Goal: Task Accomplishment & Management: Manage account settings

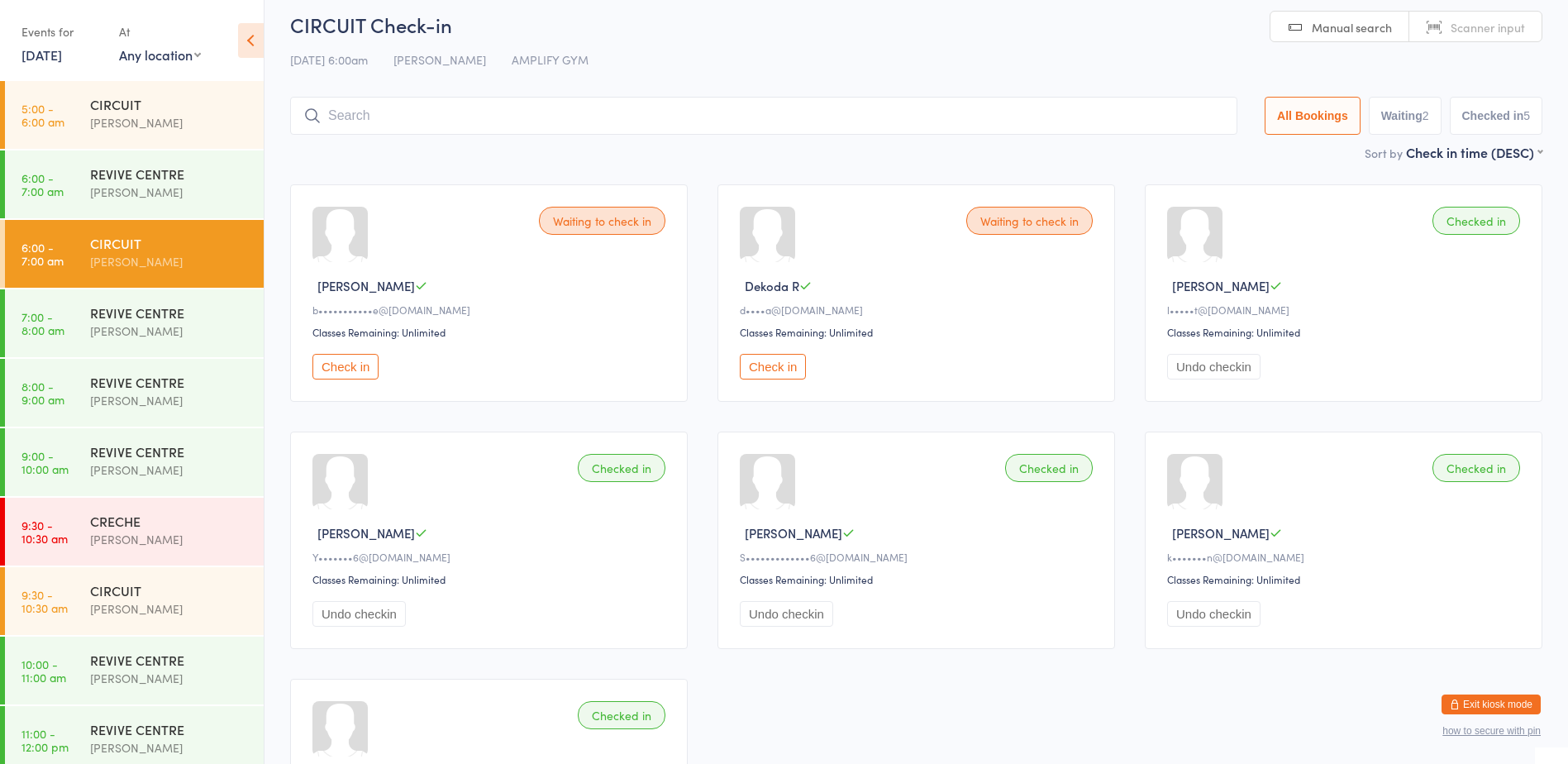
click at [1478, 706] on button "Exit kiosk mode" at bounding box center [1491, 704] width 99 height 20
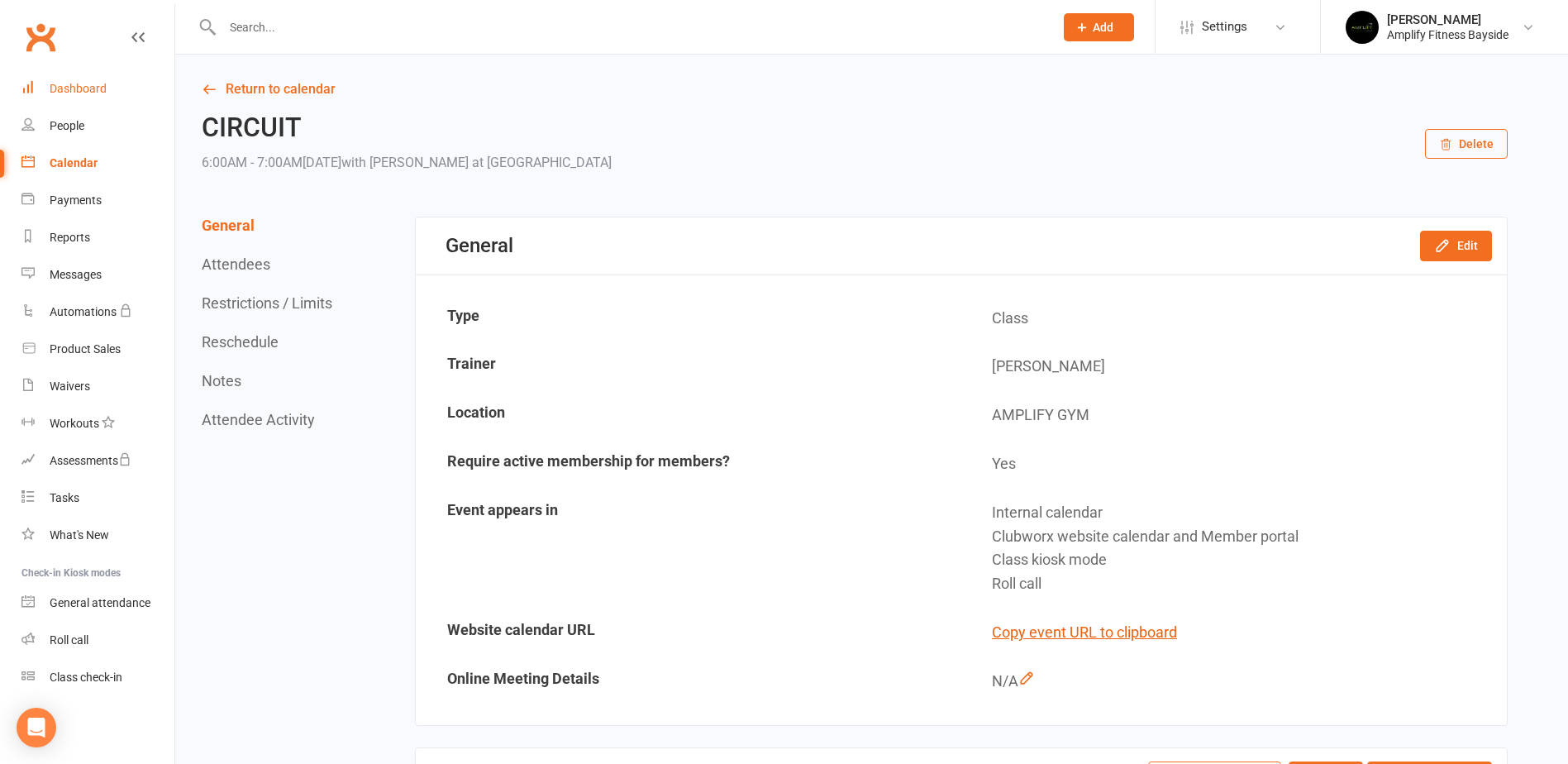
click at [96, 83] on div "Dashboard" at bounding box center [78, 88] width 57 height 13
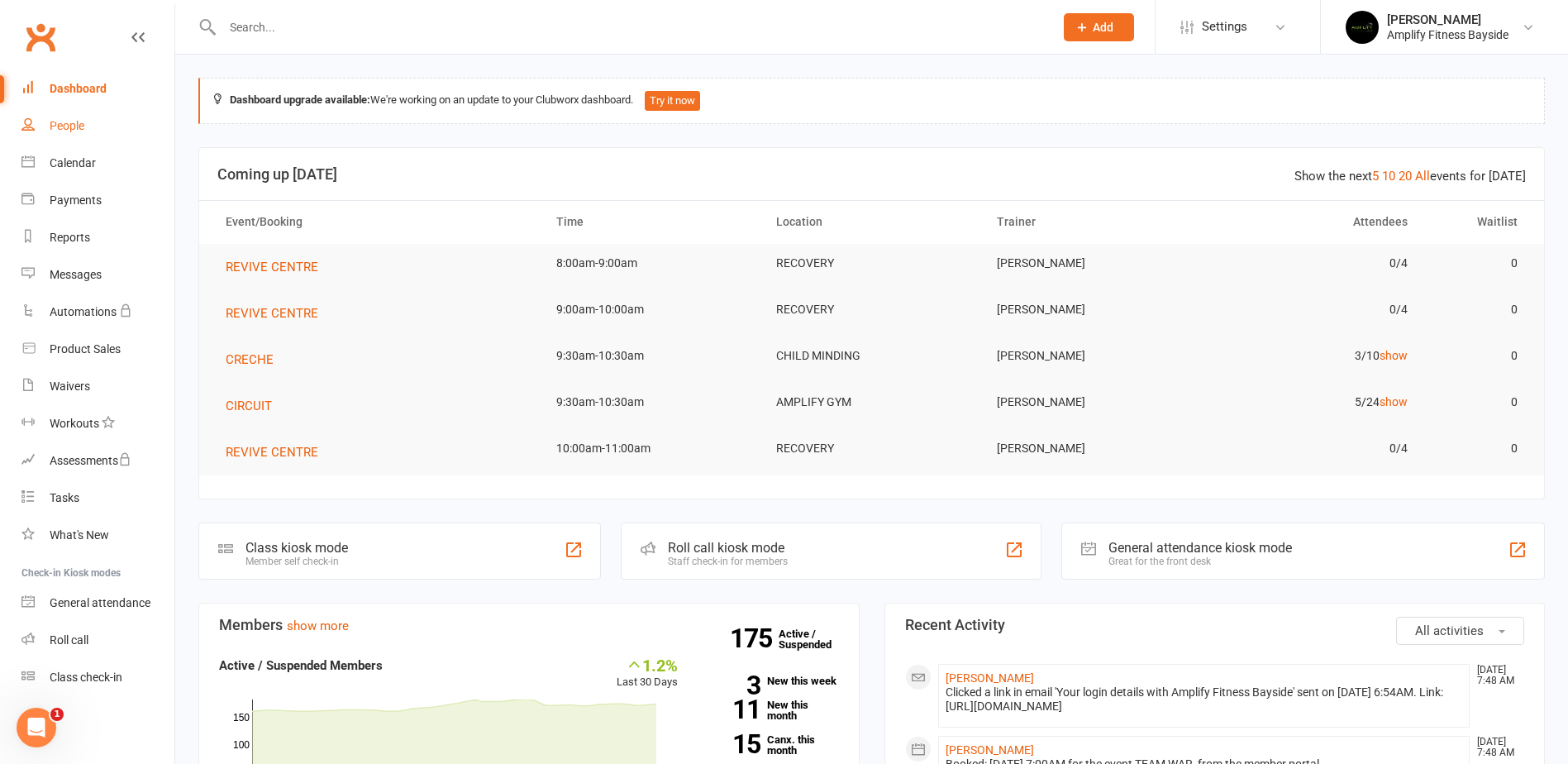
click at [59, 118] on link "People" at bounding box center [98, 125] width 153 height 37
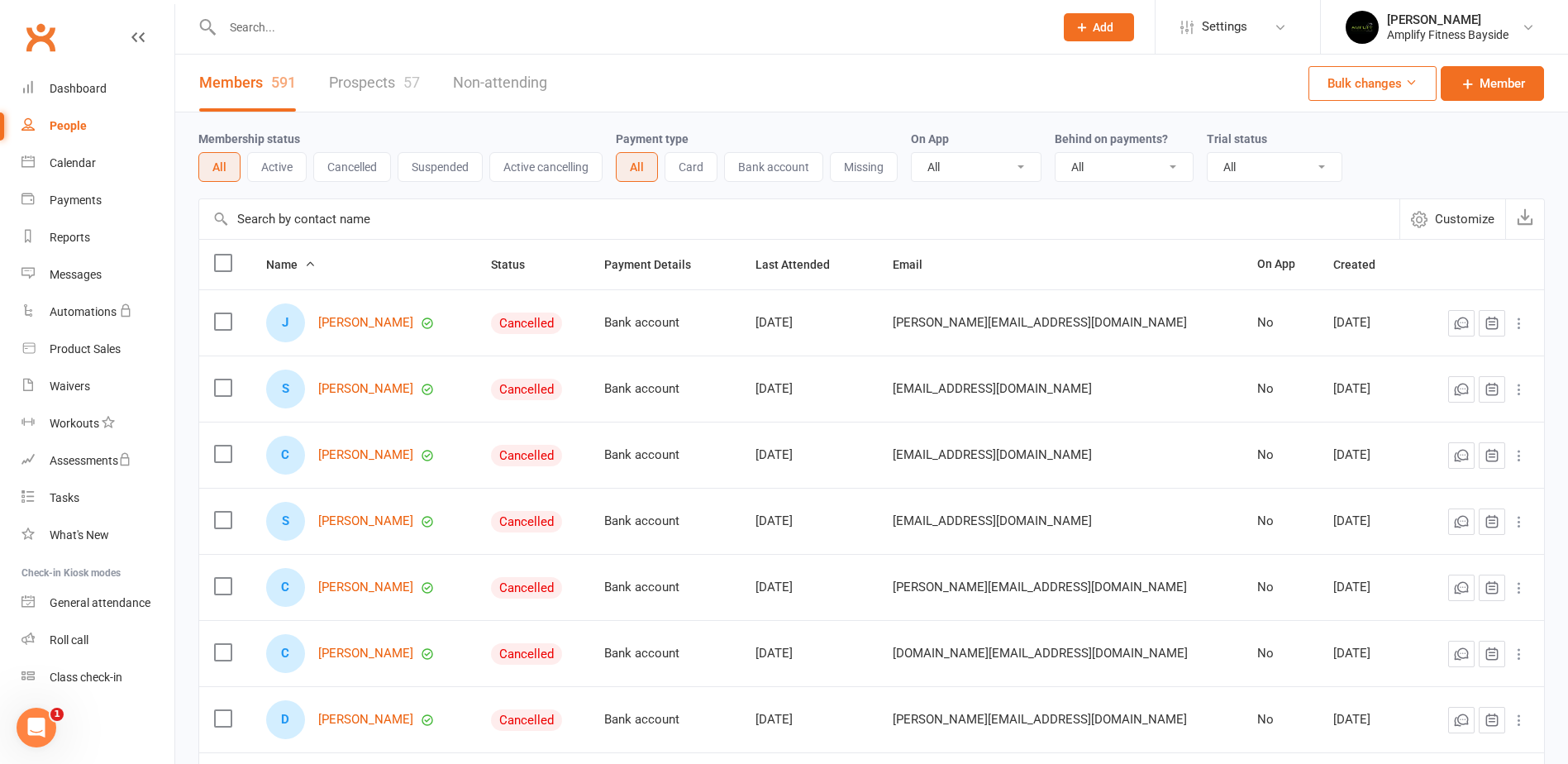
click at [322, 224] on input "text" at bounding box center [799, 219] width 1200 height 40
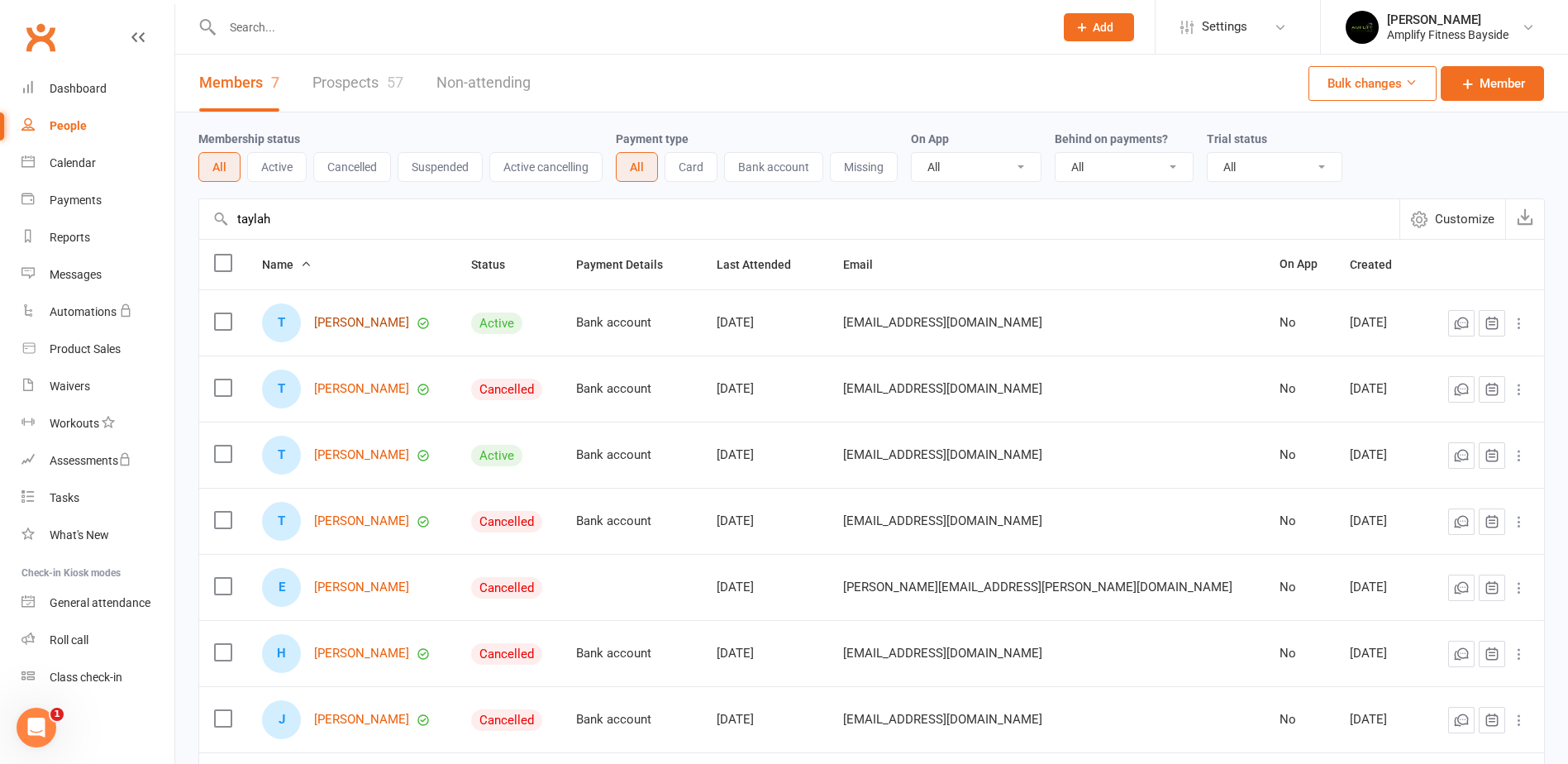
type input "taylah"
click at [382, 328] on link "[PERSON_NAME]" at bounding box center [362, 322] width 95 height 14
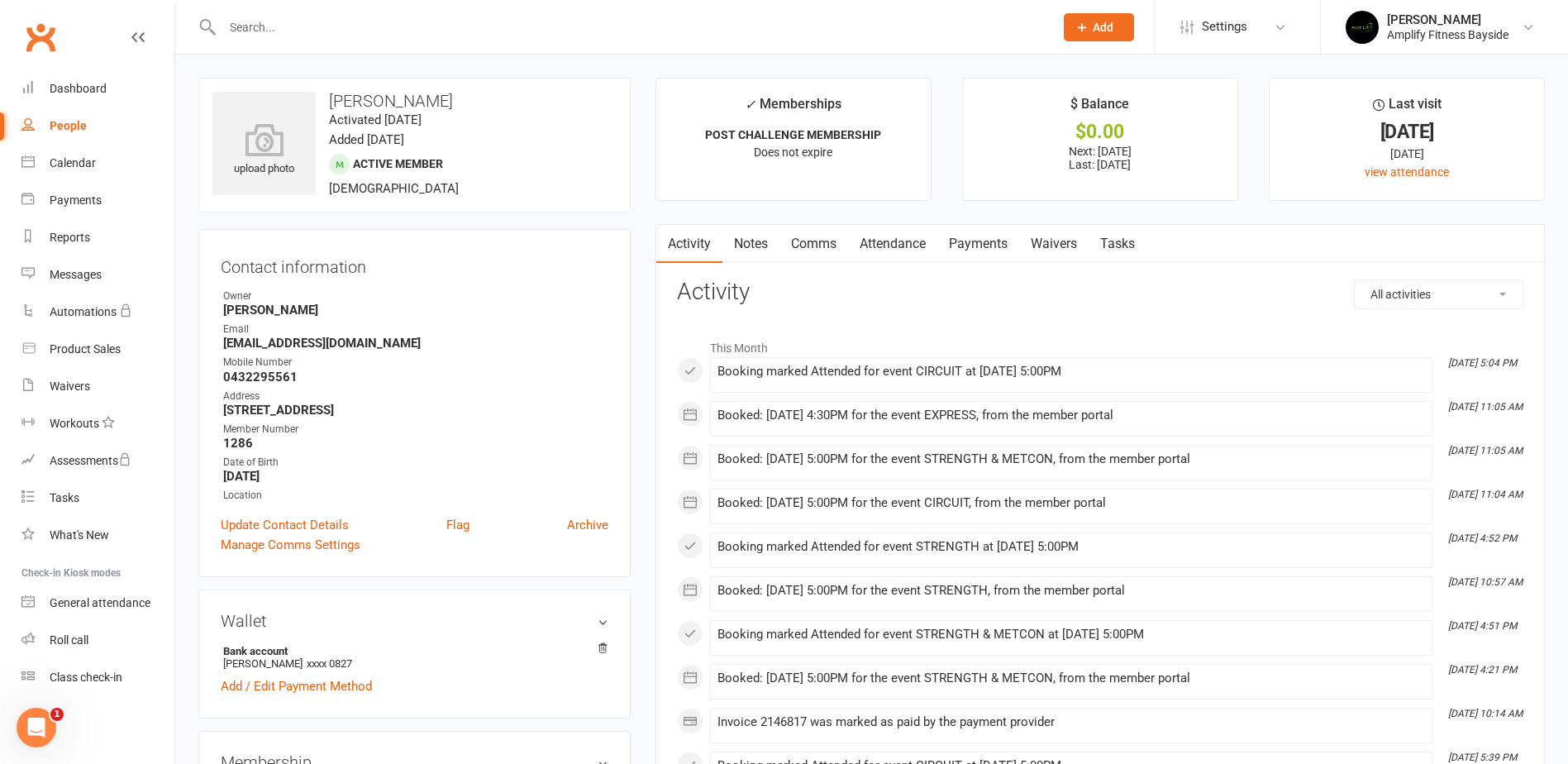
scroll to position [82, 0]
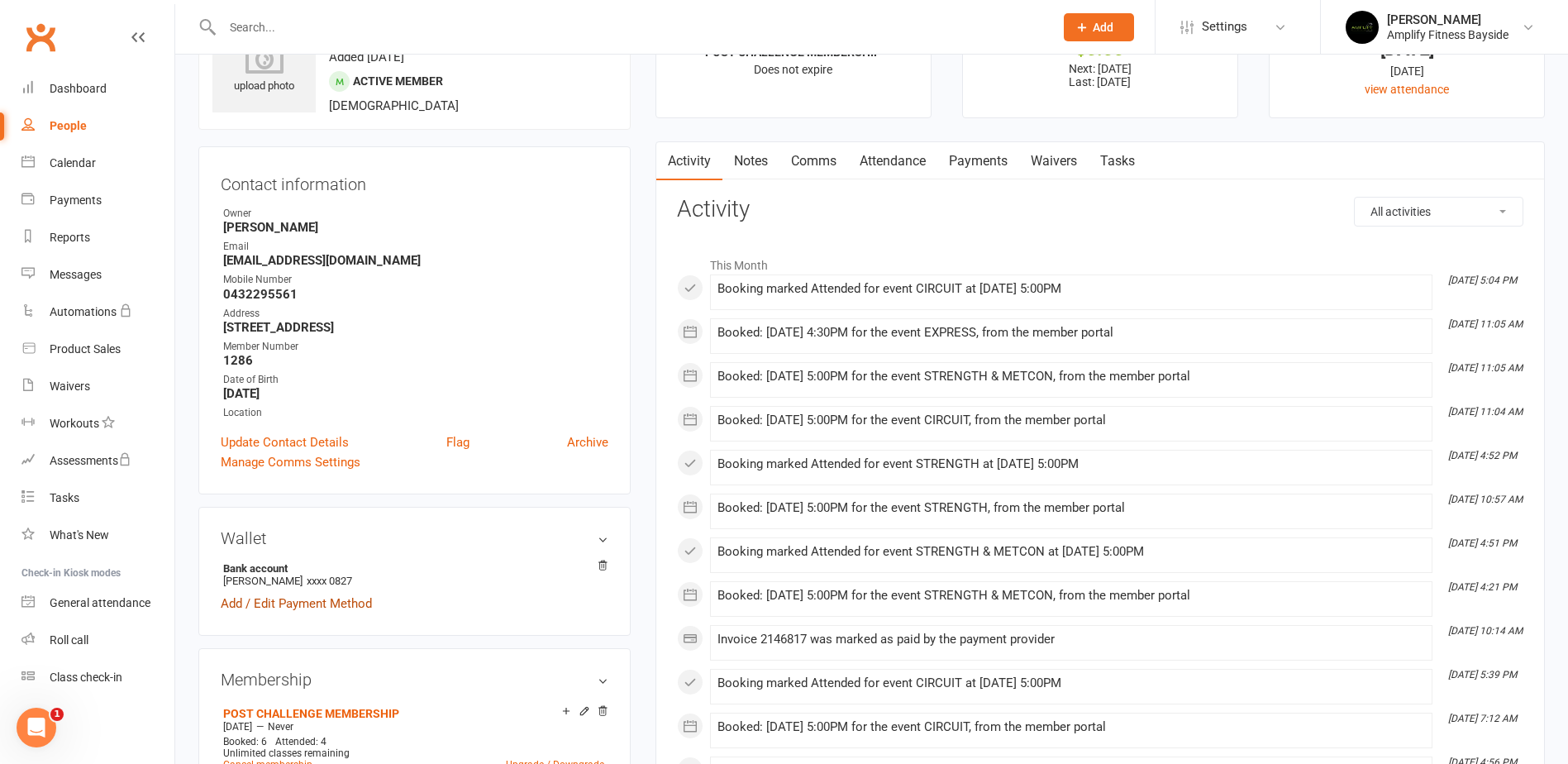
click at [342, 604] on link "Add / Edit Payment Method" at bounding box center [297, 603] width 152 height 20
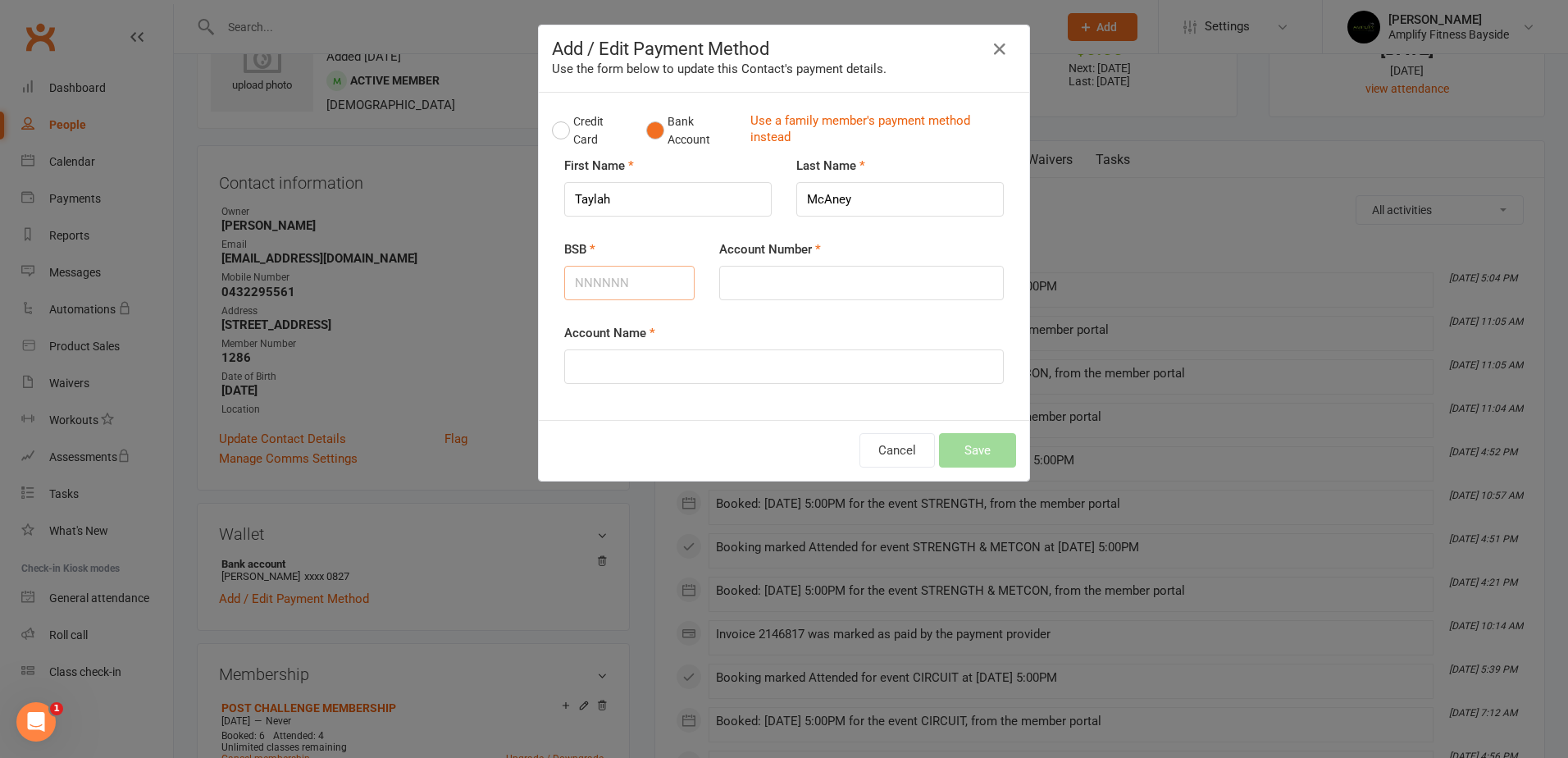
click at [593, 294] on input "BSB" at bounding box center [629, 283] width 131 height 35
type input "067873"
click at [826, 272] on input "Account Number" at bounding box center [861, 283] width 285 height 35
type input "18940125"
click at [766, 357] on input "Account Name" at bounding box center [784, 367] width 440 height 35
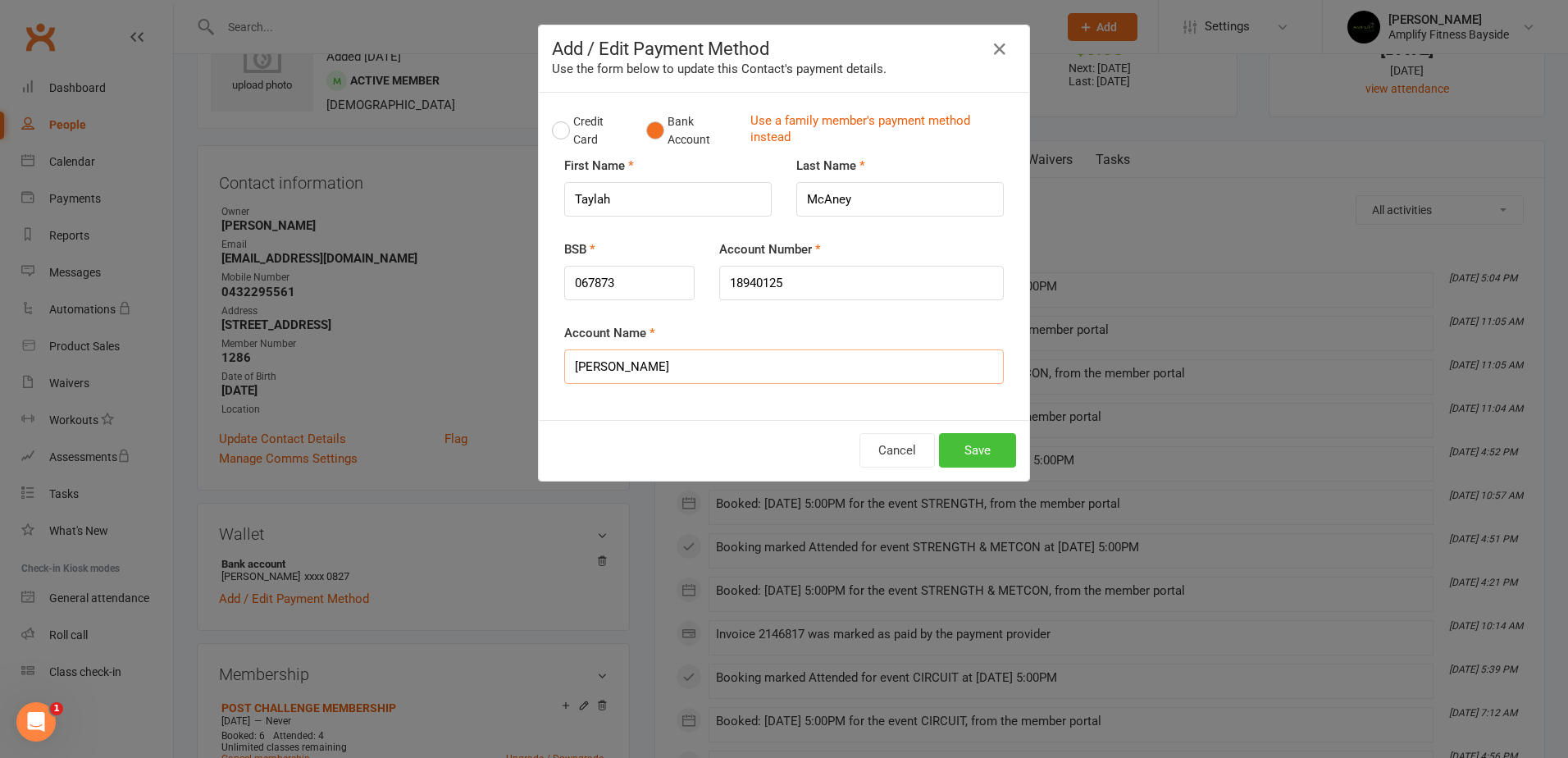
type input "Taylah McAney"
click at [990, 440] on button "Save" at bounding box center [978, 450] width 77 height 35
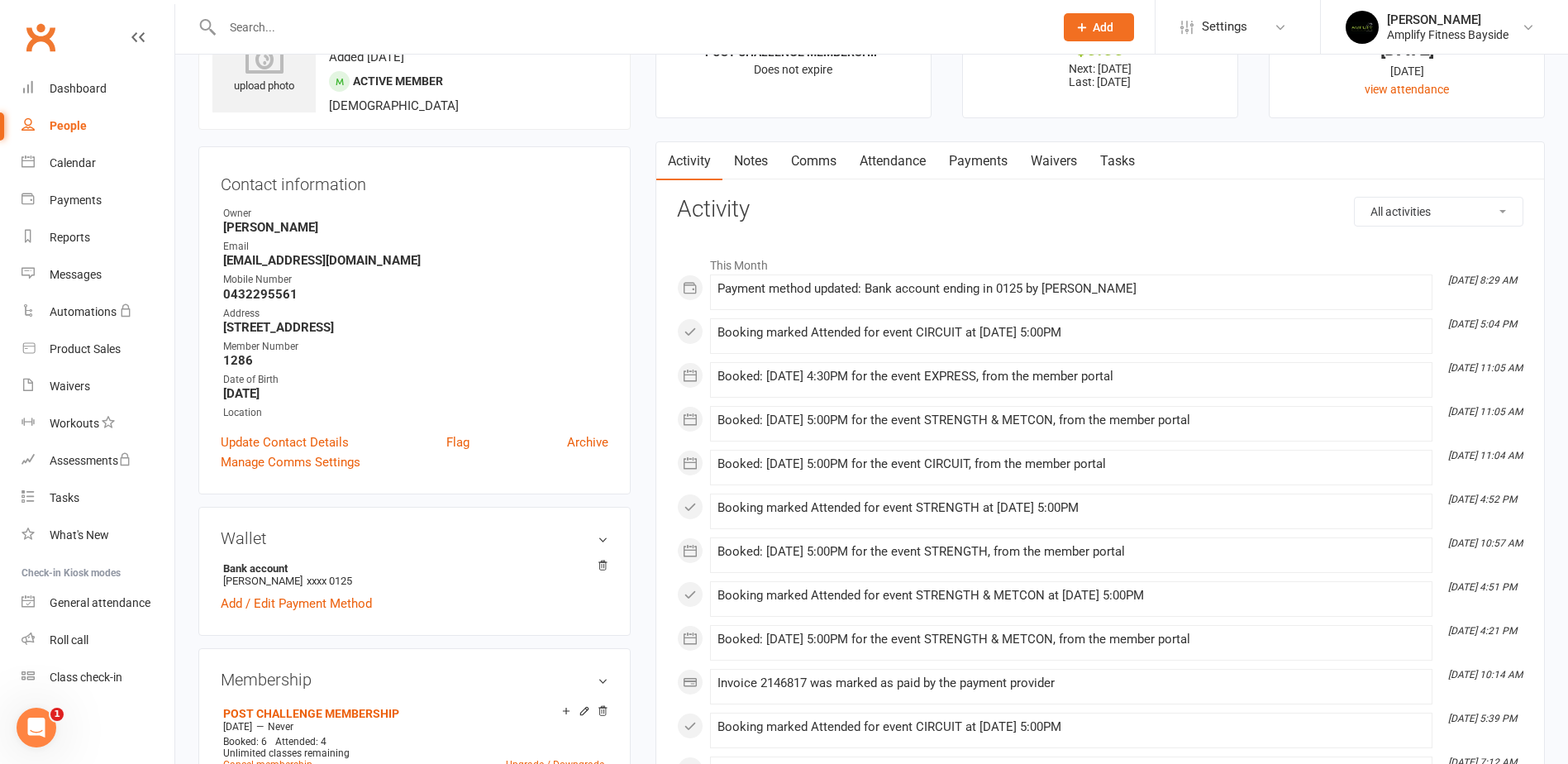
scroll to position [0, 0]
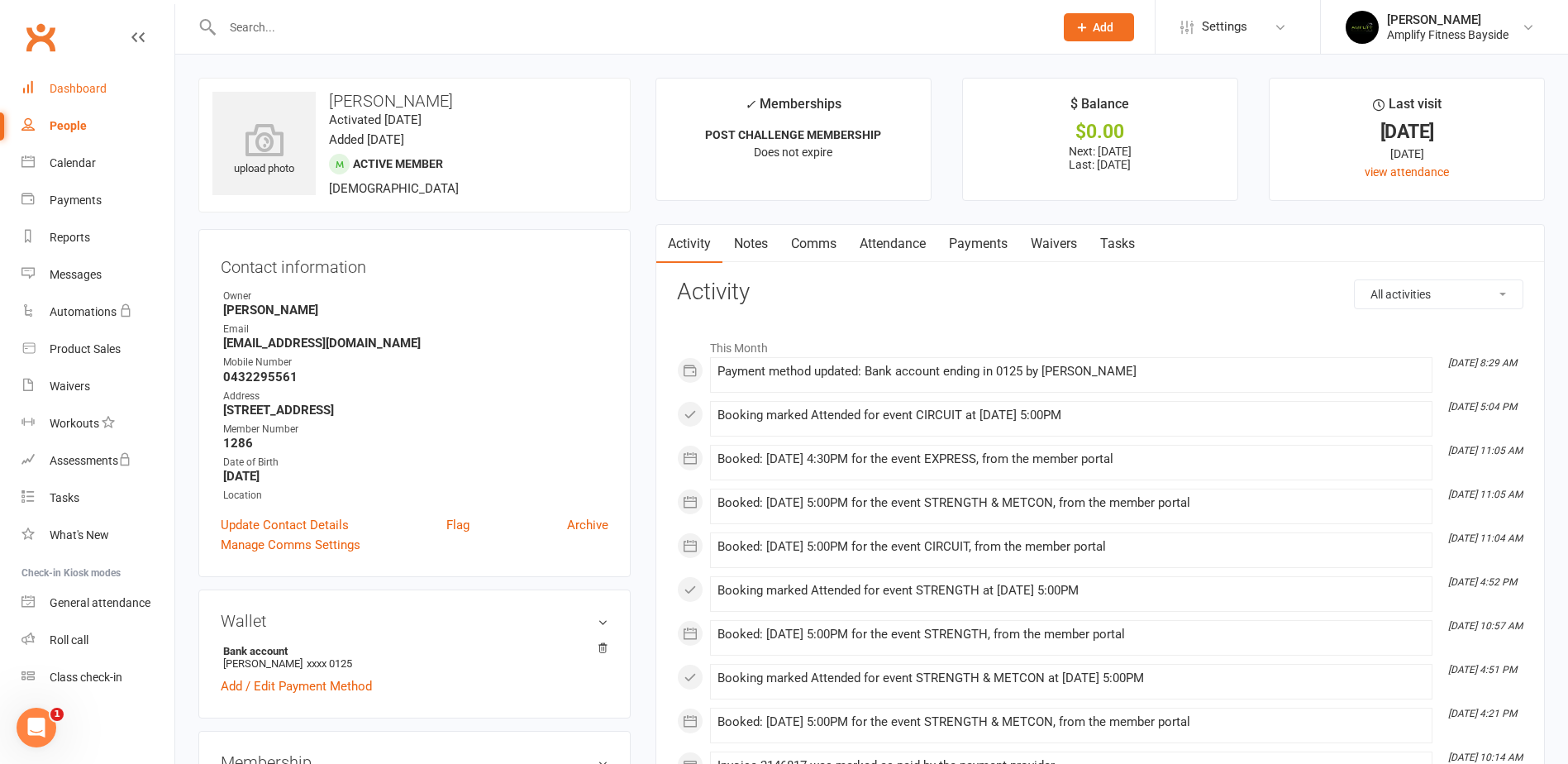
click at [98, 96] on link "Dashboard" at bounding box center [98, 88] width 153 height 37
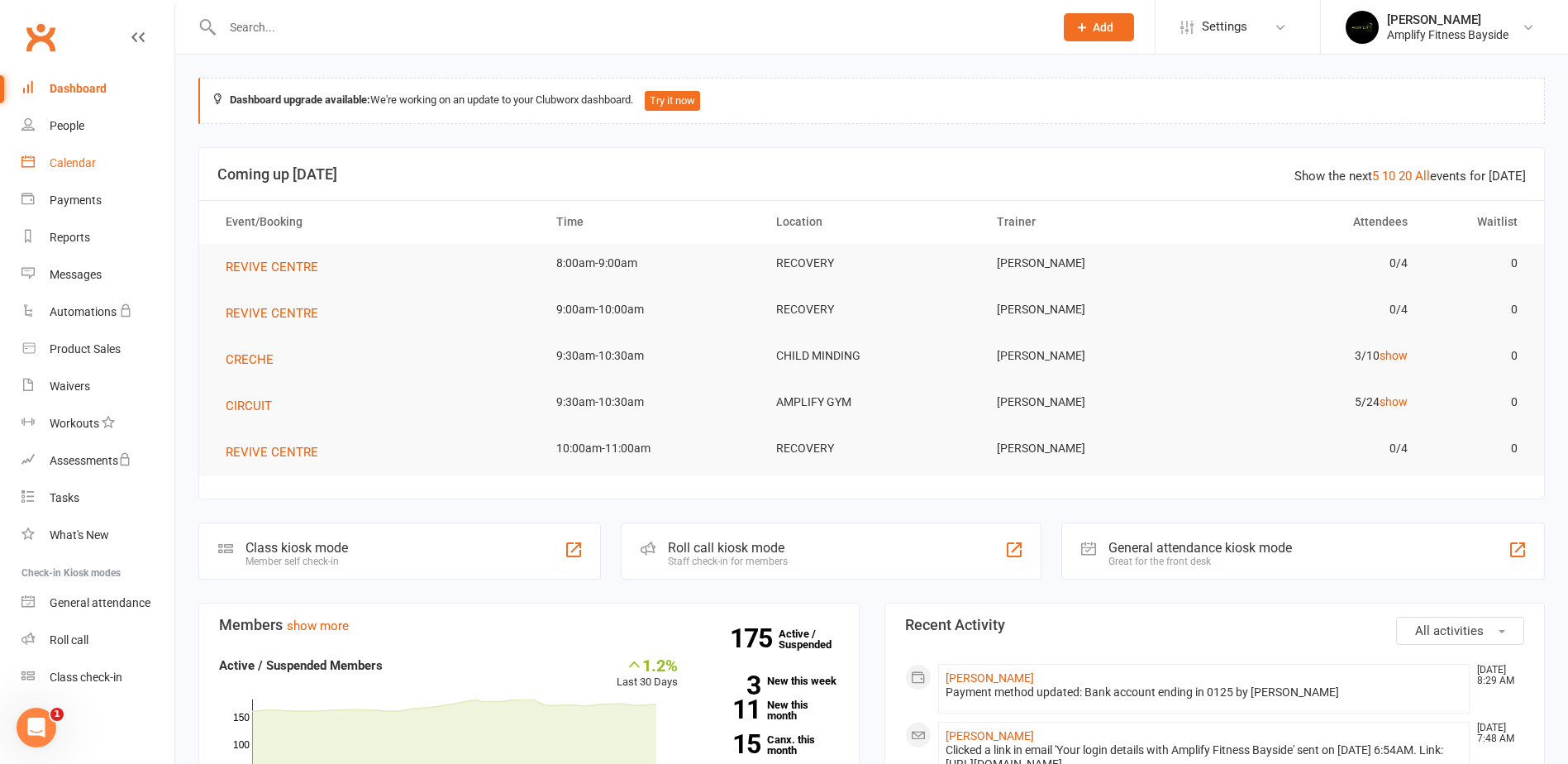
click at [84, 153] on link "Calendar" at bounding box center [98, 163] width 153 height 37
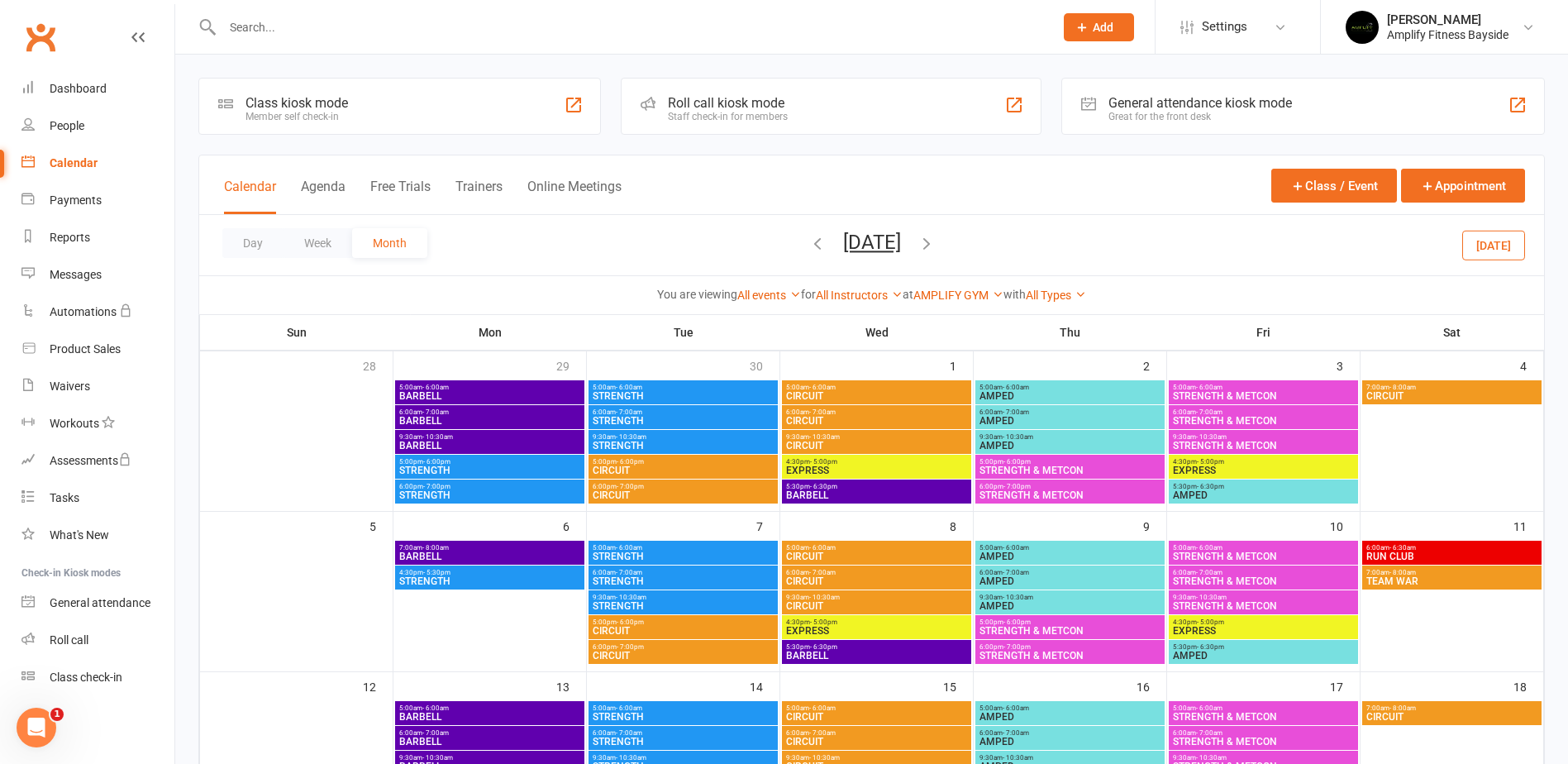
click at [808, 248] on icon "button" at bounding box center [817, 243] width 18 height 18
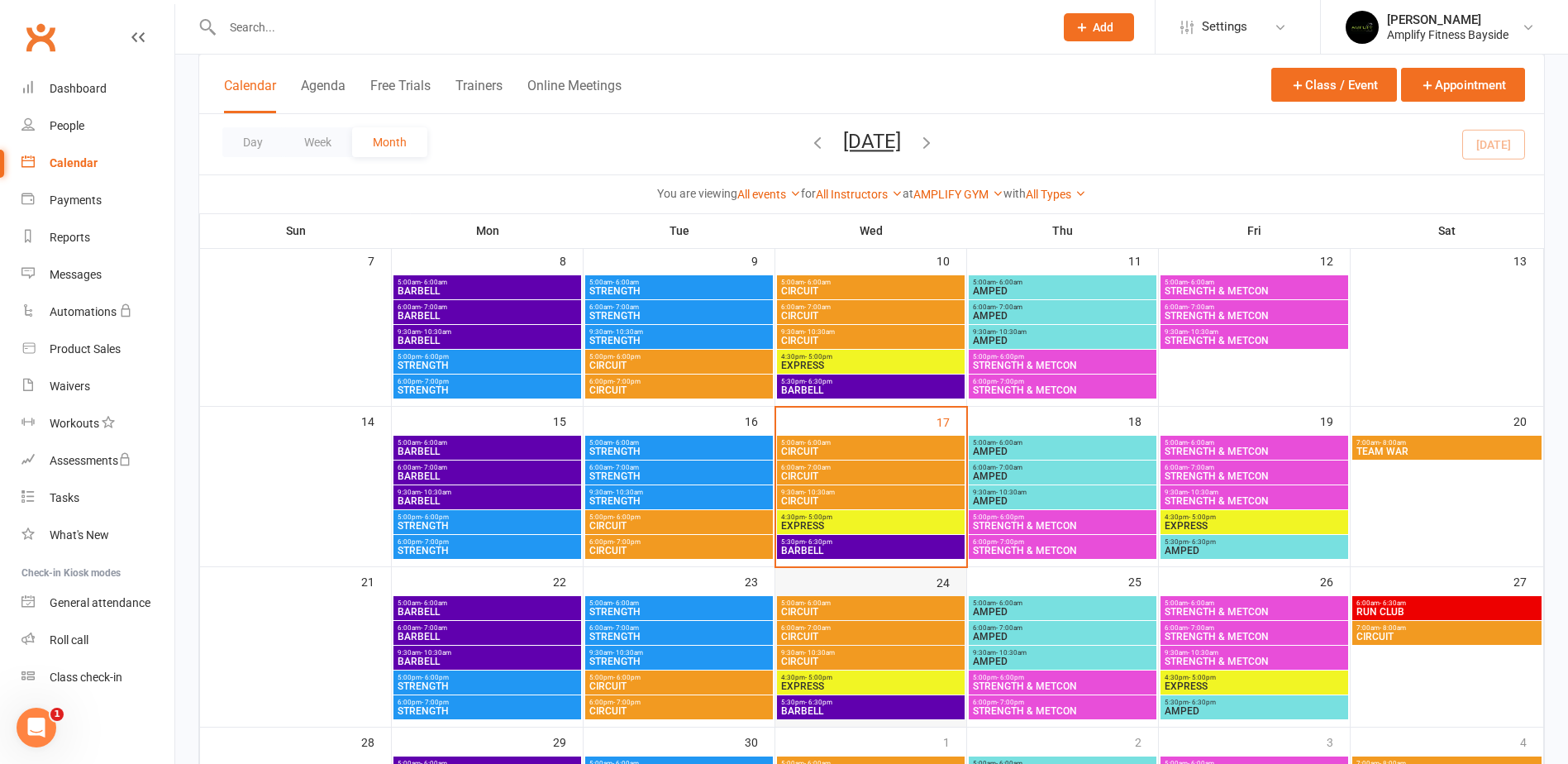
scroll to position [331, 0]
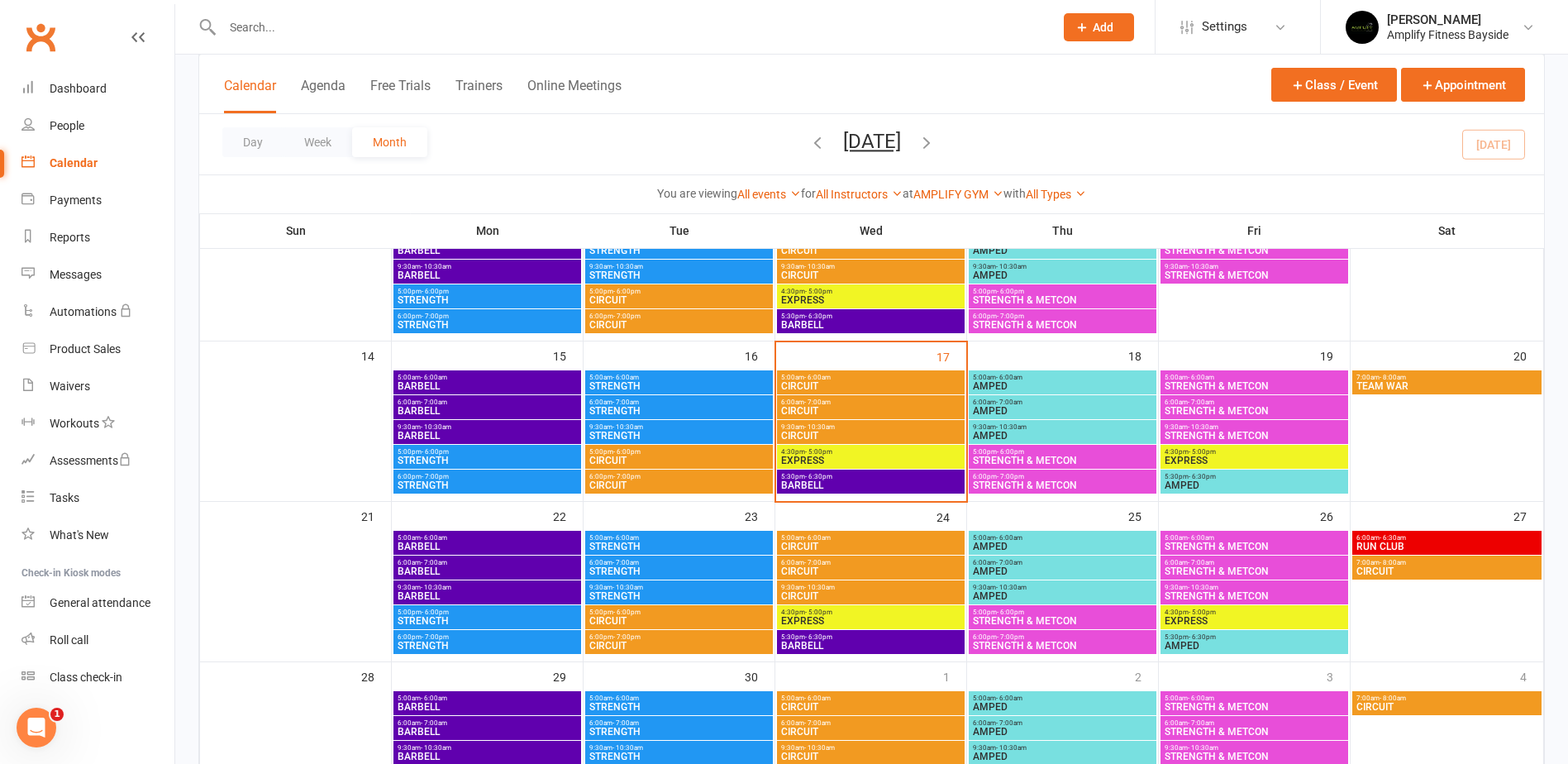
click at [622, 376] on span "- 6:00am" at bounding box center [626, 377] width 27 height 8
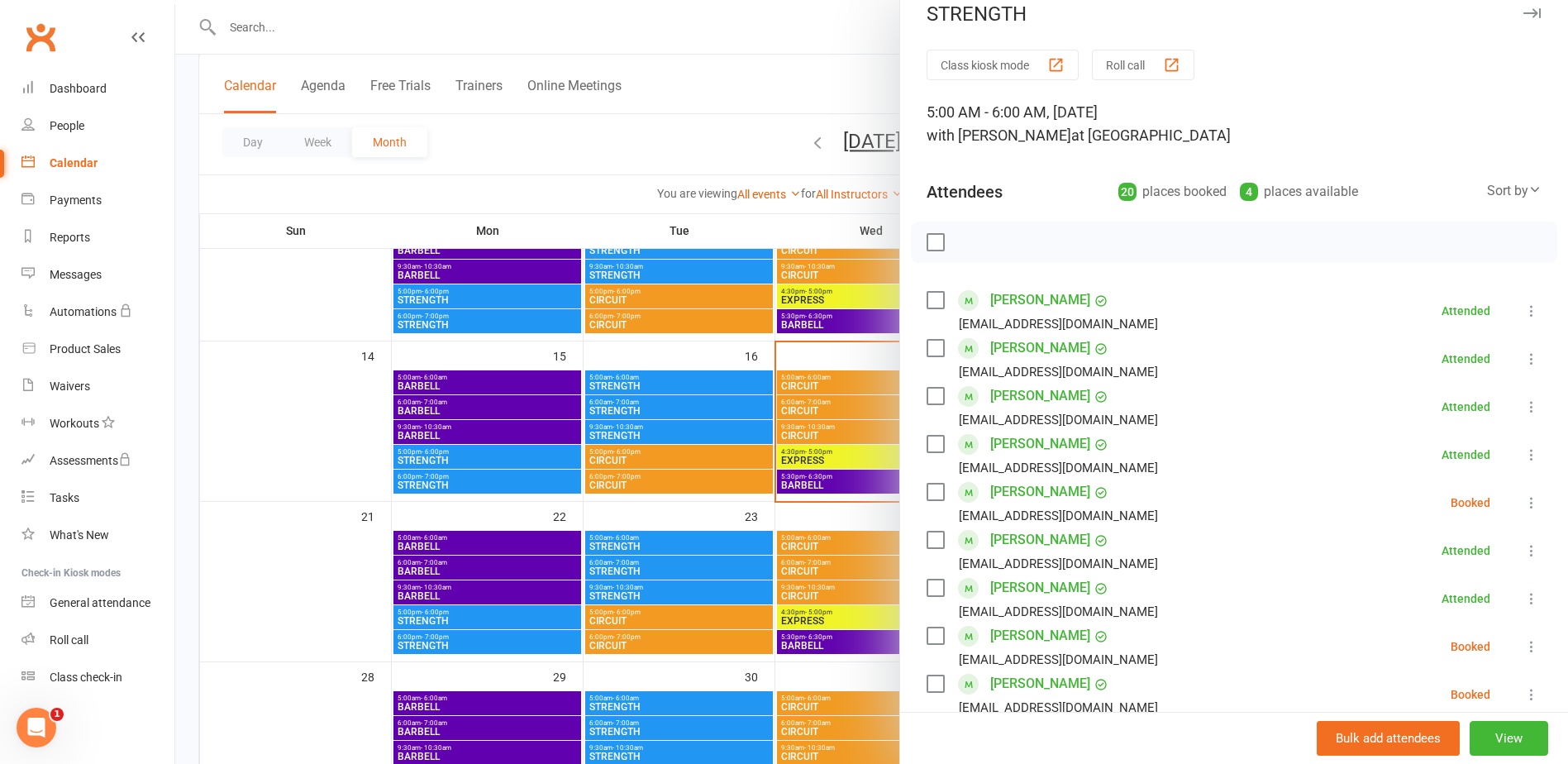
scroll to position [82, 0]
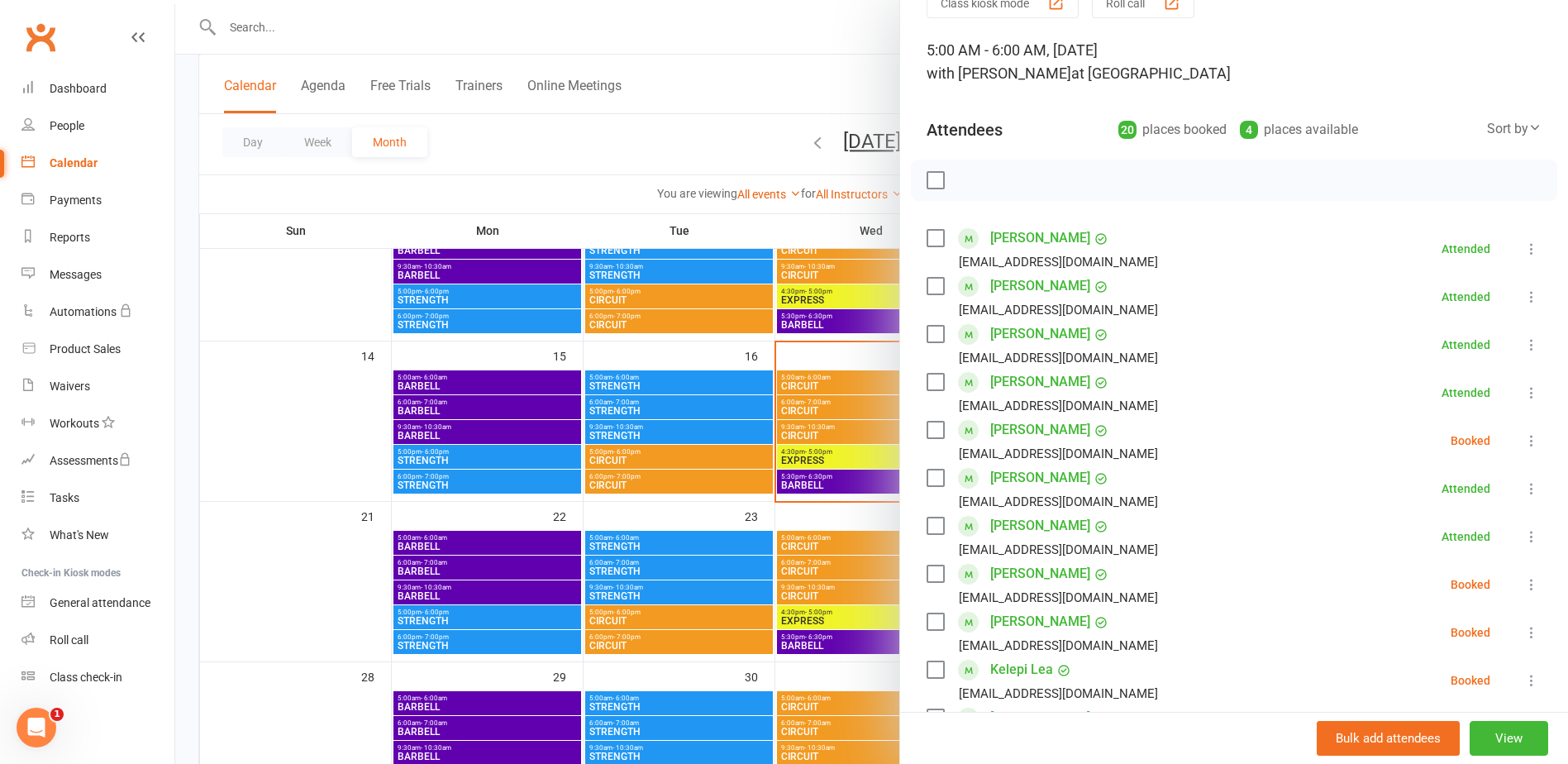
click at [782, 91] on div at bounding box center [872, 382] width 1393 height 764
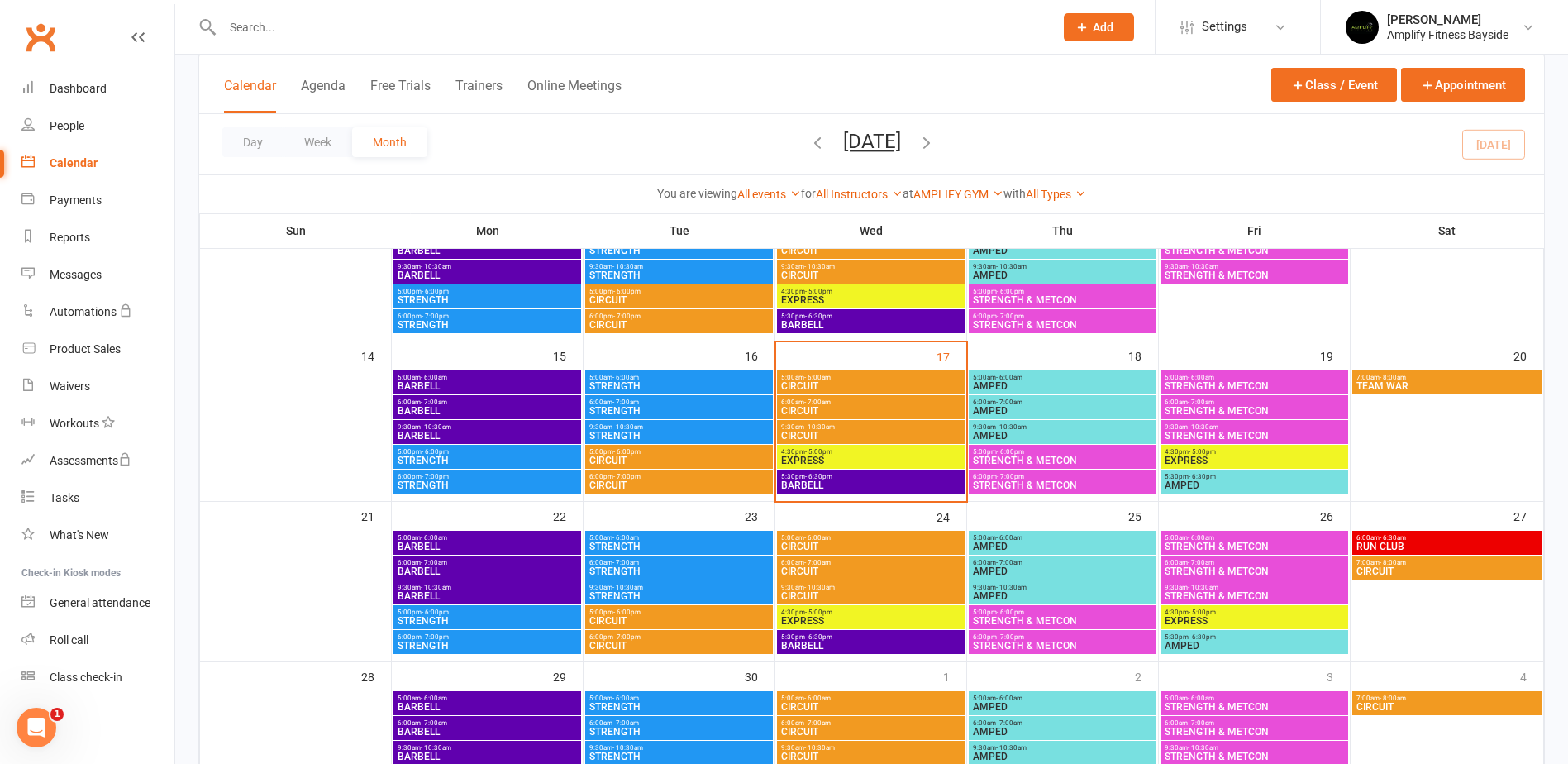
click at [694, 452] on span "5:00pm - 6:00pm" at bounding box center [678, 452] width 181 height 8
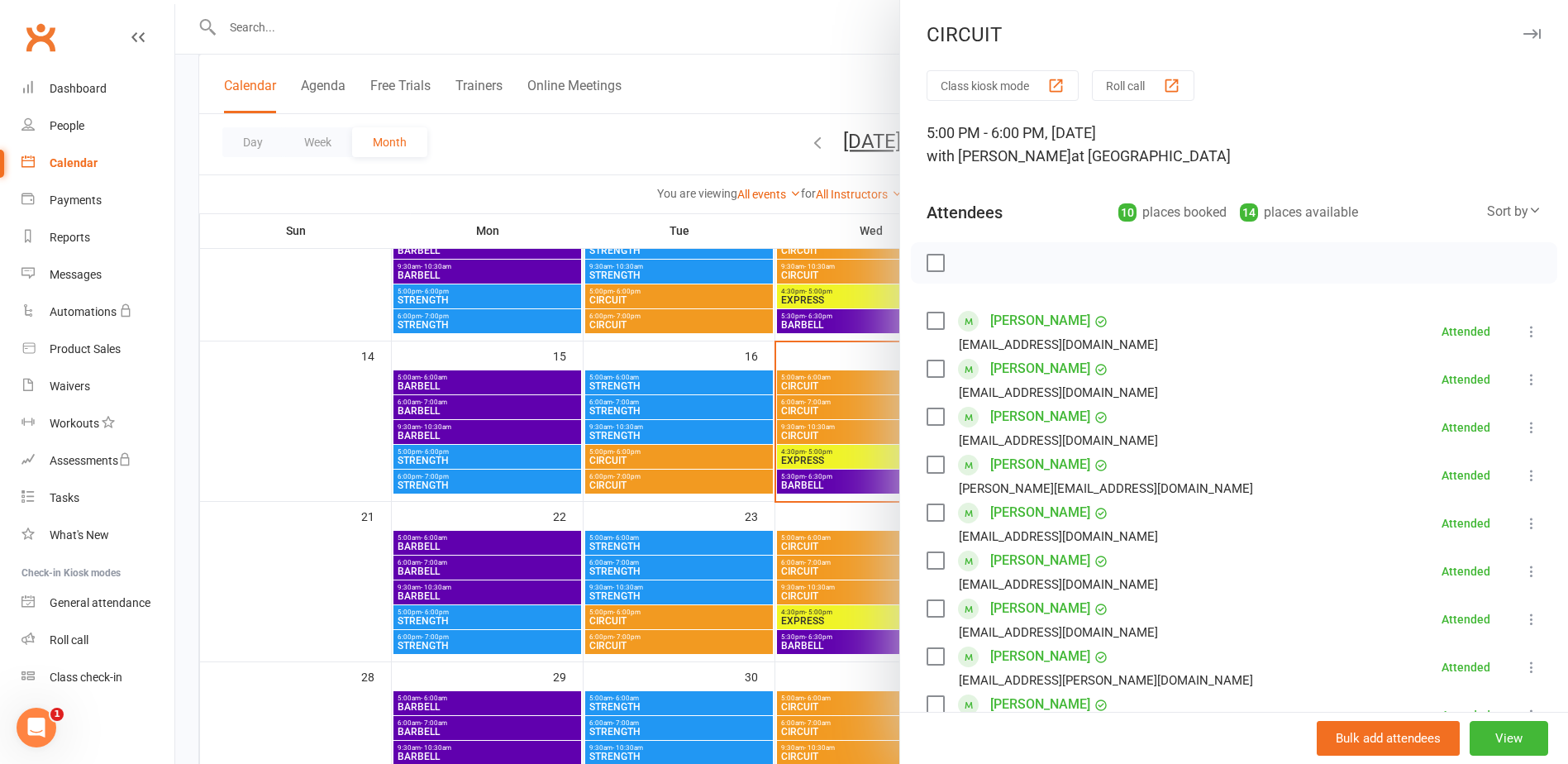
click at [1018, 323] on link "Julie Beaton" at bounding box center [1040, 321] width 100 height 27
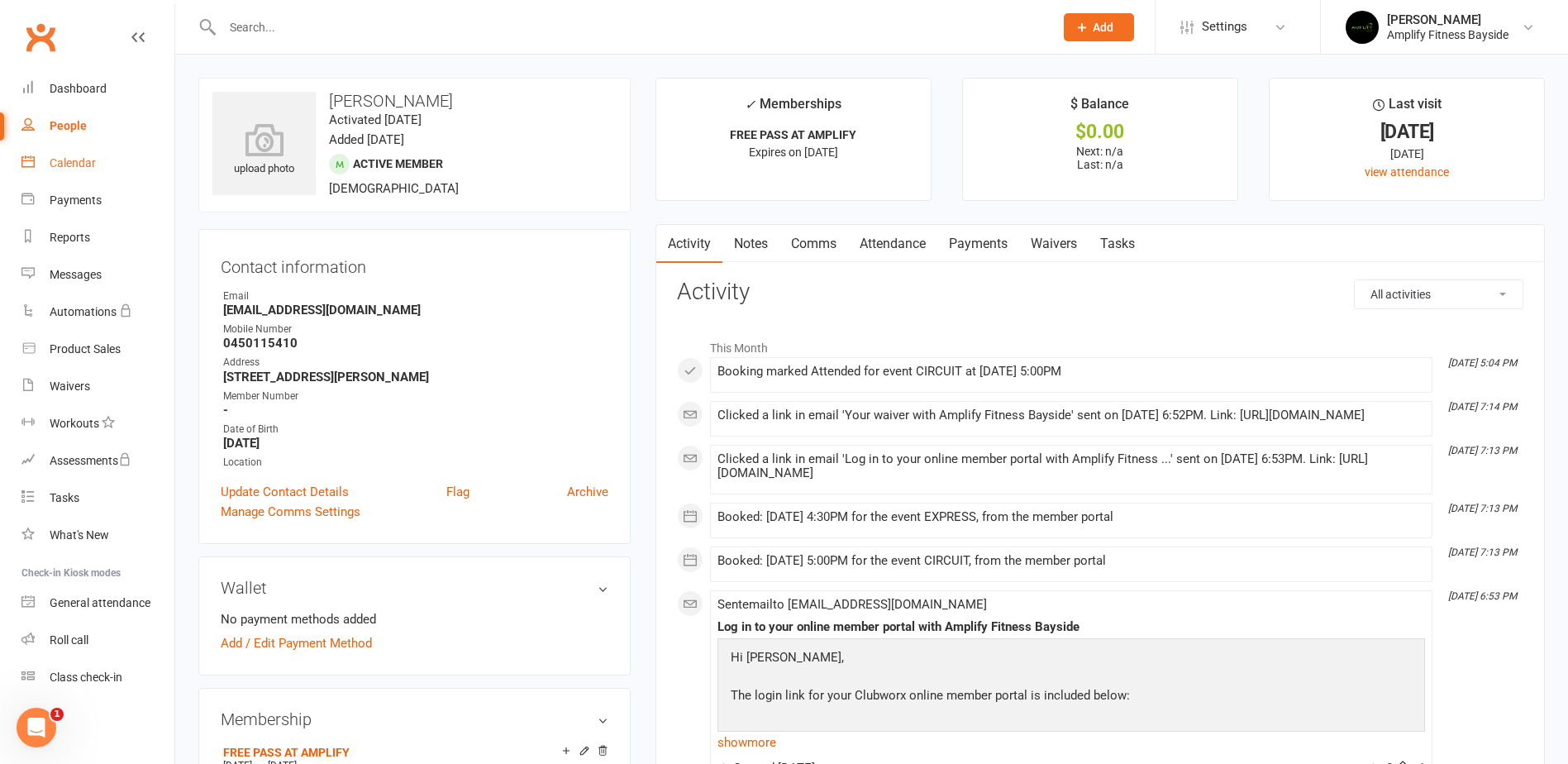
click at [75, 161] on div "Calendar" at bounding box center [72, 163] width 46 height 13
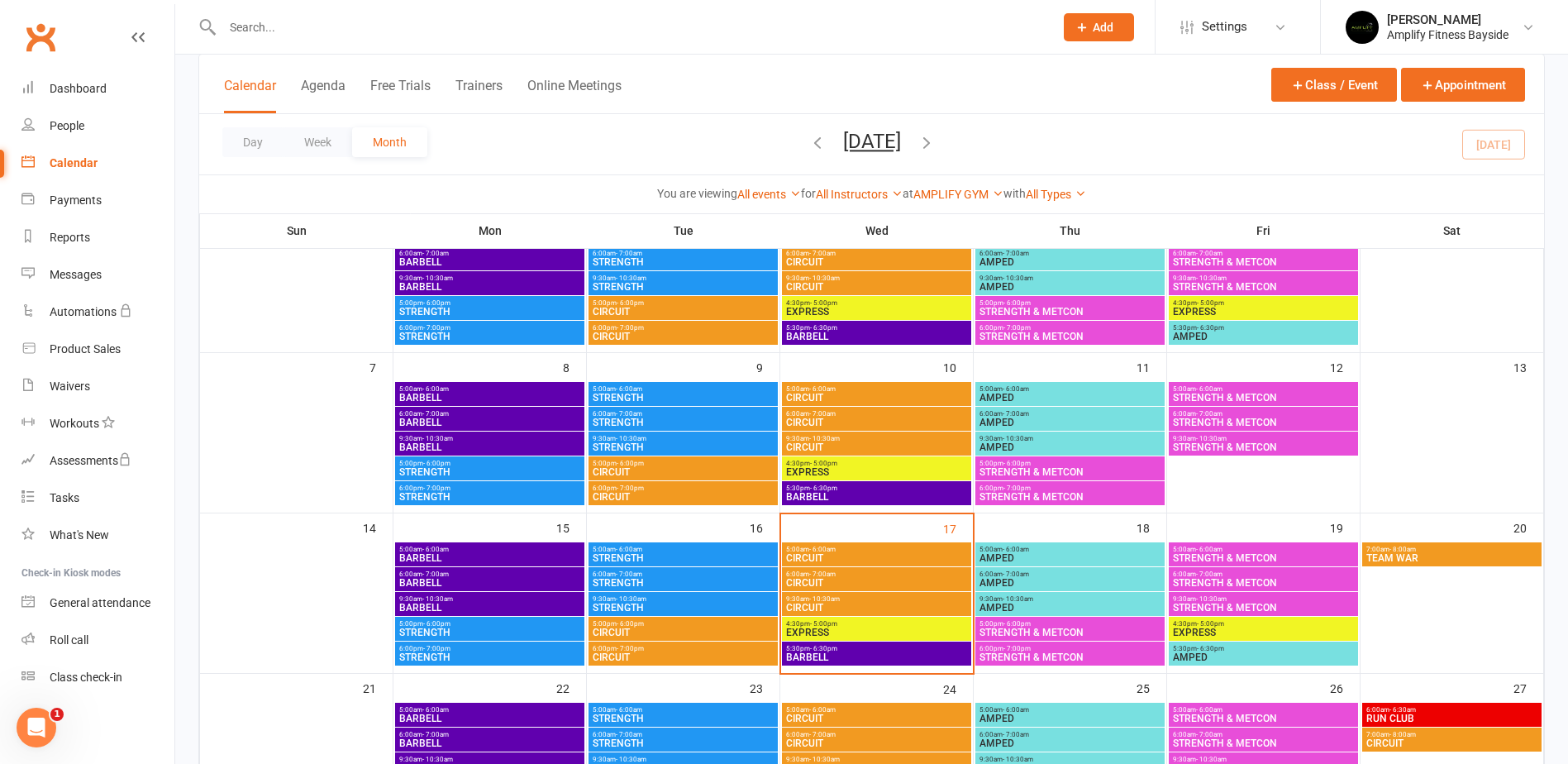
scroll to position [166, 0]
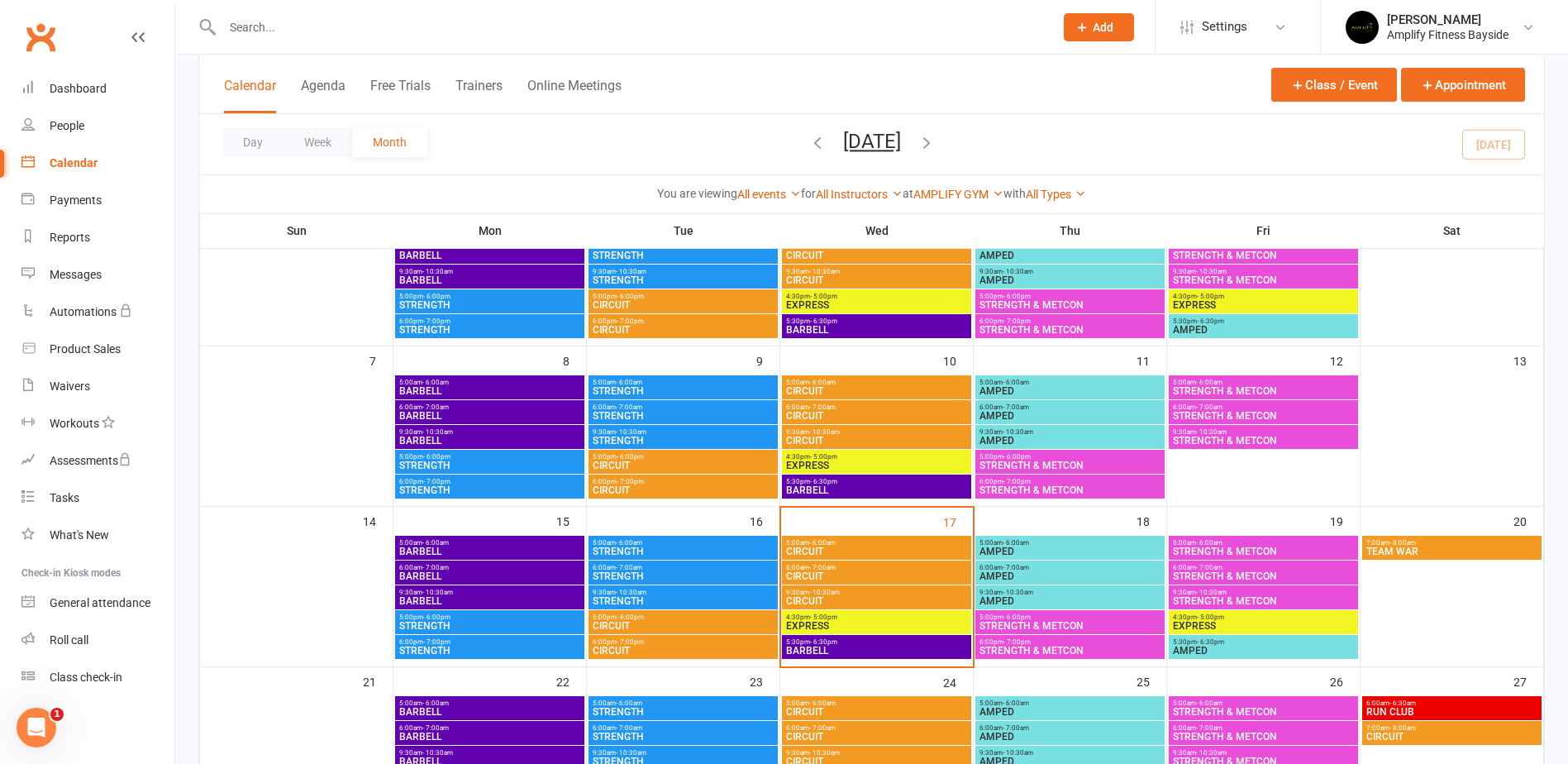
click at [681, 646] on span "6:00pm - 7:00pm" at bounding box center [683, 643] width 183 height 8
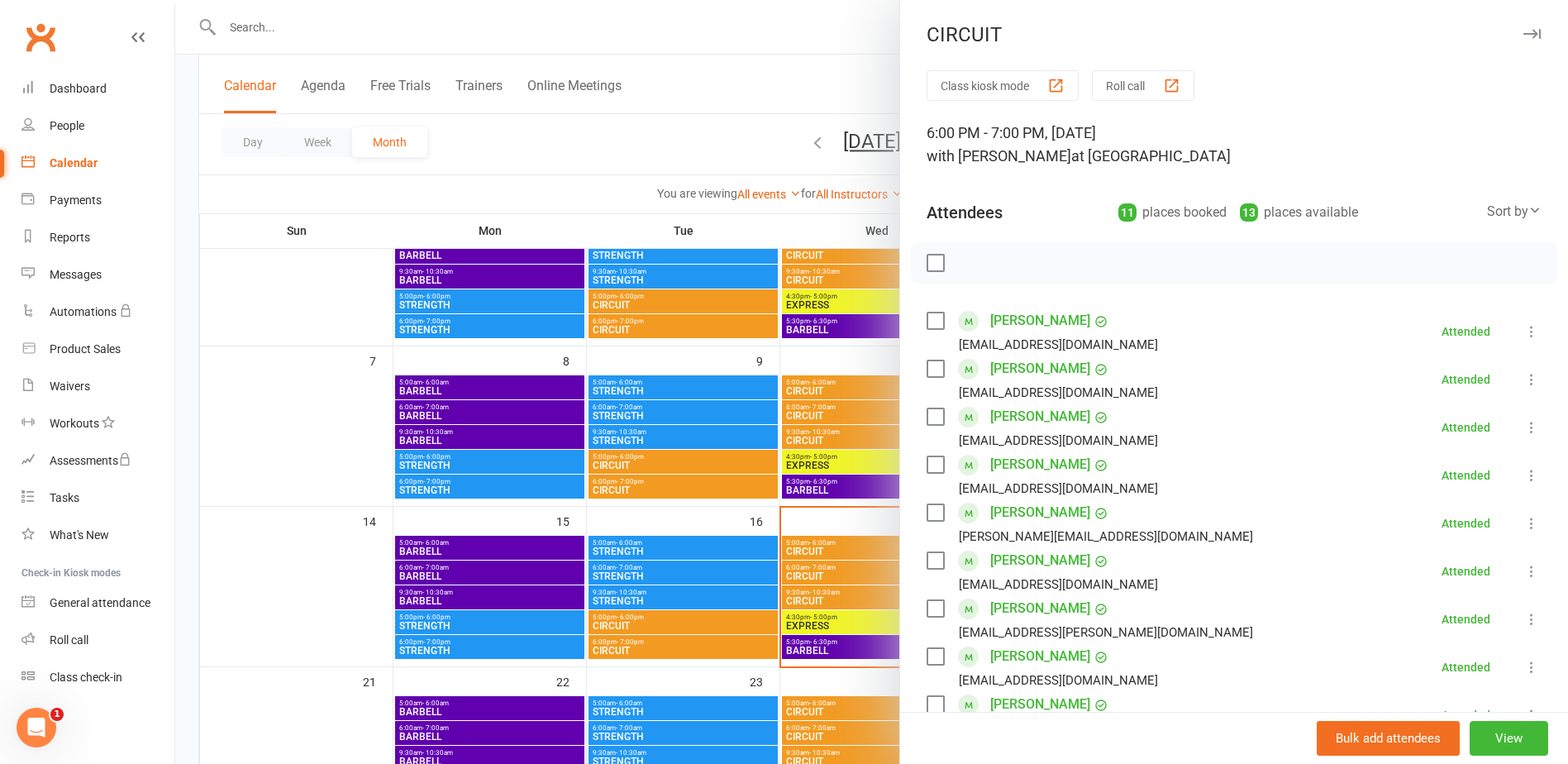
click at [191, 153] on div at bounding box center [872, 382] width 1393 height 764
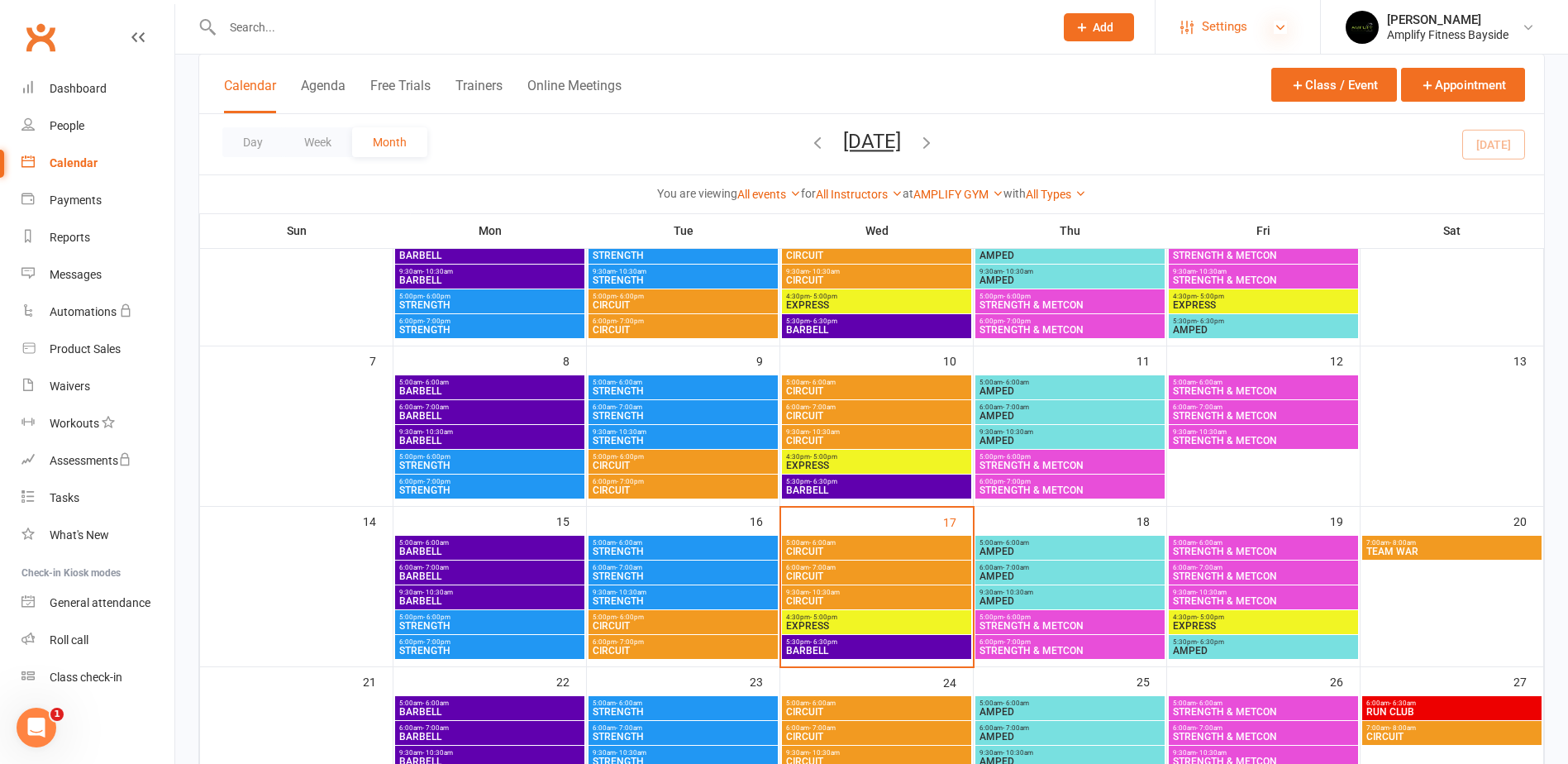
click at [1279, 29] on icon at bounding box center [1281, 27] width 13 height 13
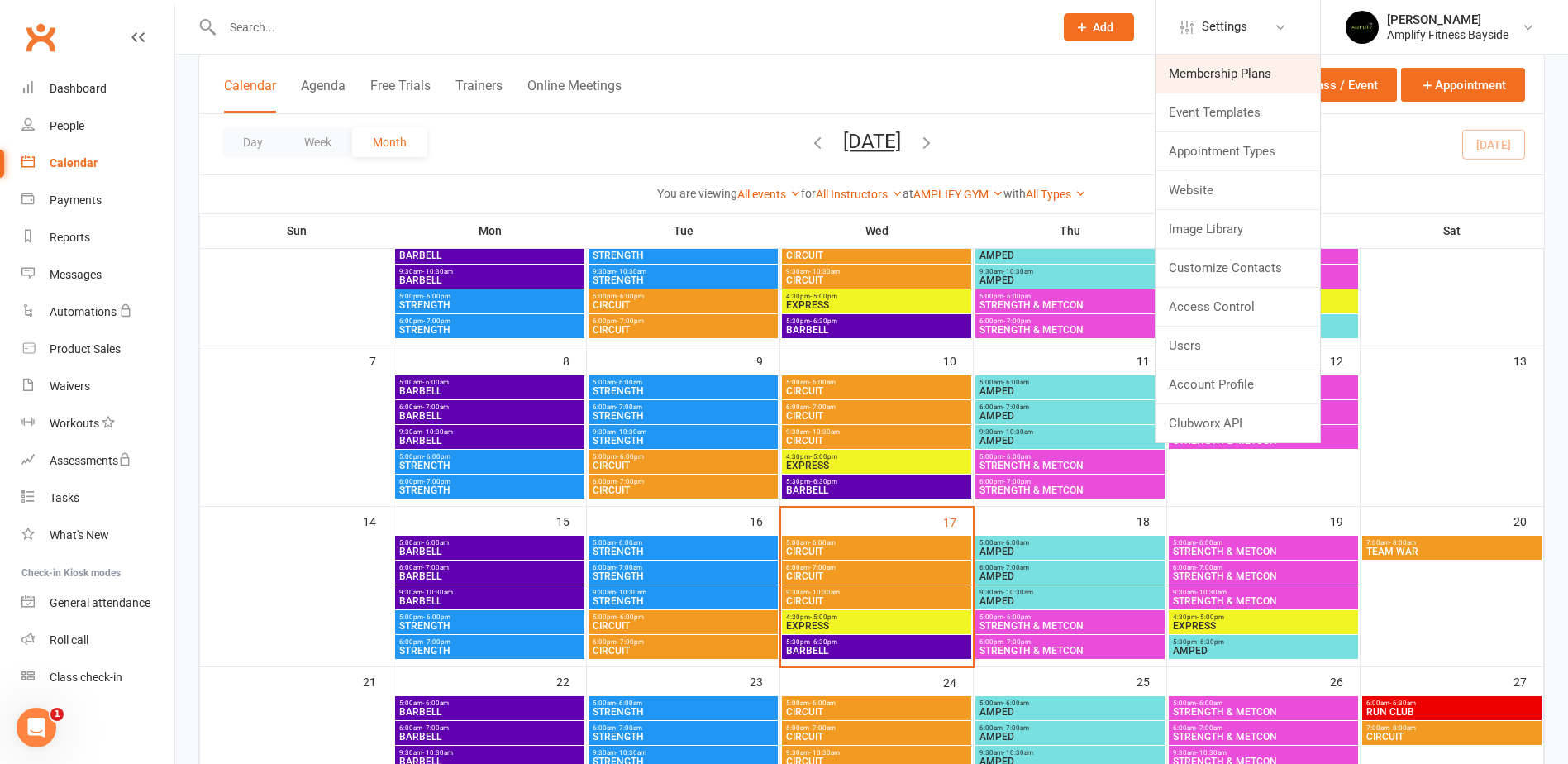
click at [1272, 59] on link "Membership Plans" at bounding box center [1238, 74] width 165 height 38
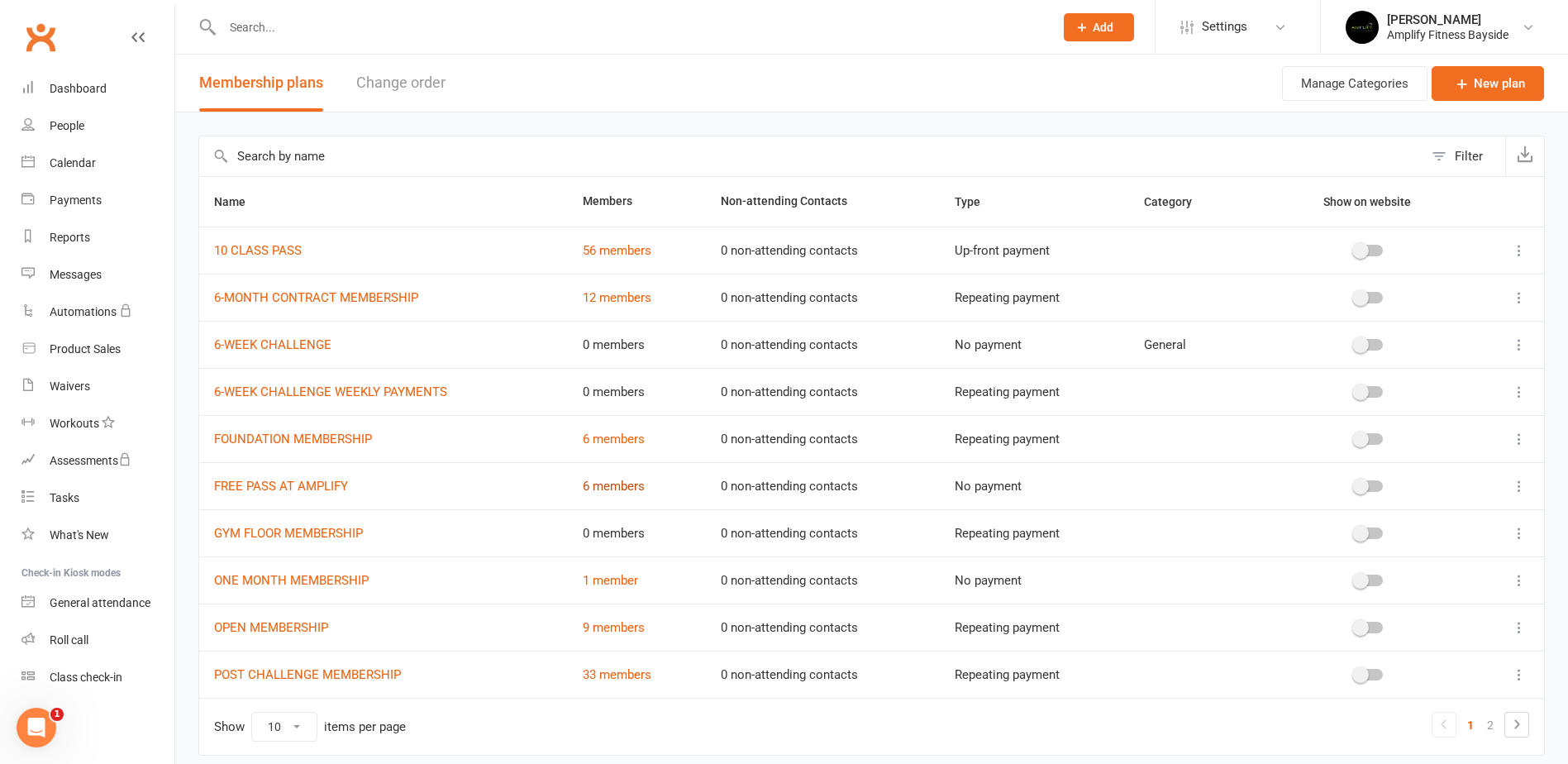
click at [597, 480] on link "6 members" at bounding box center [613, 486] width 62 height 15
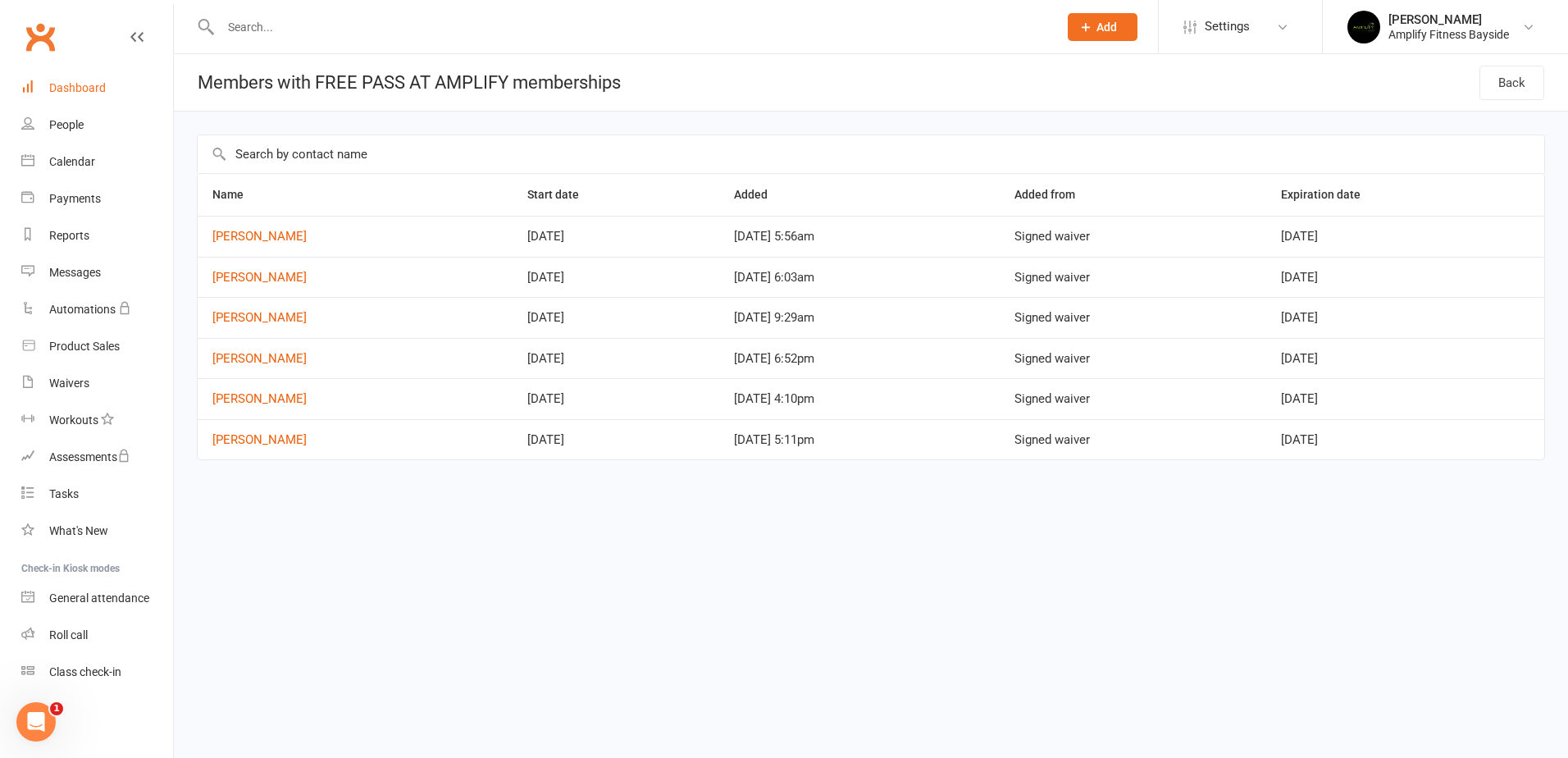
click at [81, 92] on div "Dashboard" at bounding box center [77, 87] width 56 height 13
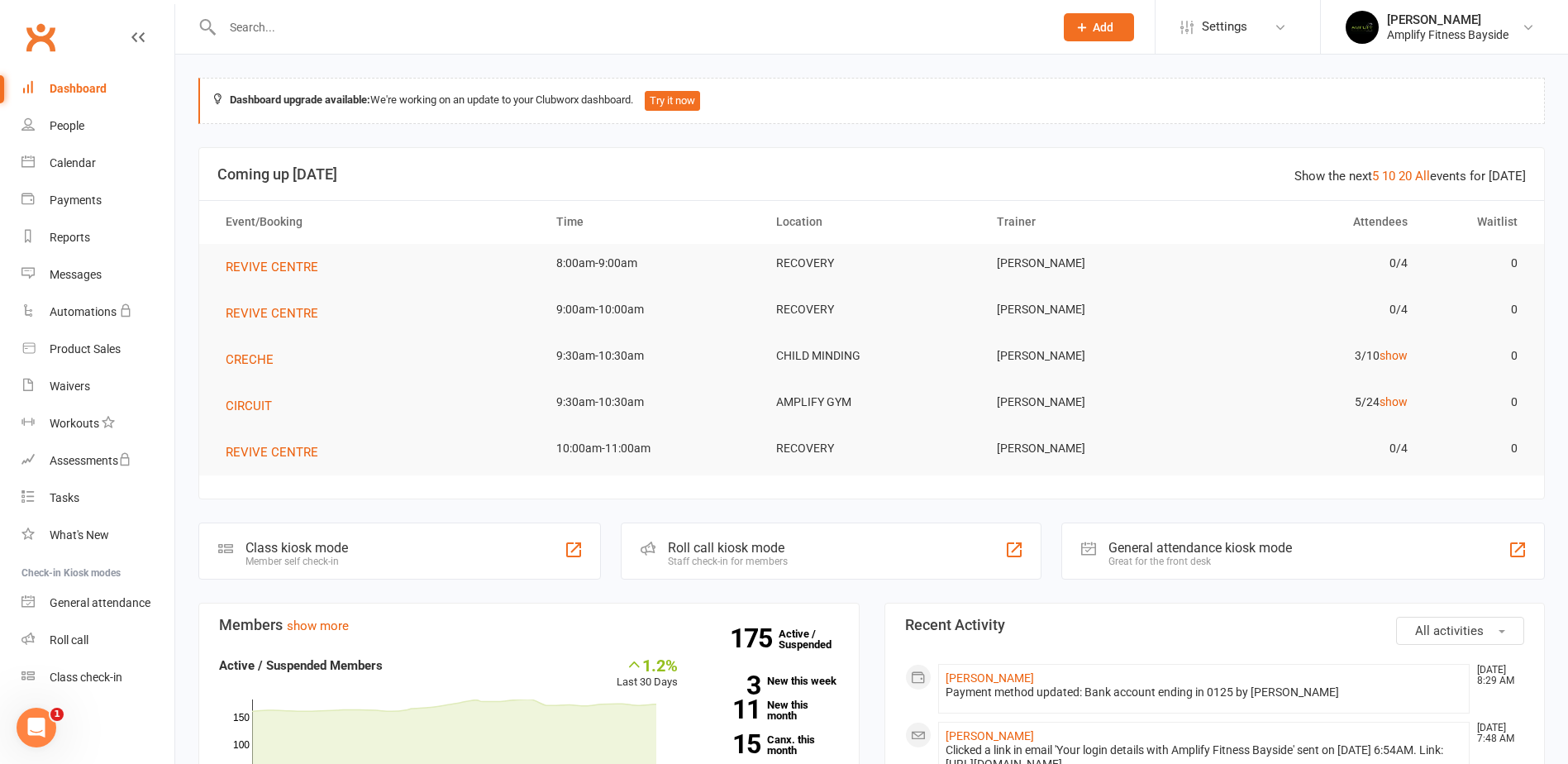
click at [313, 535] on div "Class kiosk mode Member self check-in" at bounding box center [399, 551] width 403 height 57
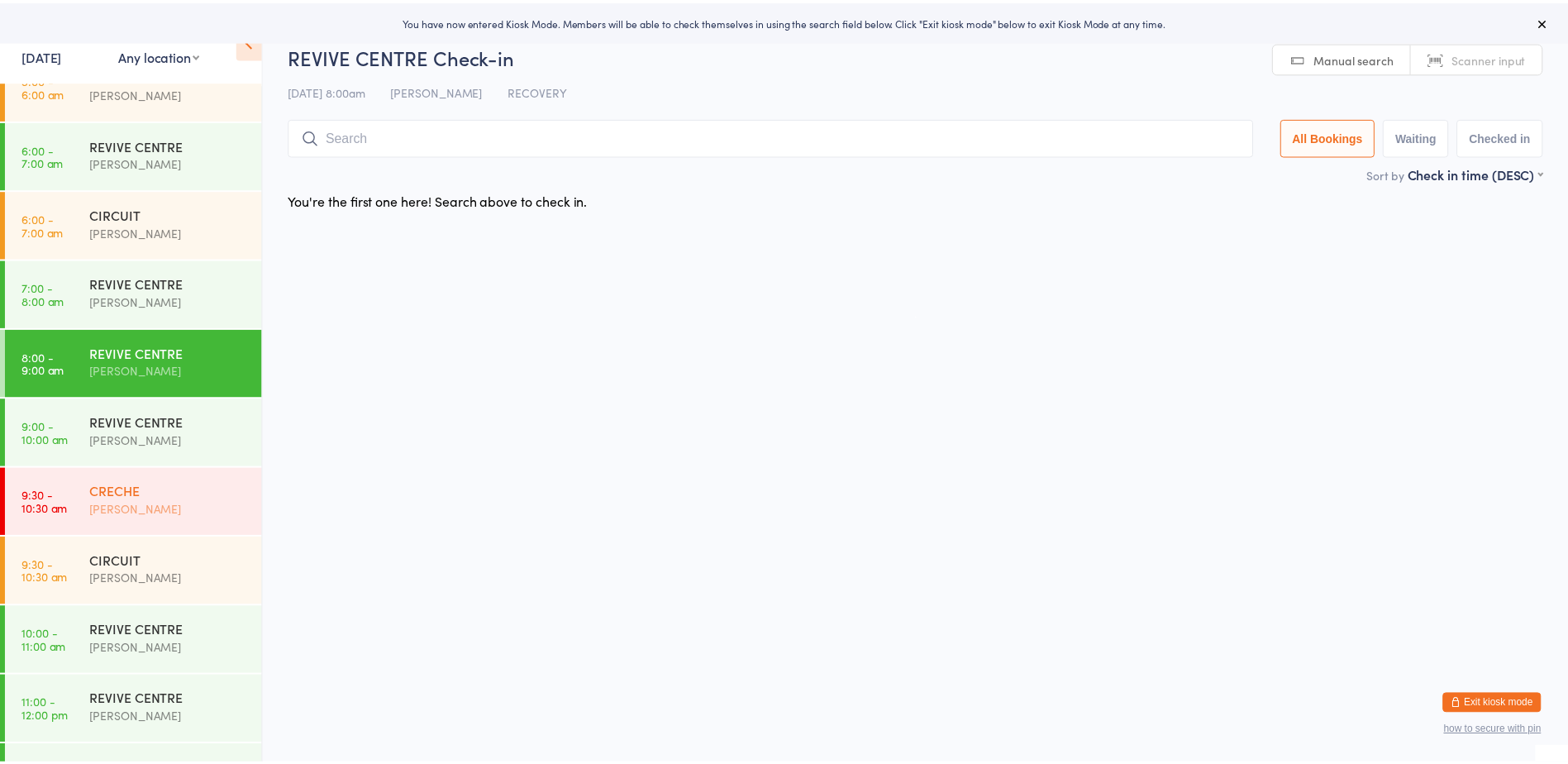
scroll to position [35, 0]
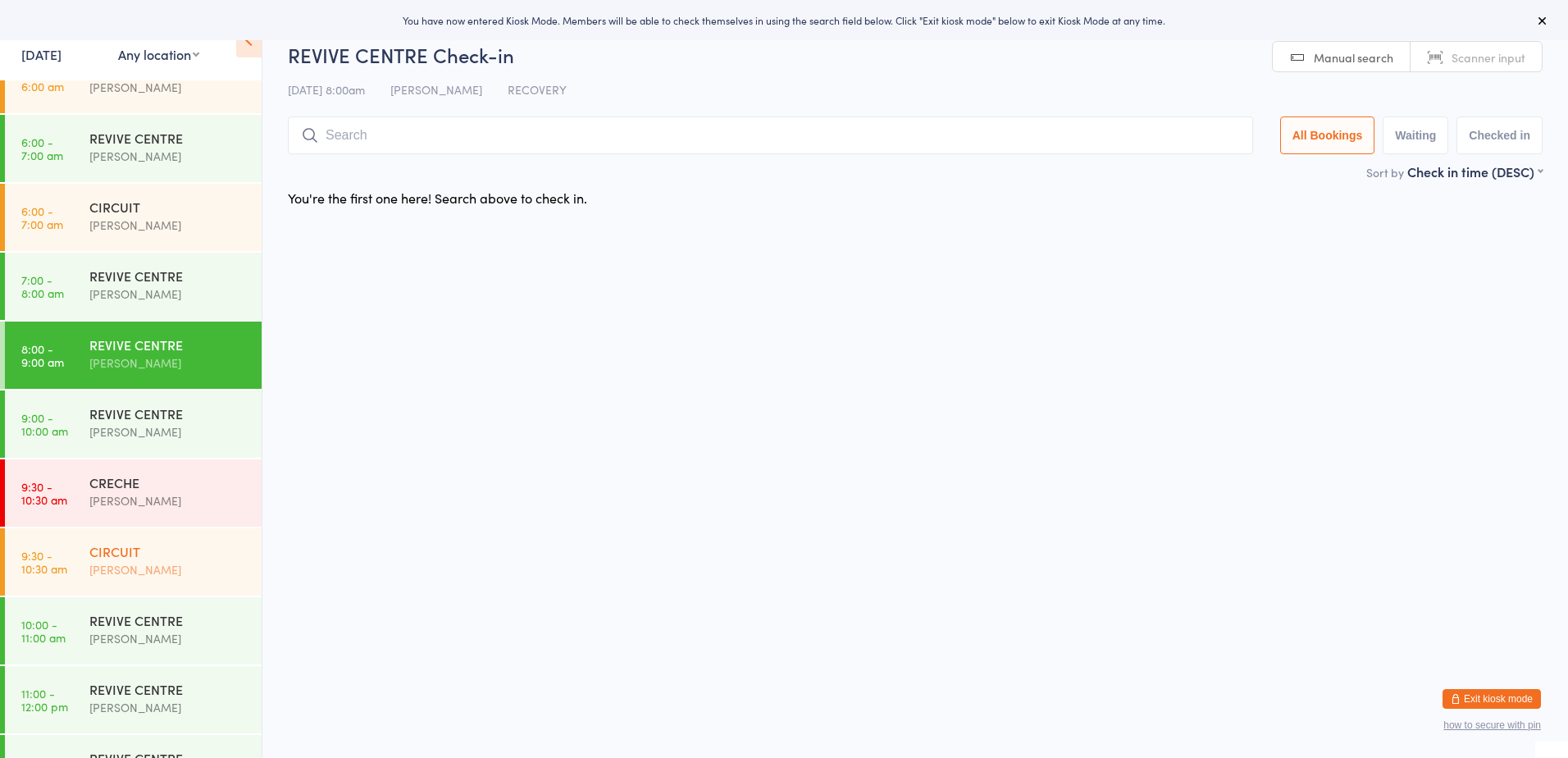
click at [151, 557] on div "CIRCUIT" at bounding box center [168, 551] width 158 height 18
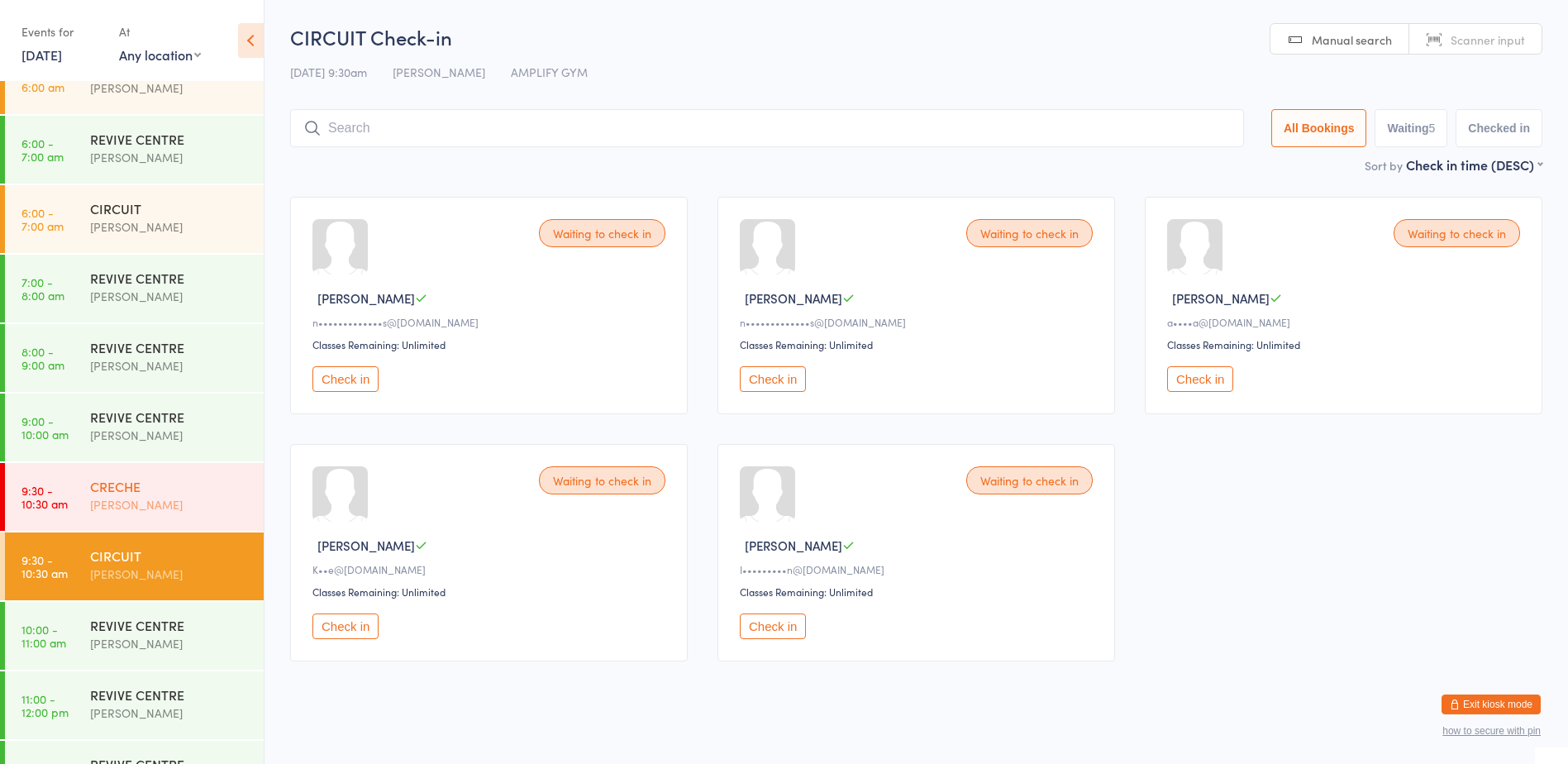
click at [146, 468] on div "CRECHE [PERSON_NAME]" at bounding box center [176, 496] width 173 height 65
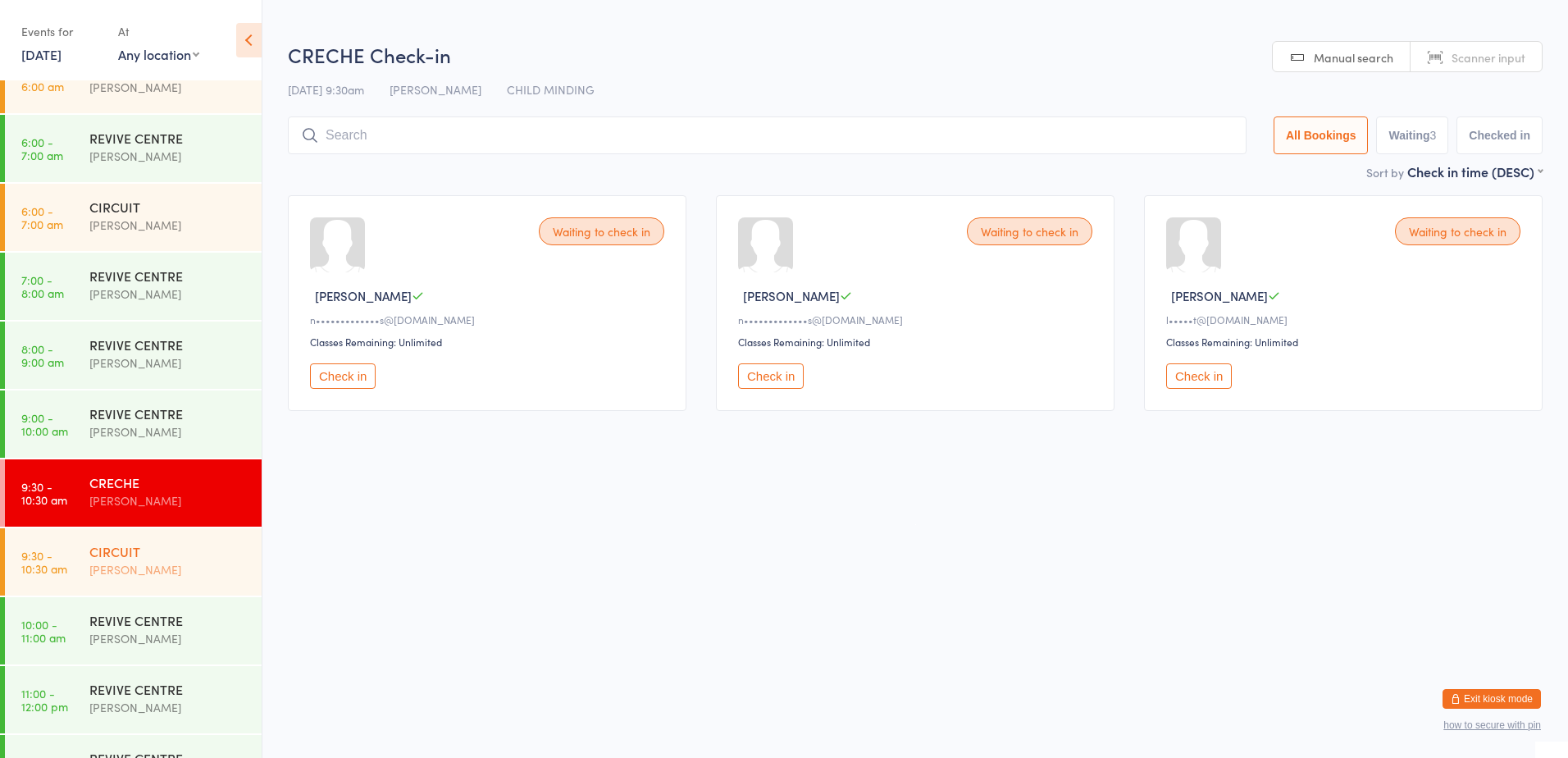
click at [93, 570] on div "[PERSON_NAME]" at bounding box center [168, 570] width 158 height 19
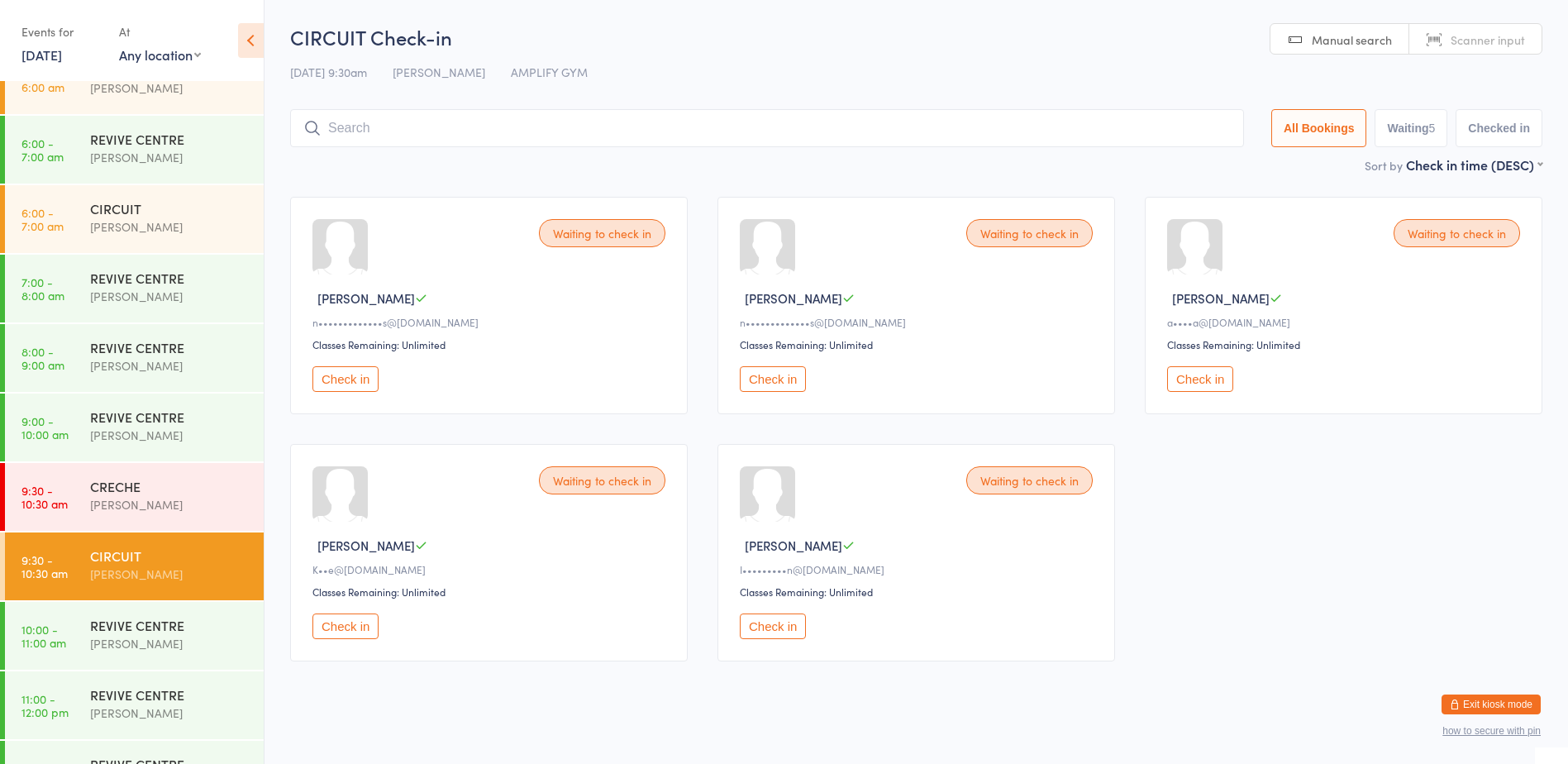
click at [344, 625] on button "Check in" at bounding box center [346, 626] width 66 height 26
click at [483, 127] on input "search" at bounding box center [764, 128] width 947 height 38
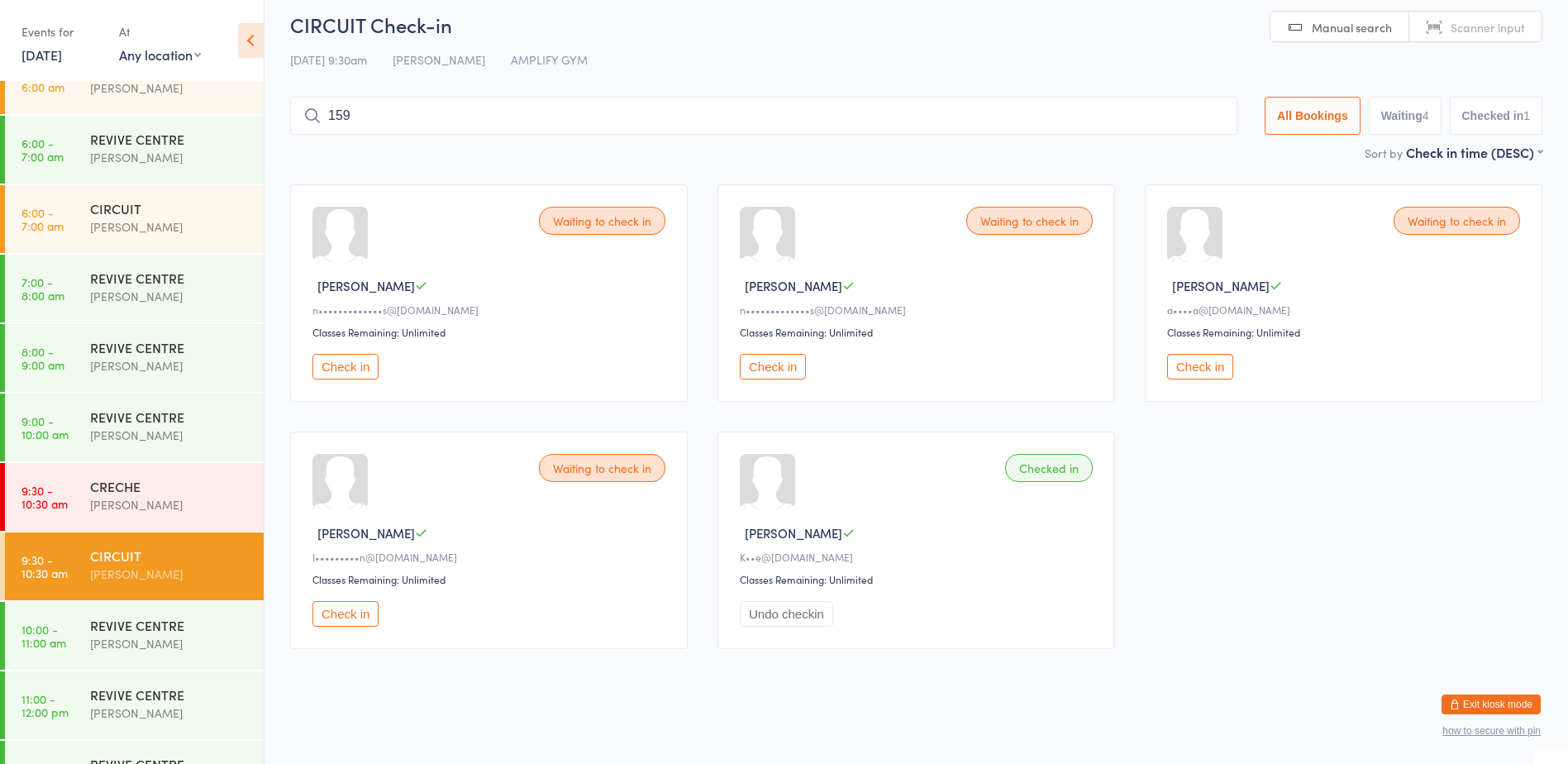
type input "1595"
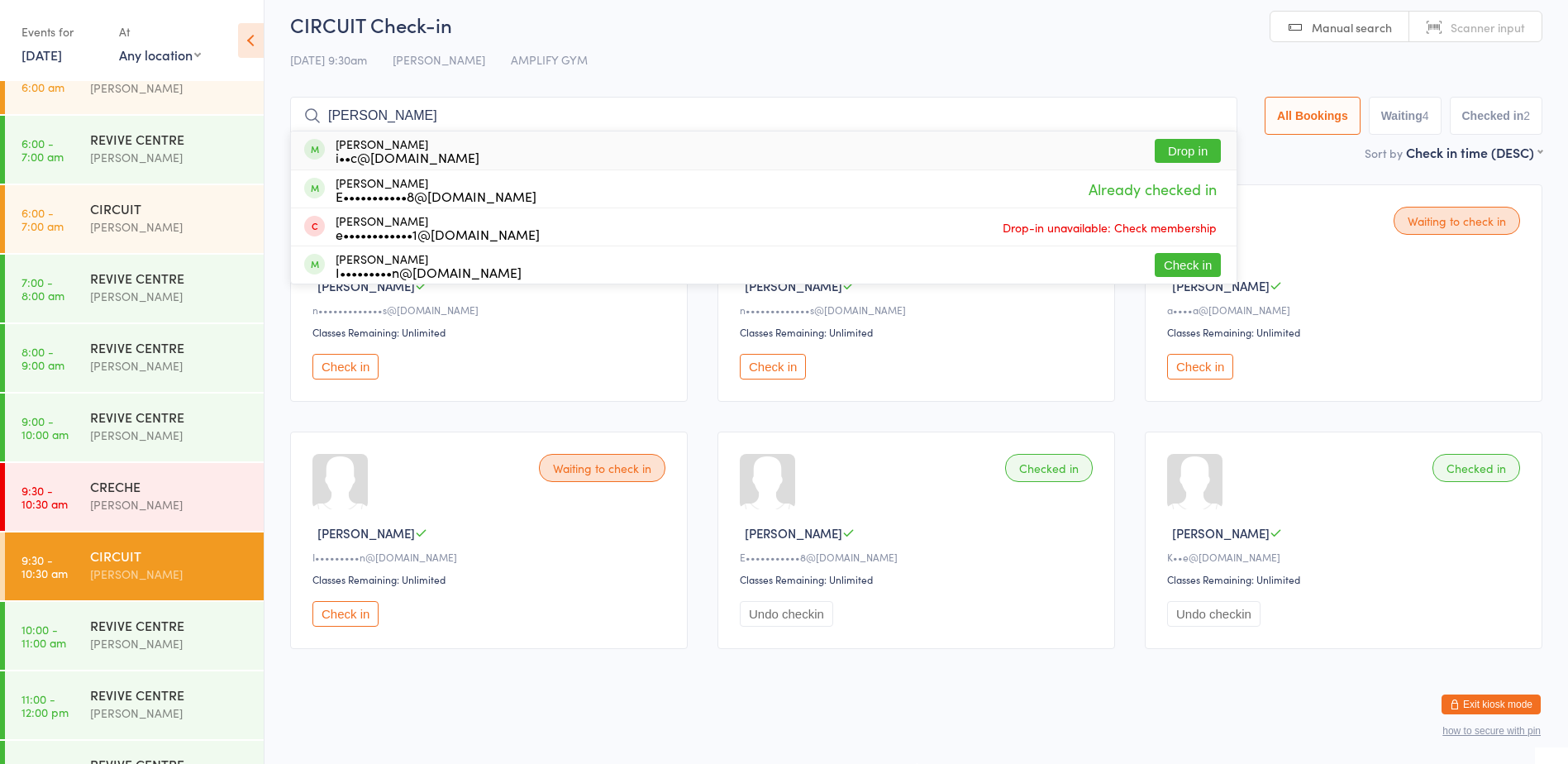
type input "[PERSON_NAME]"
click at [1164, 143] on button "Drop in" at bounding box center [1188, 151] width 66 height 24
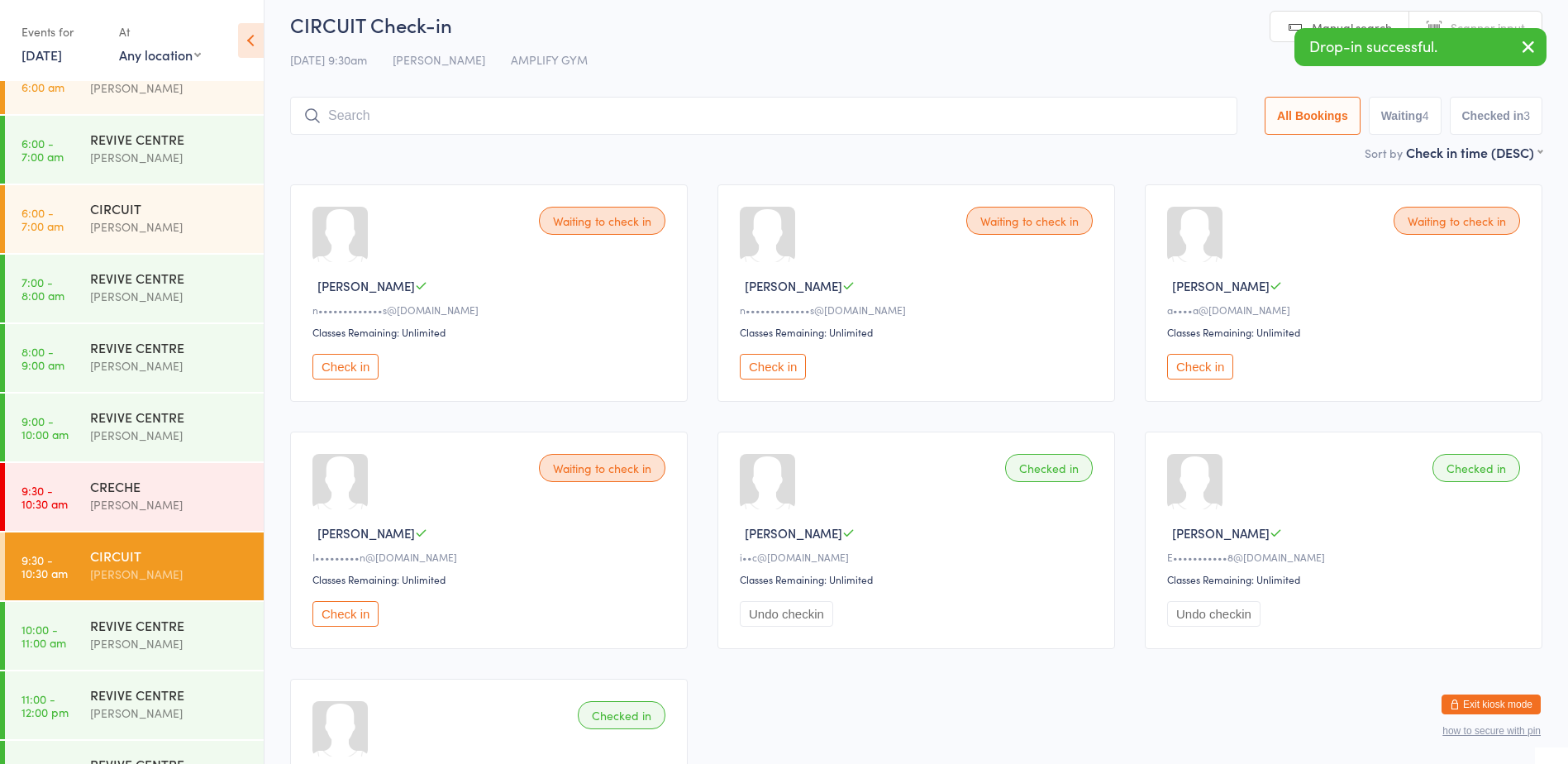
click at [358, 360] on button "Check in" at bounding box center [346, 366] width 66 height 26
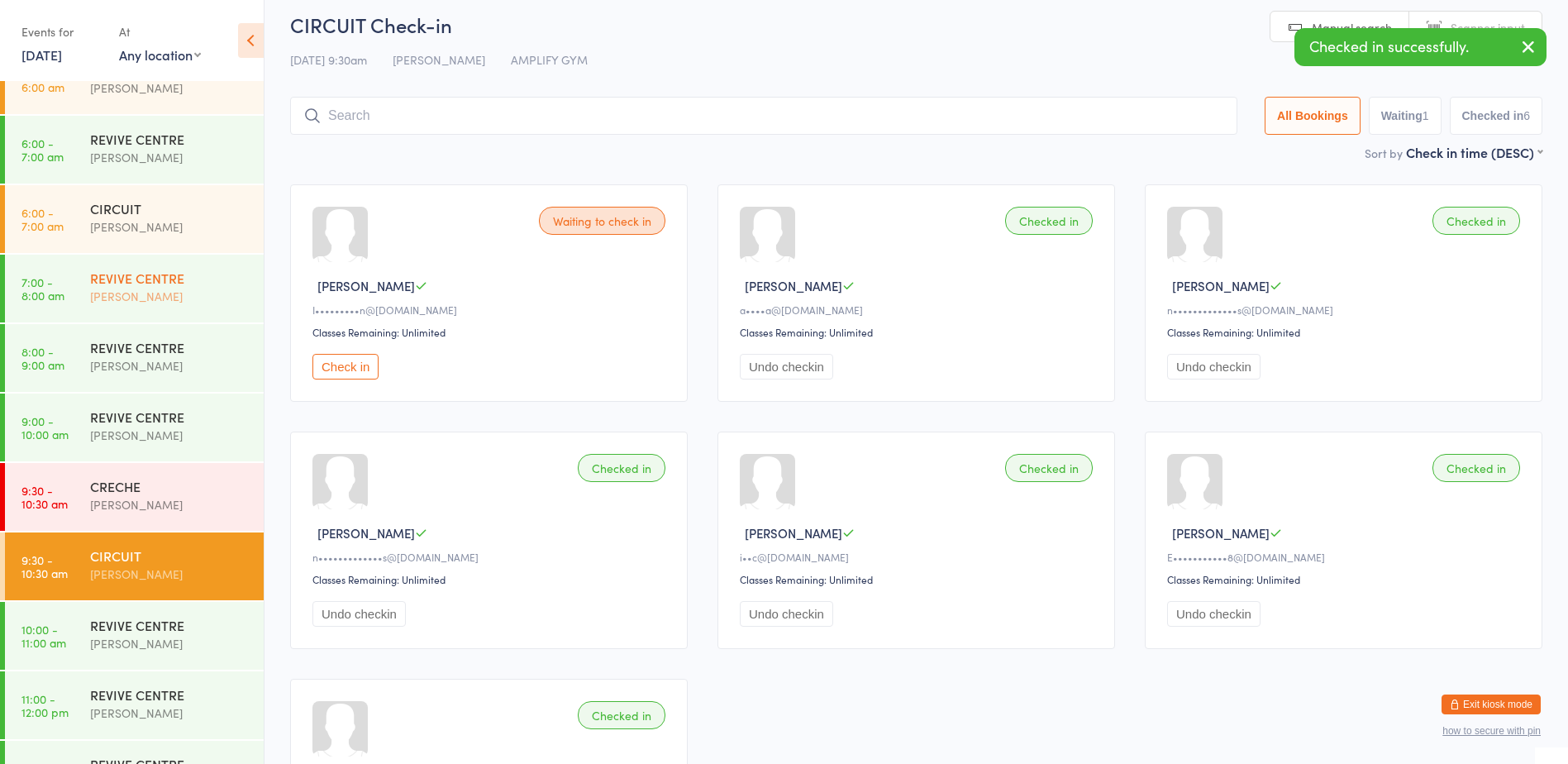
scroll to position [0, 0]
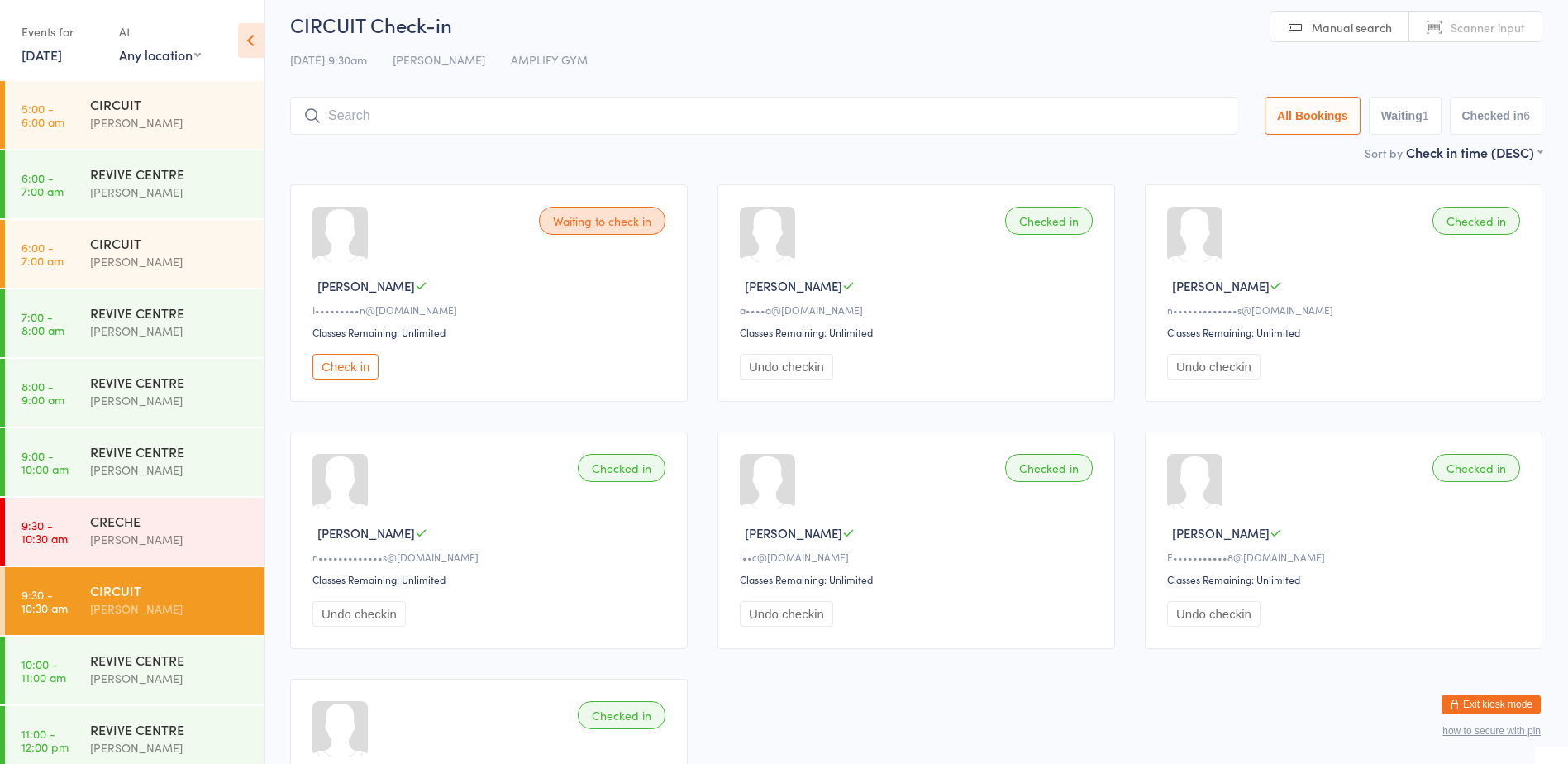
click at [423, 117] on input "search" at bounding box center [764, 116] width 947 height 38
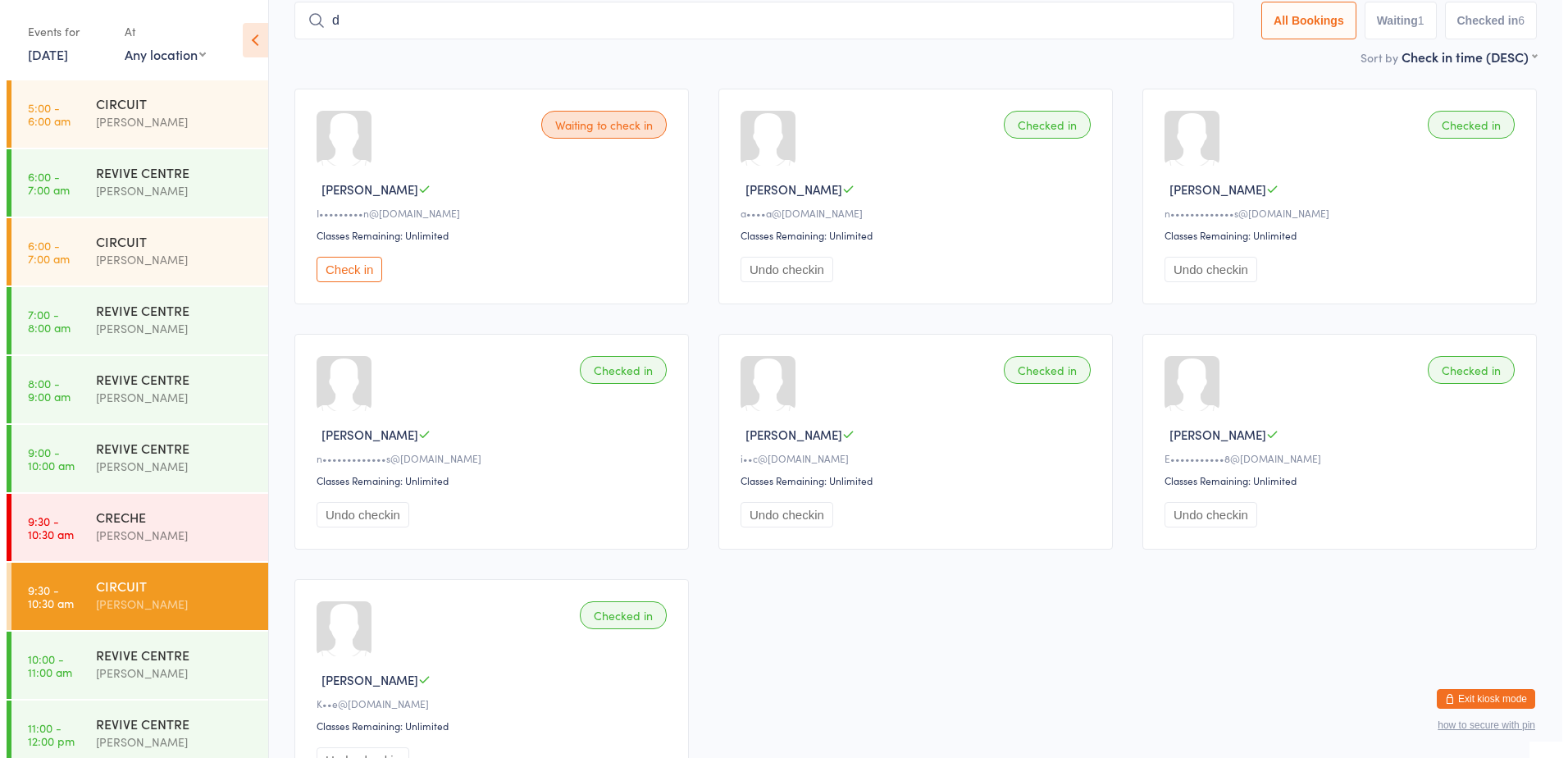
scroll to position [108, 0]
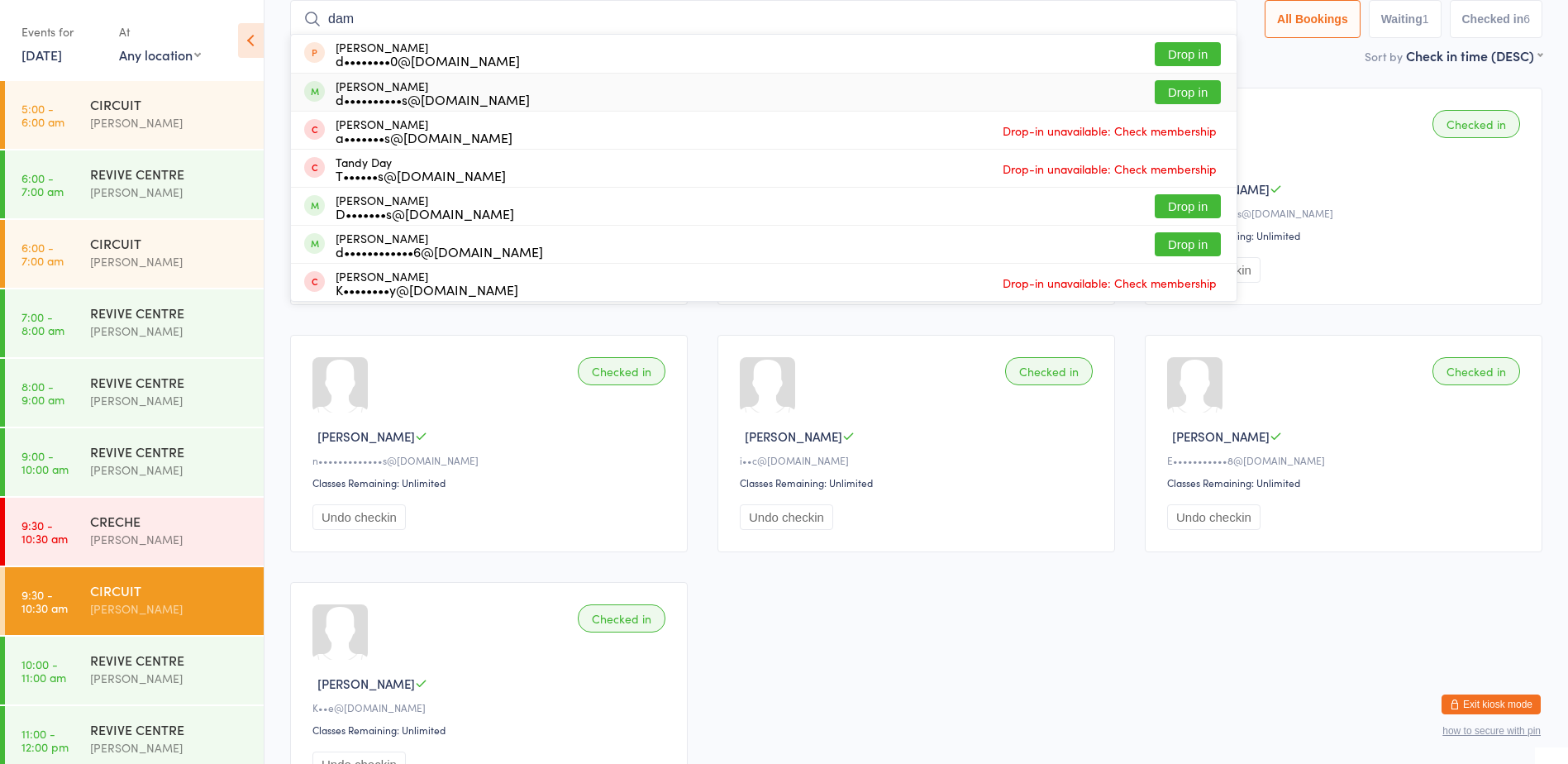
type input "dam"
click at [1183, 84] on button "Drop in" at bounding box center [1188, 92] width 66 height 24
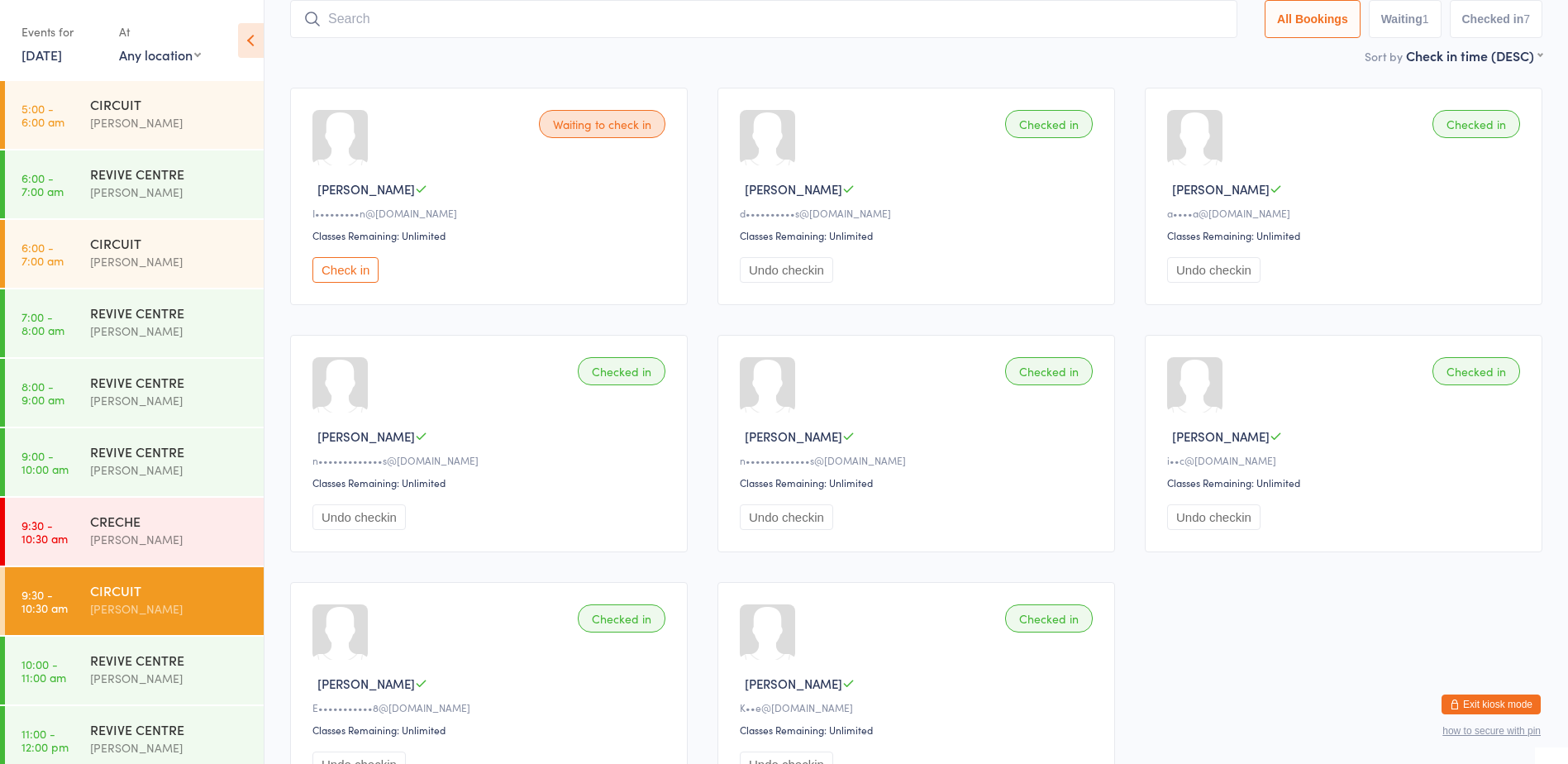
click at [1510, 703] on button "Exit kiosk mode" at bounding box center [1491, 704] width 99 height 20
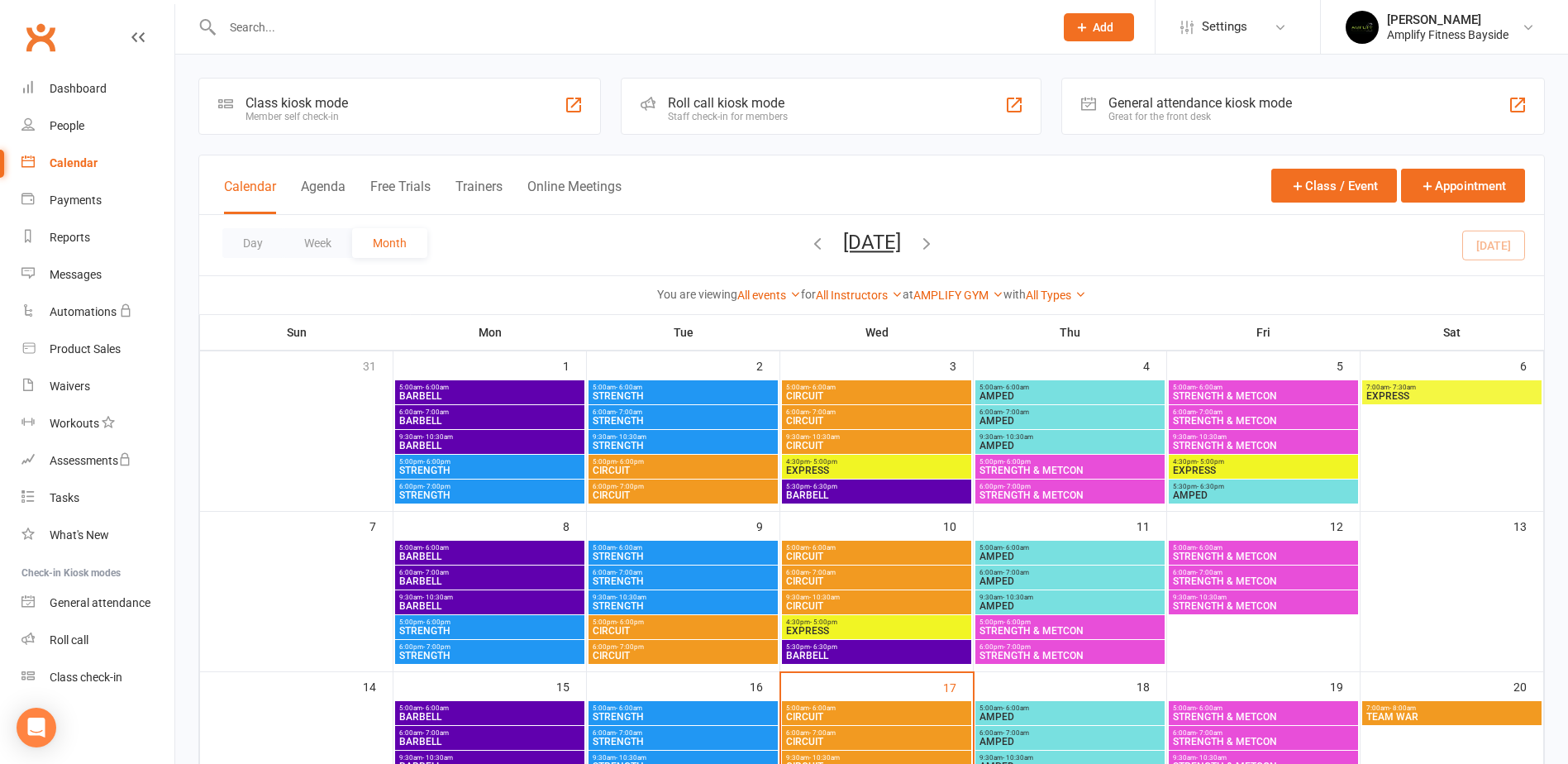
click at [873, 244] on button "September 2025" at bounding box center [872, 242] width 58 height 23
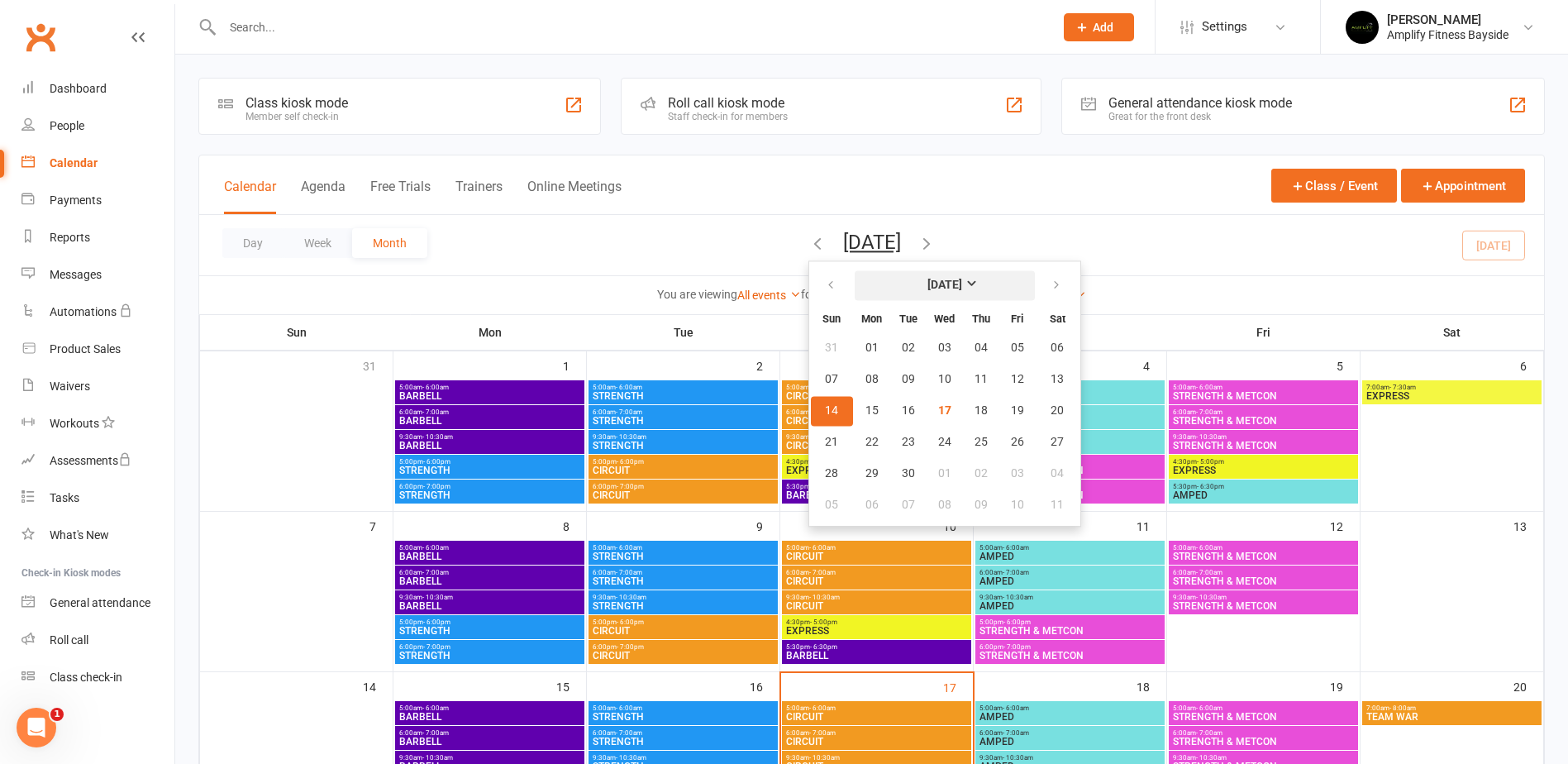
click at [928, 279] on strong "September 2025" at bounding box center [945, 285] width 35 height 13
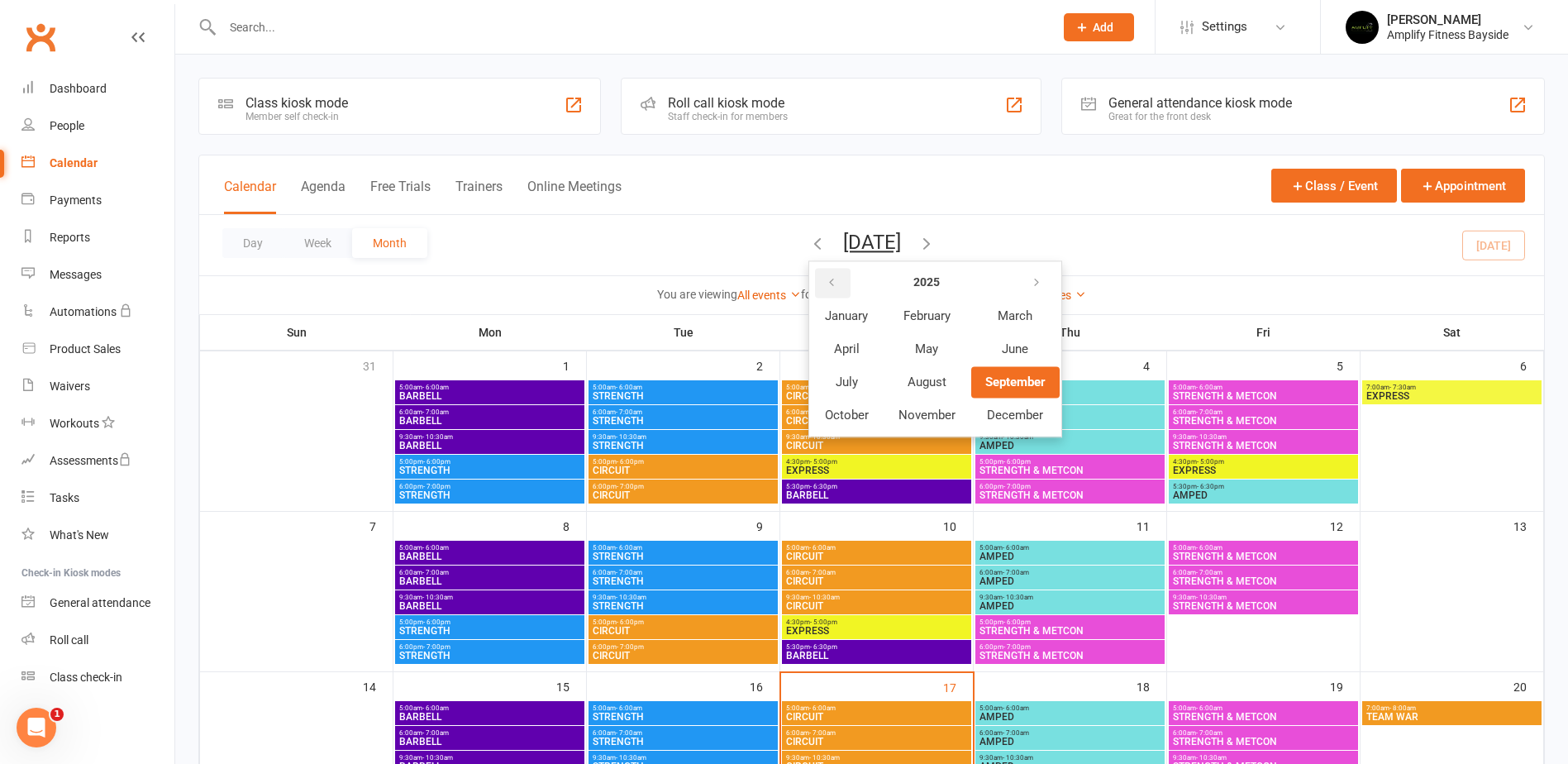
click at [815, 273] on button "button" at bounding box center [833, 282] width 36 height 29
click at [825, 416] on span "October" at bounding box center [847, 415] width 44 height 15
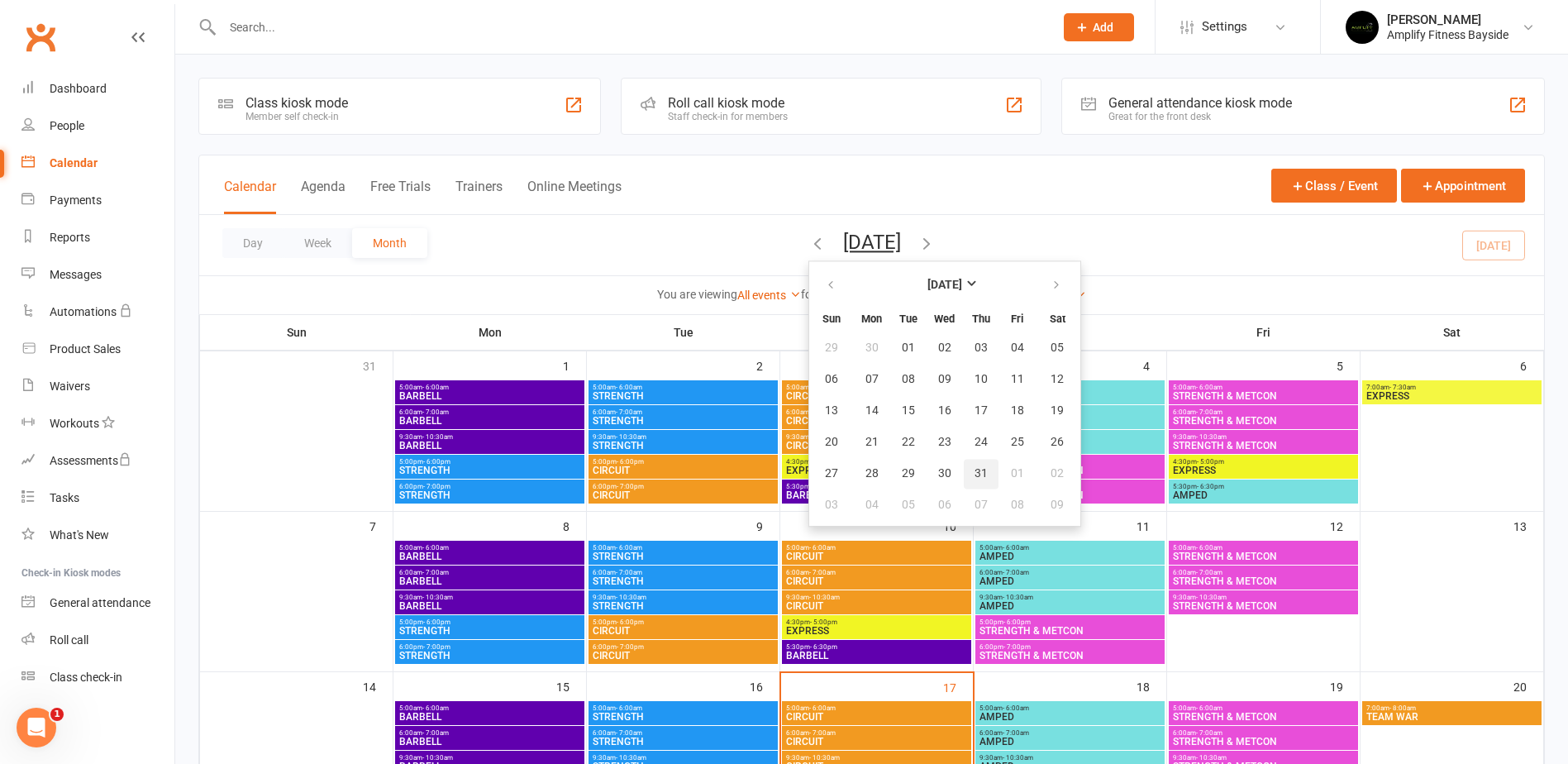
click at [975, 470] on span "31" at bounding box center [982, 474] width 13 height 13
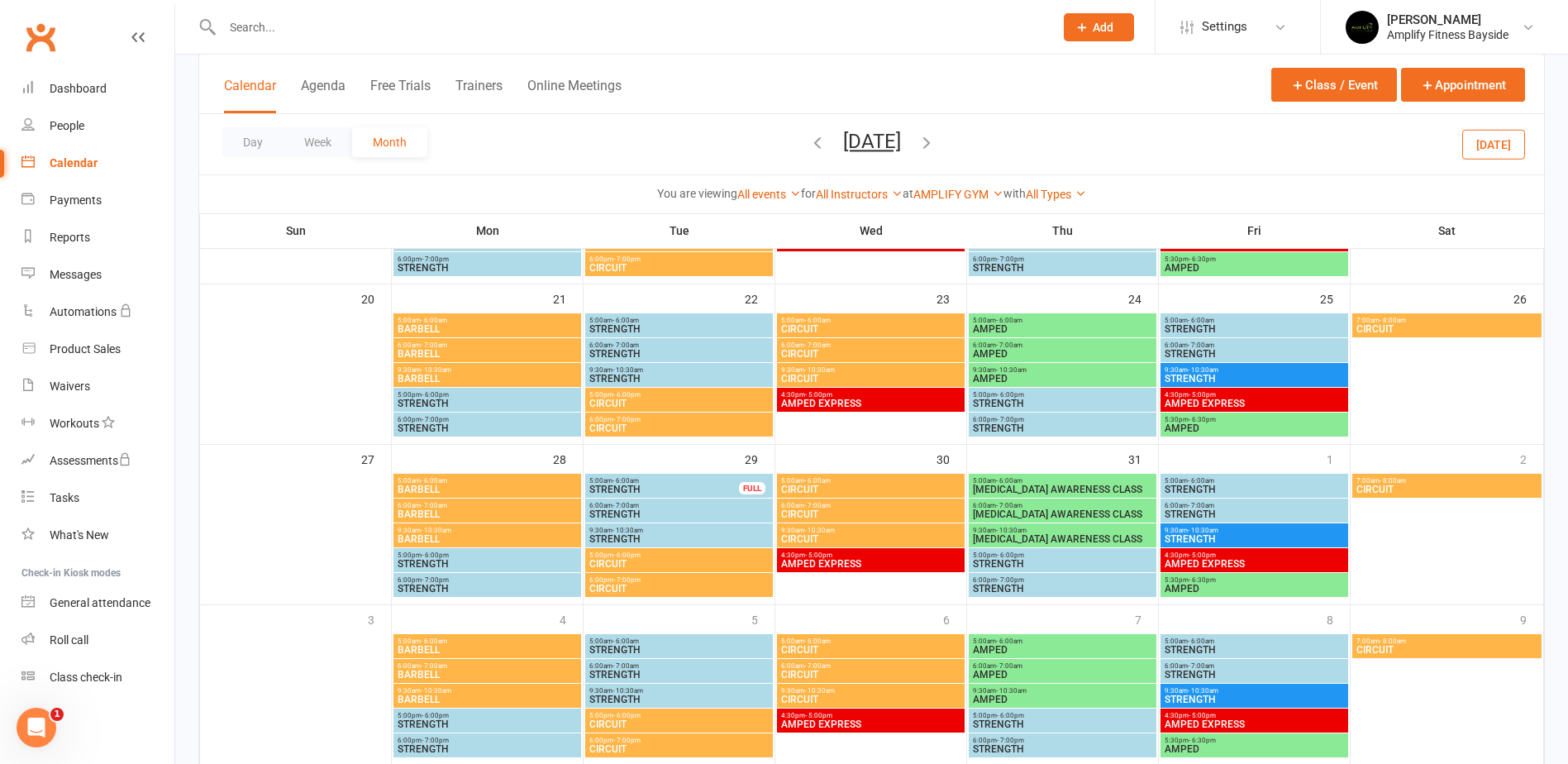
scroll to position [579, 0]
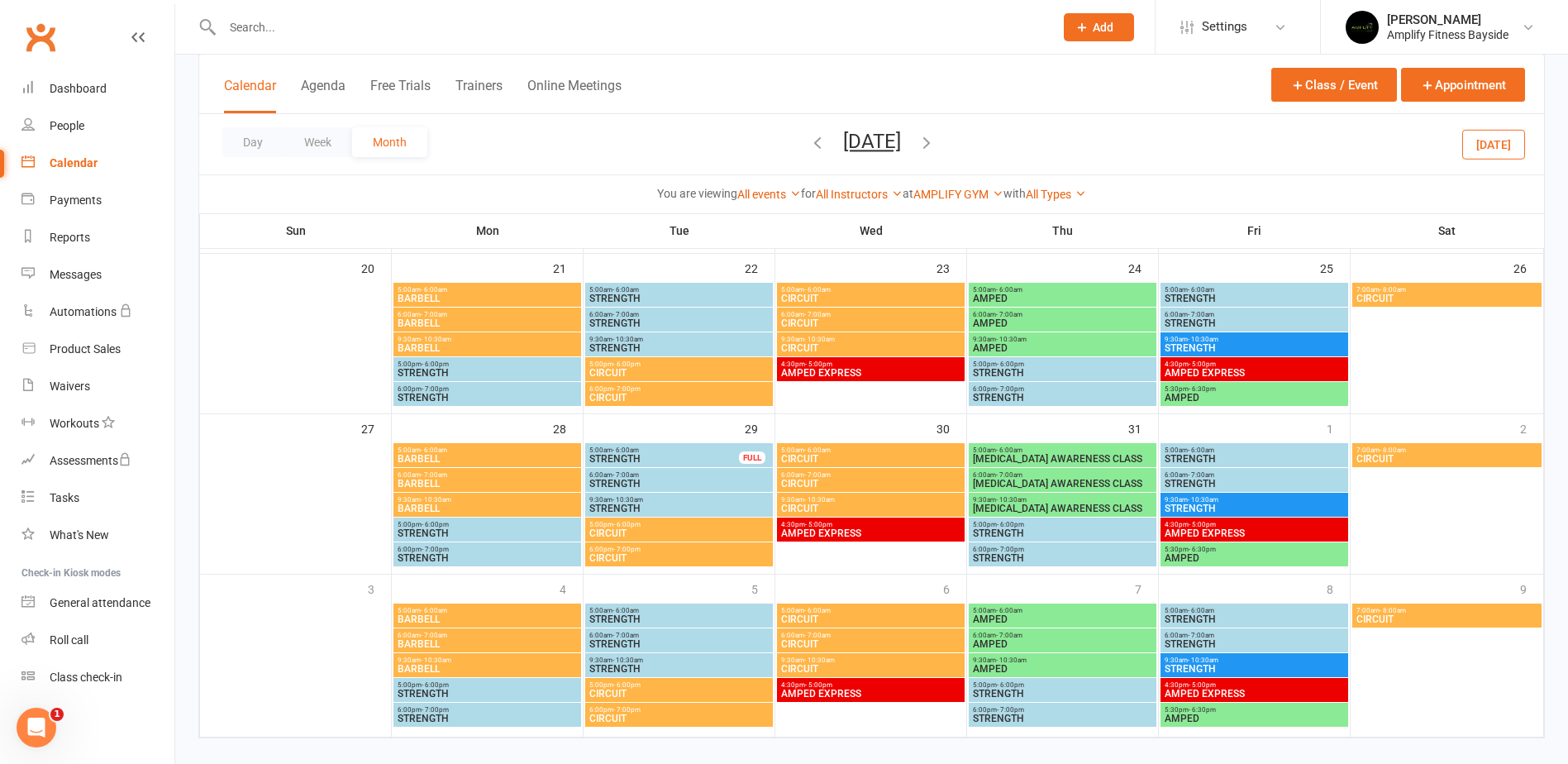
click at [847, 146] on button "October 2024" at bounding box center [872, 141] width 58 height 23
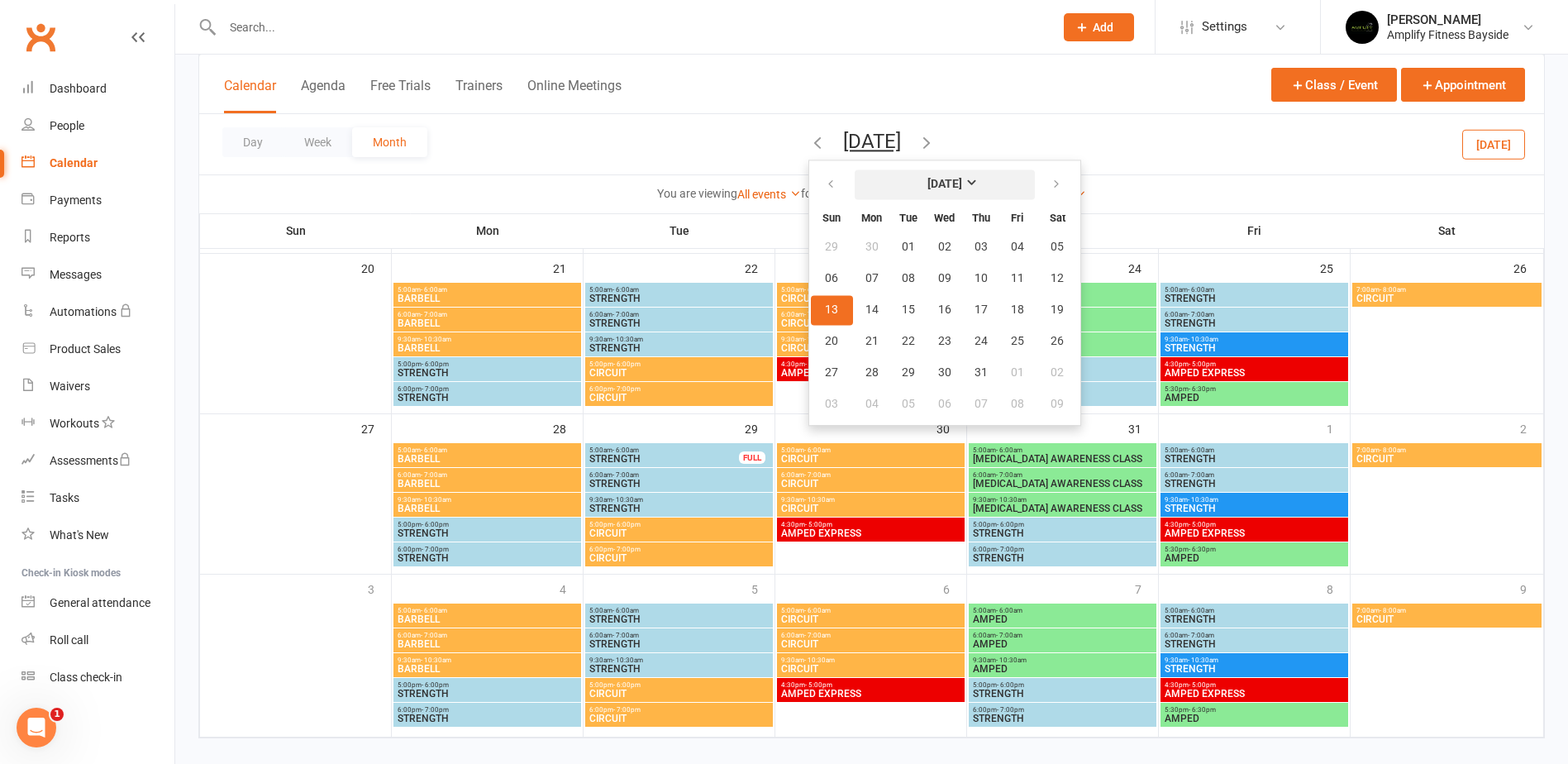
click at [959, 180] on strong "October 2024" at bounding box center [945, 185] width 35 height 13
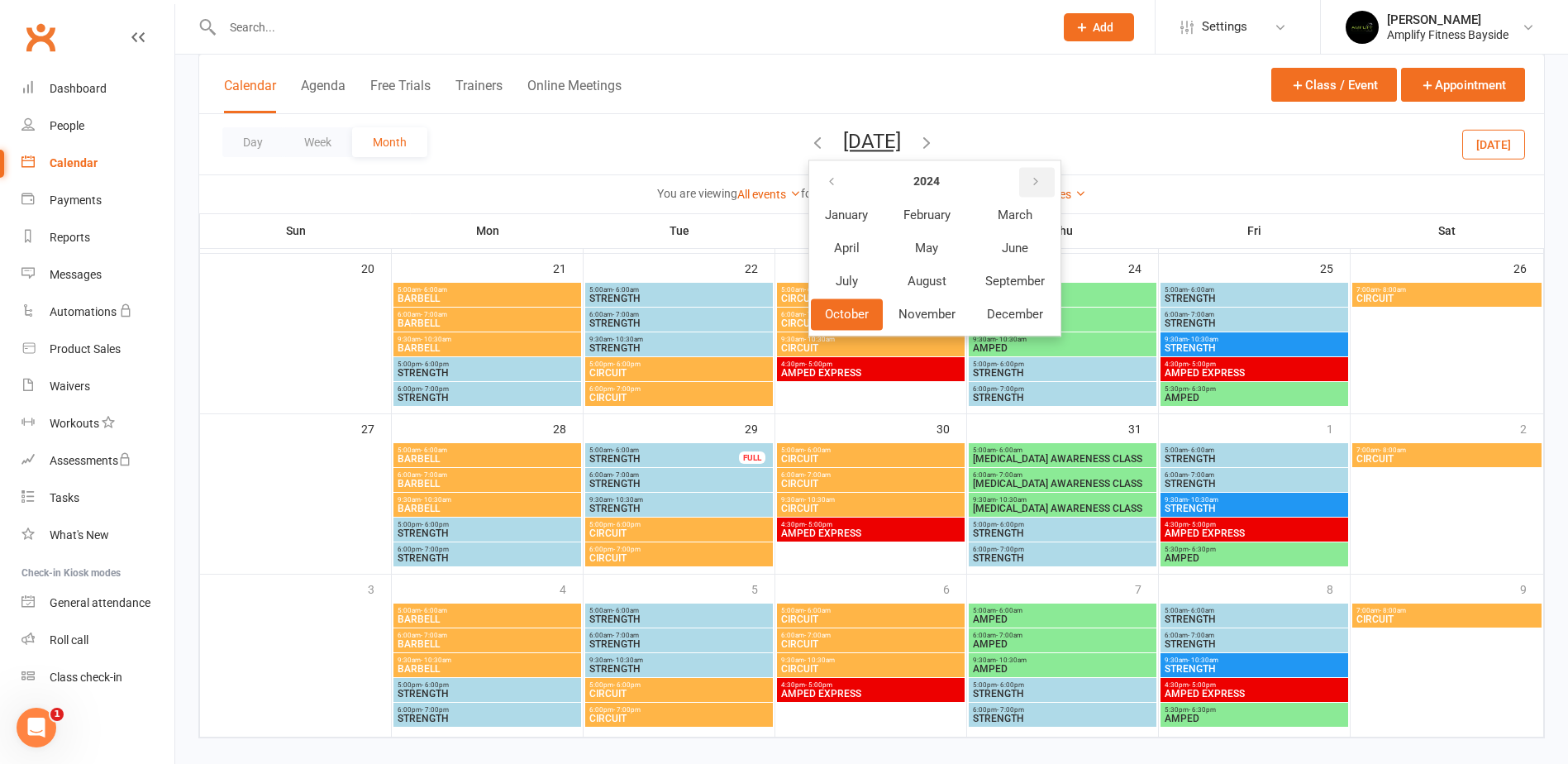
click at [1019, 185] on button "button" at bounding box center [1037, 181] width 36 height 29
click at [828, 310] on span "October" at bounding box center [847, 315] width 44 height 15
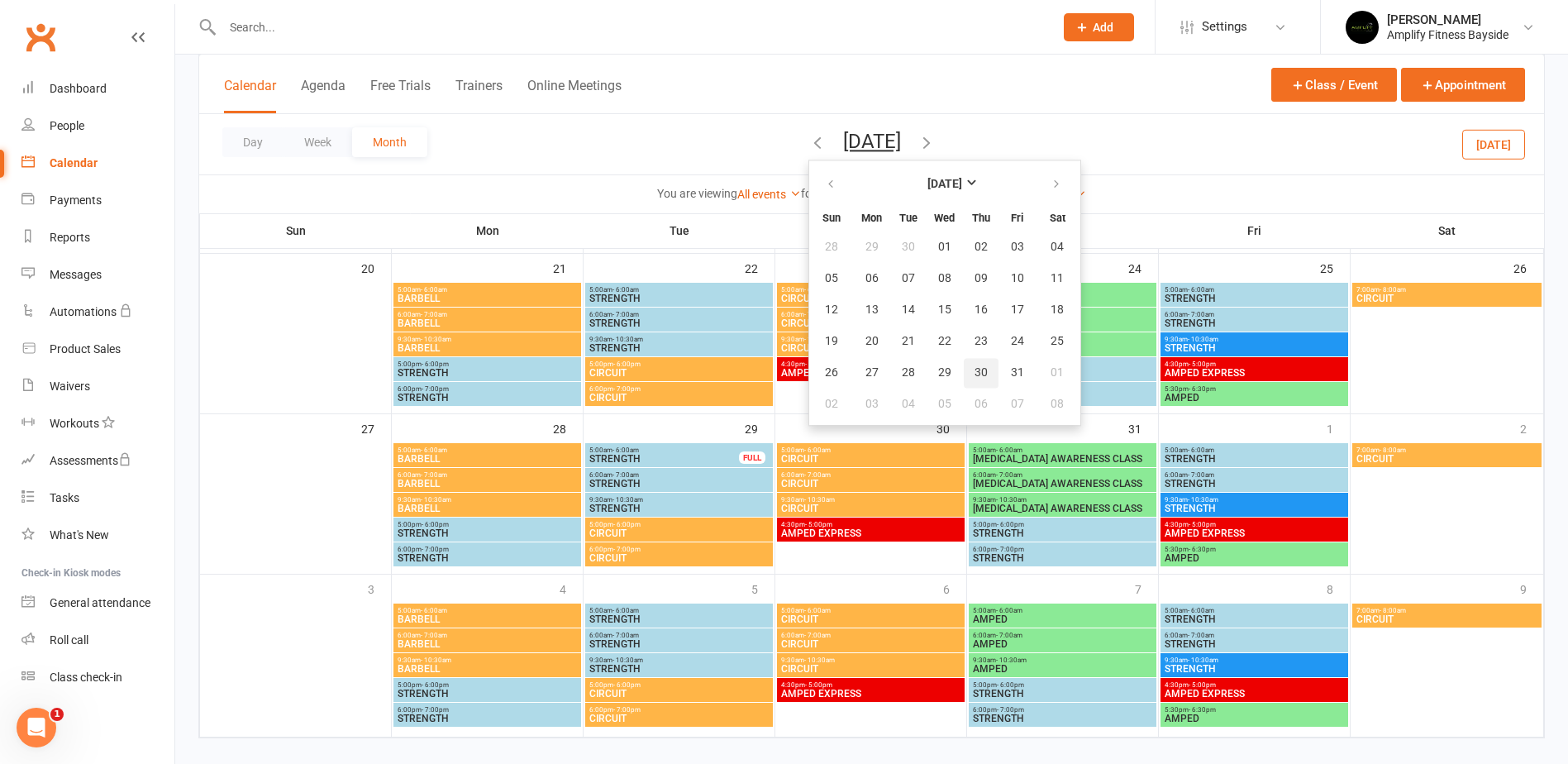
click at [975, 372] on span "30" at bounding box center [982, 373] width 13 height 13
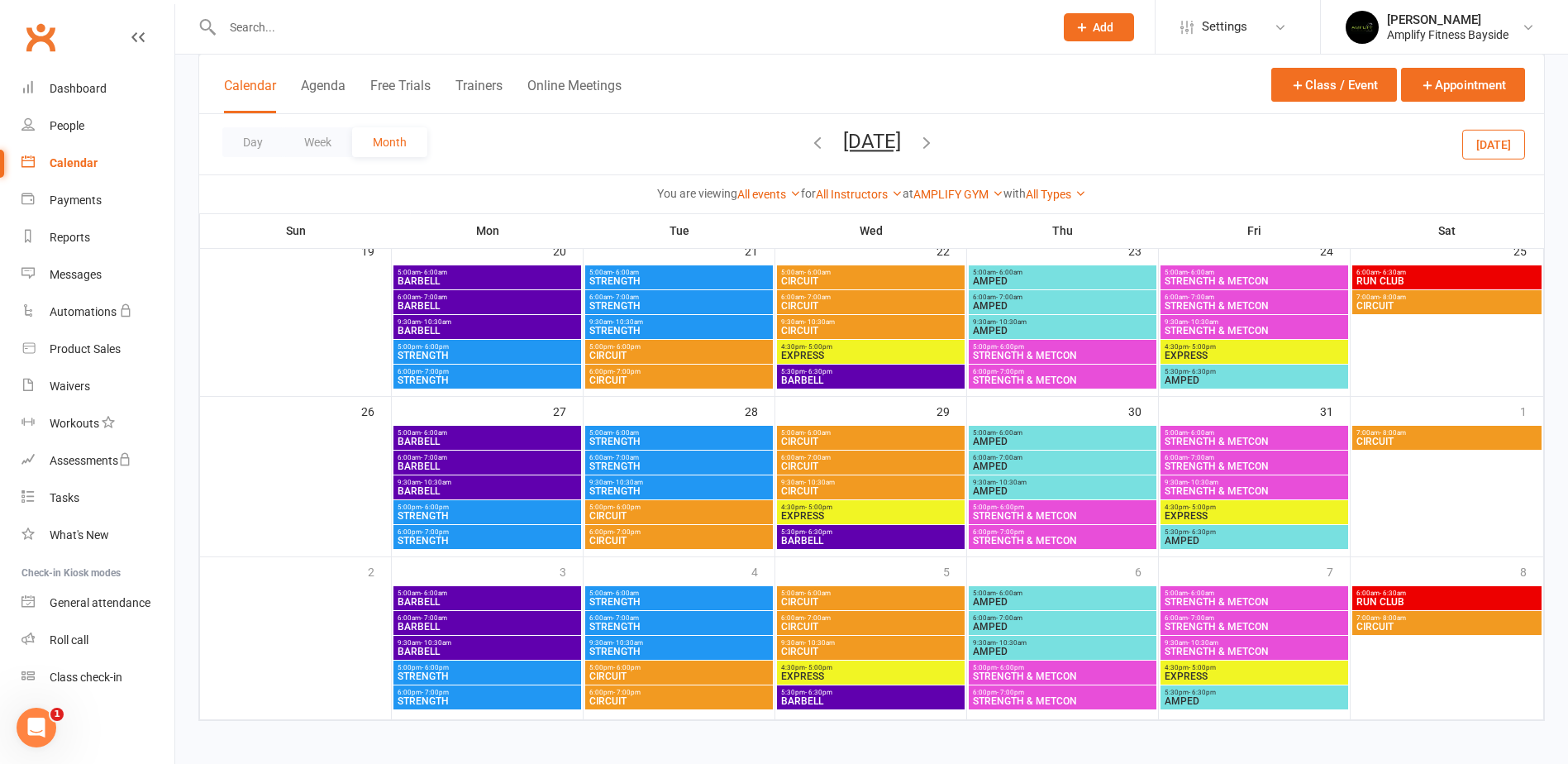
scroll to position [600, 0]
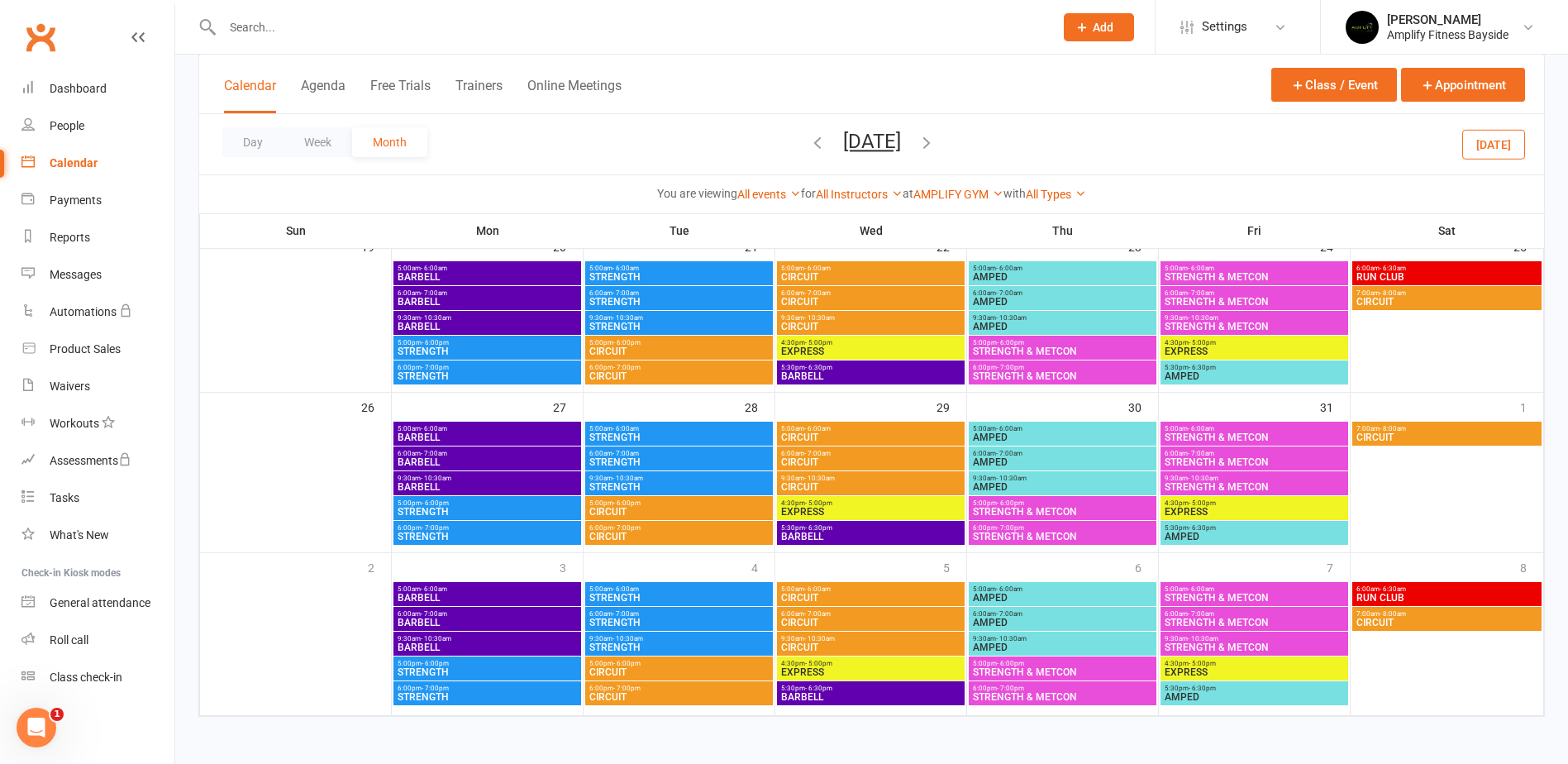
click at [1005, 432] on span "AMPED" at bounding box center [1062, 437] width 181 height 9
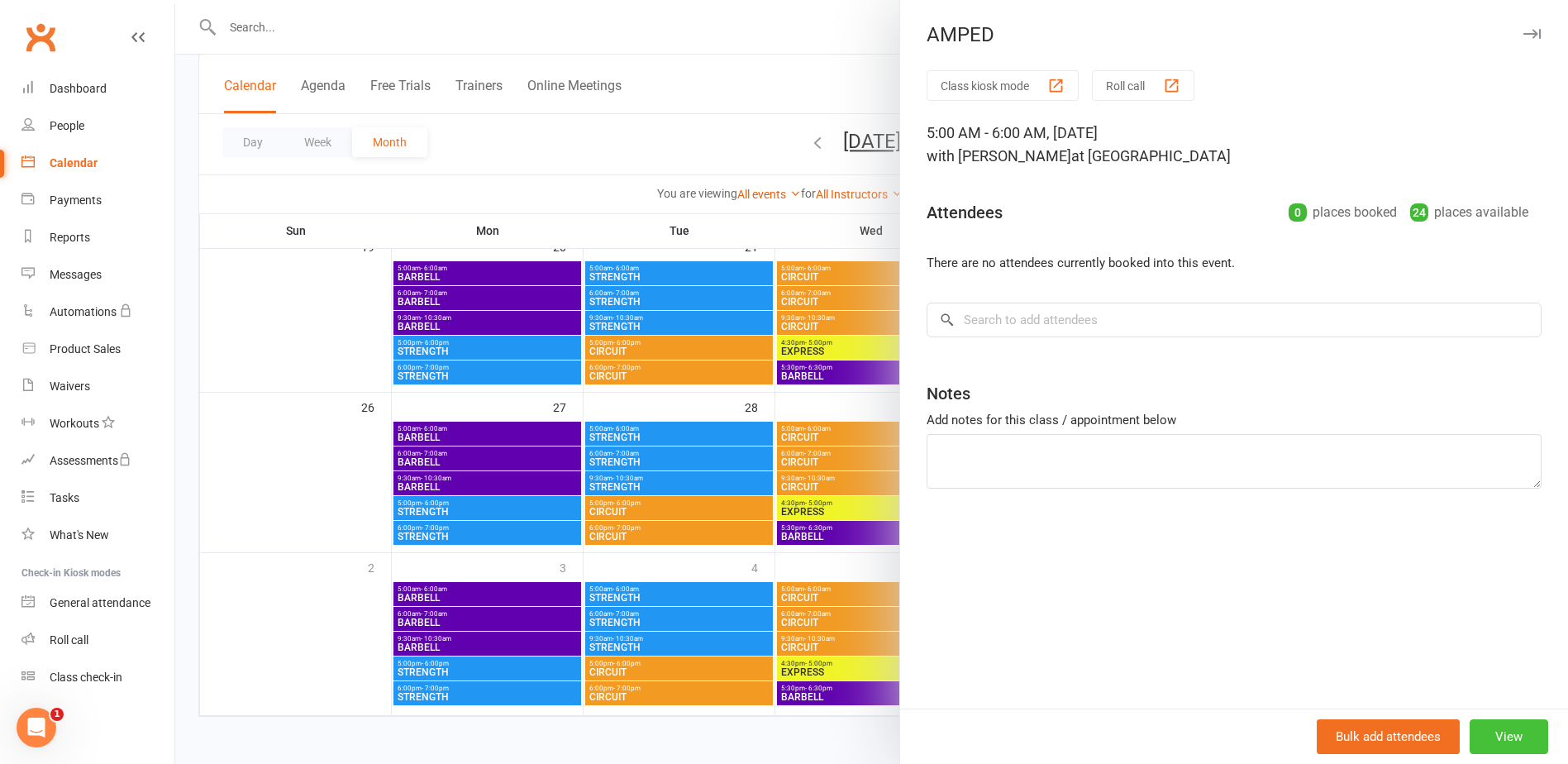
click at [1479, 731] on button "View" at bounding box center [1508, 737] width 79 height 35
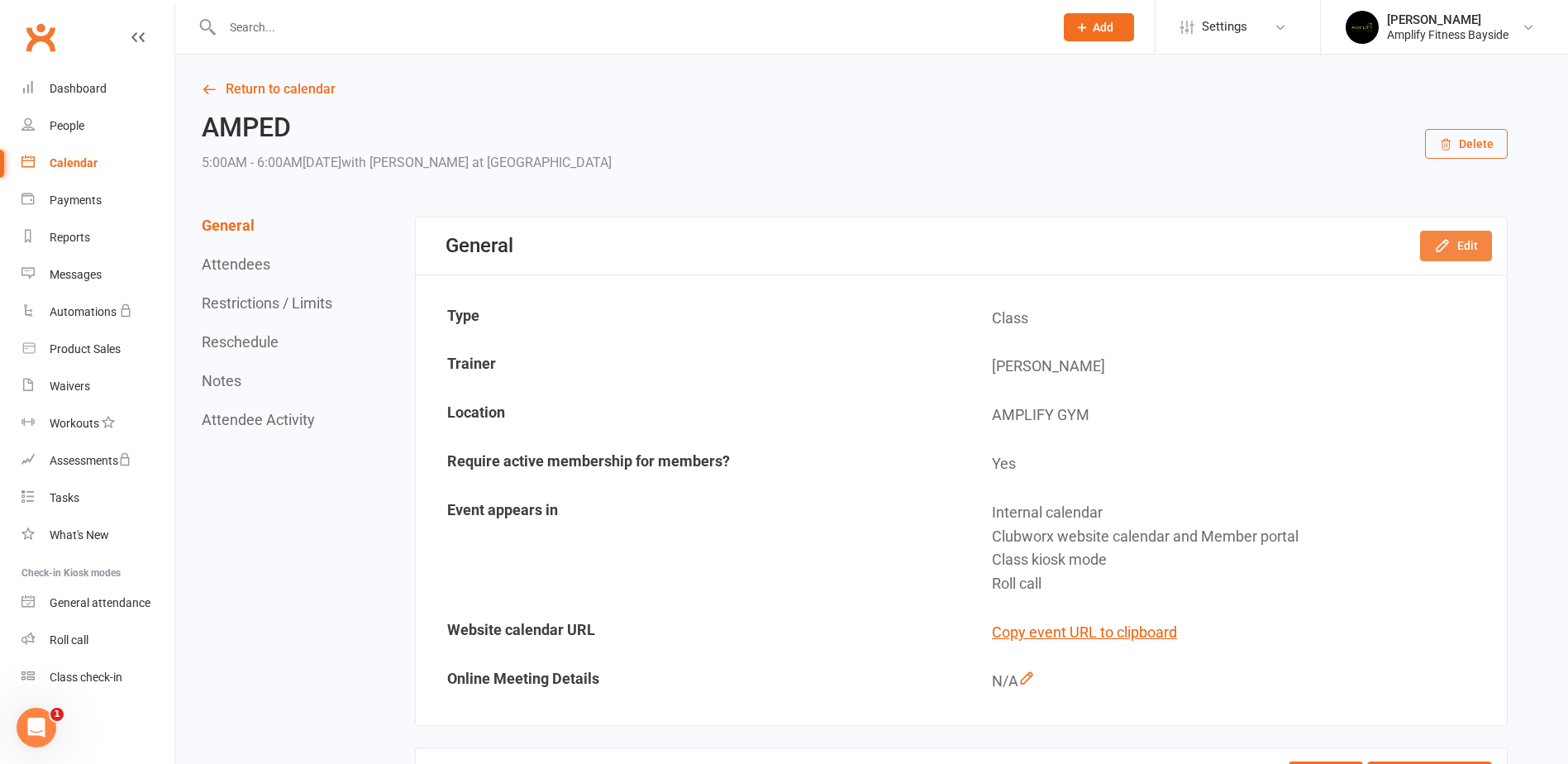
click at [1454, 246] on button "Edit" at bounding box center [1456, 245] width 72 height 29
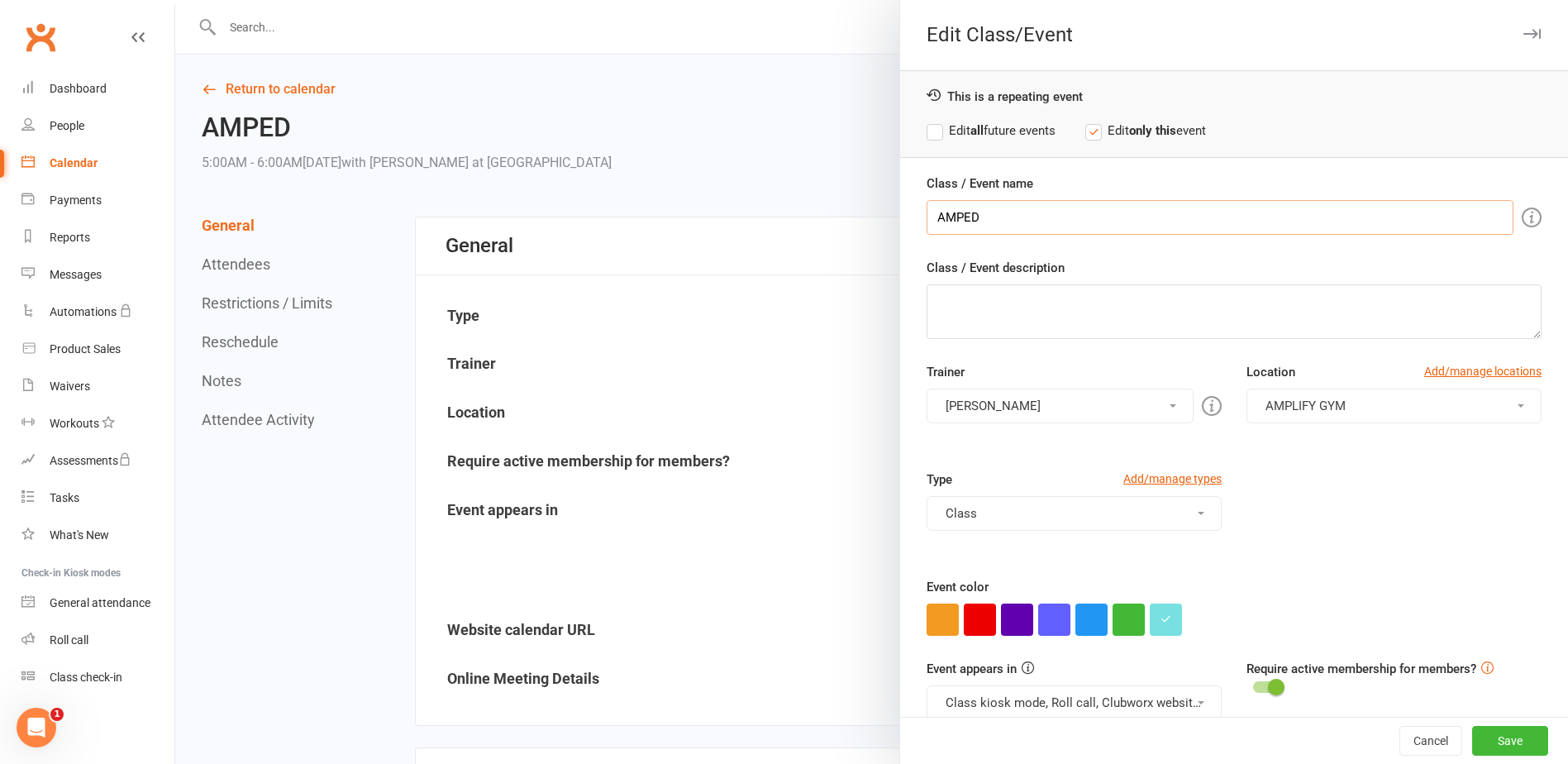
drag, startPoint x: 980, startPoint y: 206, endPoint x: 910, endPoint y: 207, distance: 70.0
click at [910, 207] on div "Class / Event name AMPED Class / Event description Trainer Rachael Weir Rachael…" at bounding box center [1234, 458] width 668 height 570
drag, startPoint x: 1167, startPoint y: 219, endPoint x: 931, endPoint y: 213, distance: 236.1
click at [931, 213] on input "BREAST CANCER AWARENESS CLASS" at bounding box center [1220, 217] width 587 height 35
type input "BREAST CANCER AWARENESS CLASS"
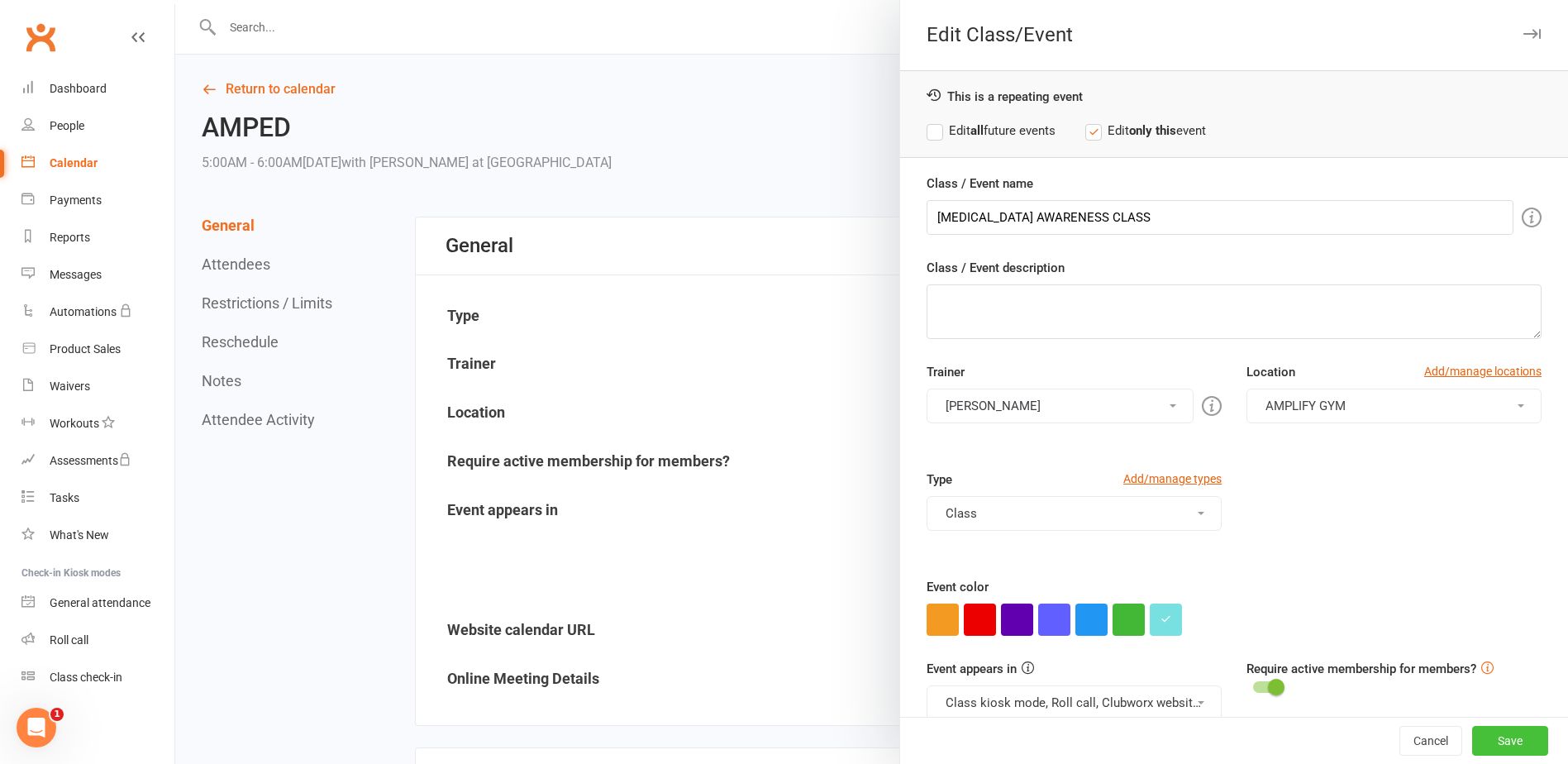
click at [1474, 732] on button "Save" at bounding box center [1510, 740] width 76 height 29
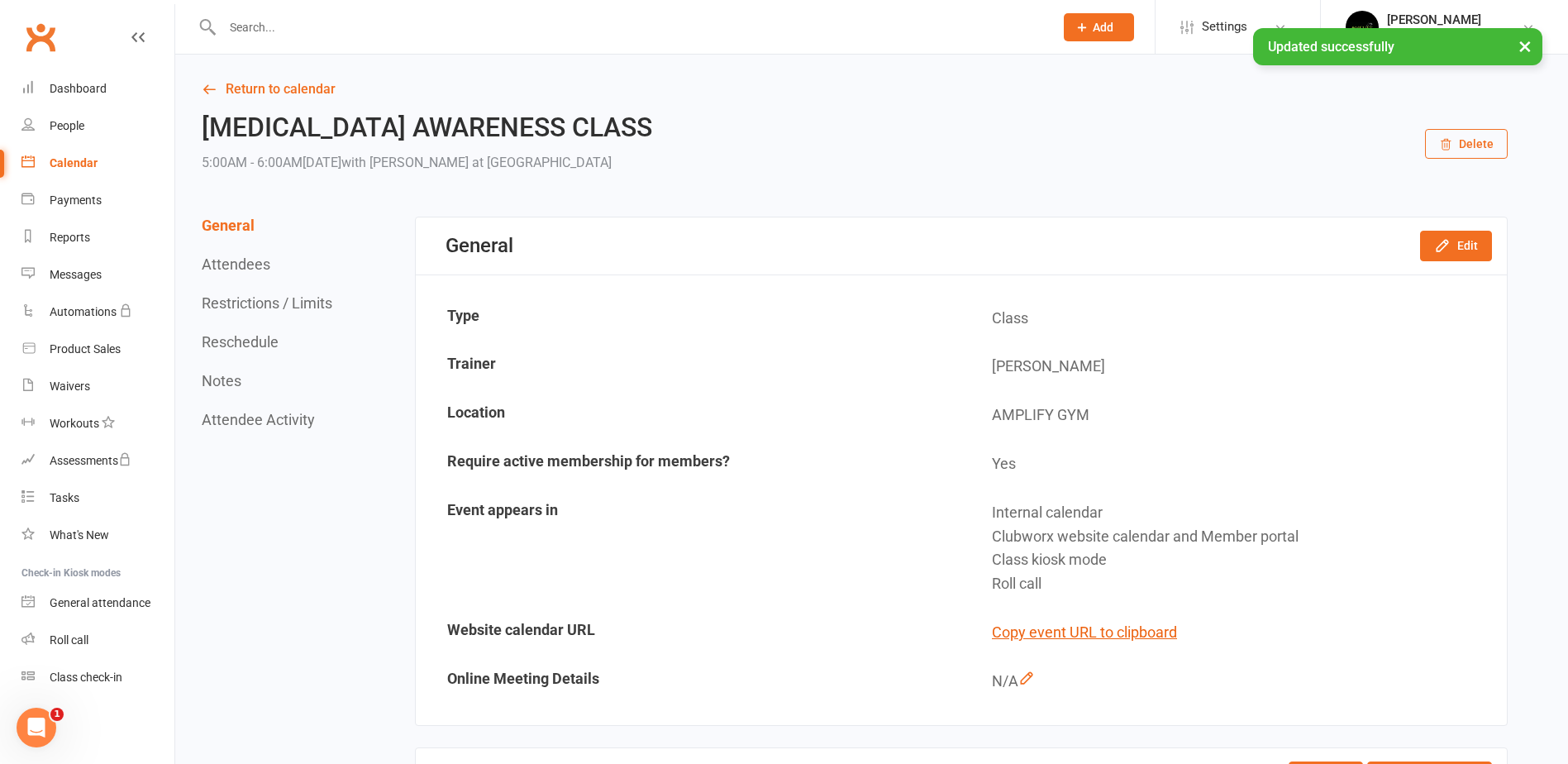
drag, startPoint x: 72, startPoint y: 150, endPoint x: 95, endPoint y: 136, distance: 26.9
click at [72, 150] on link "Calendar" at bounding box center [98, 163] width 153 height 37
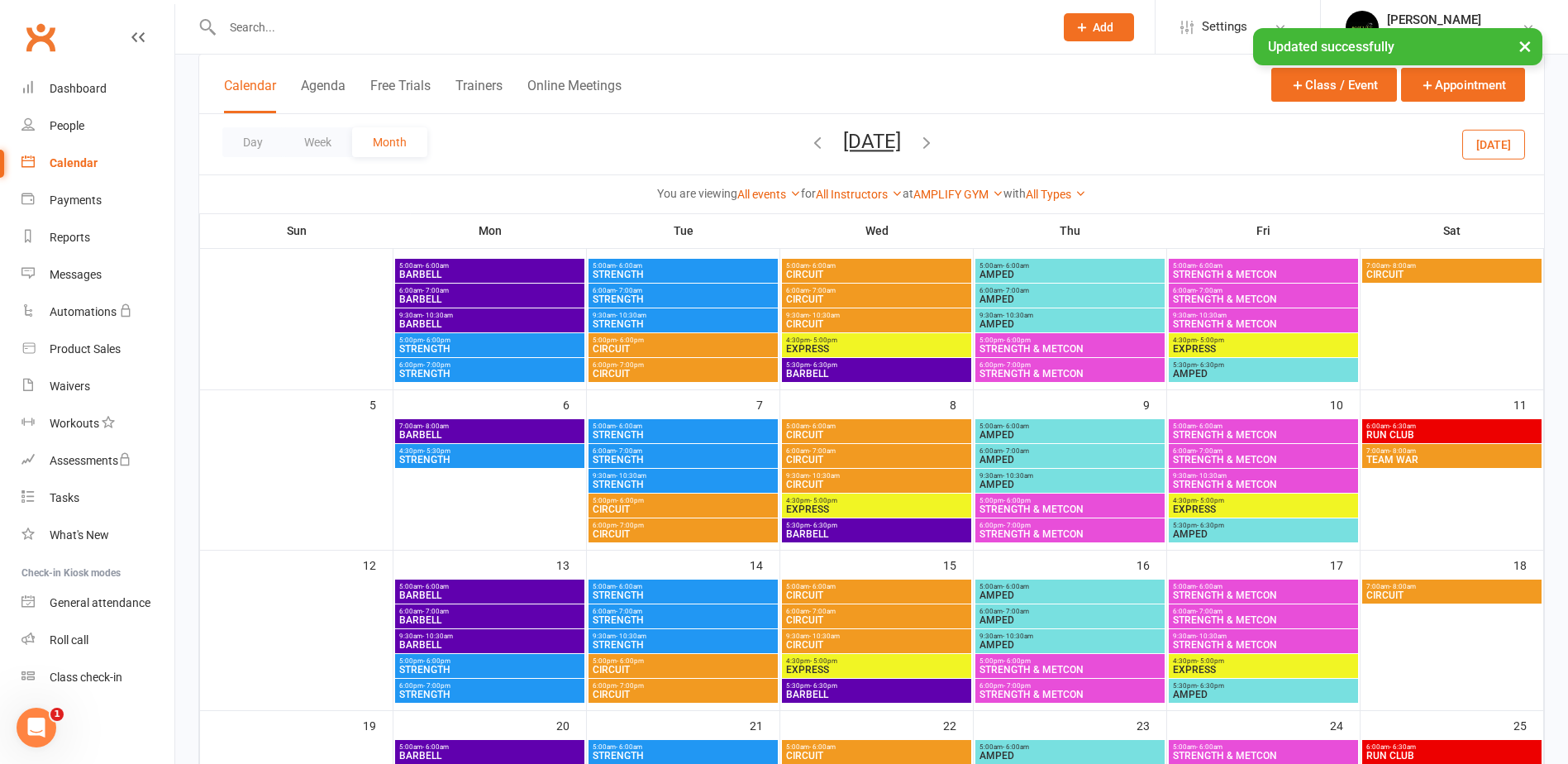
scroll to position [413, 0]
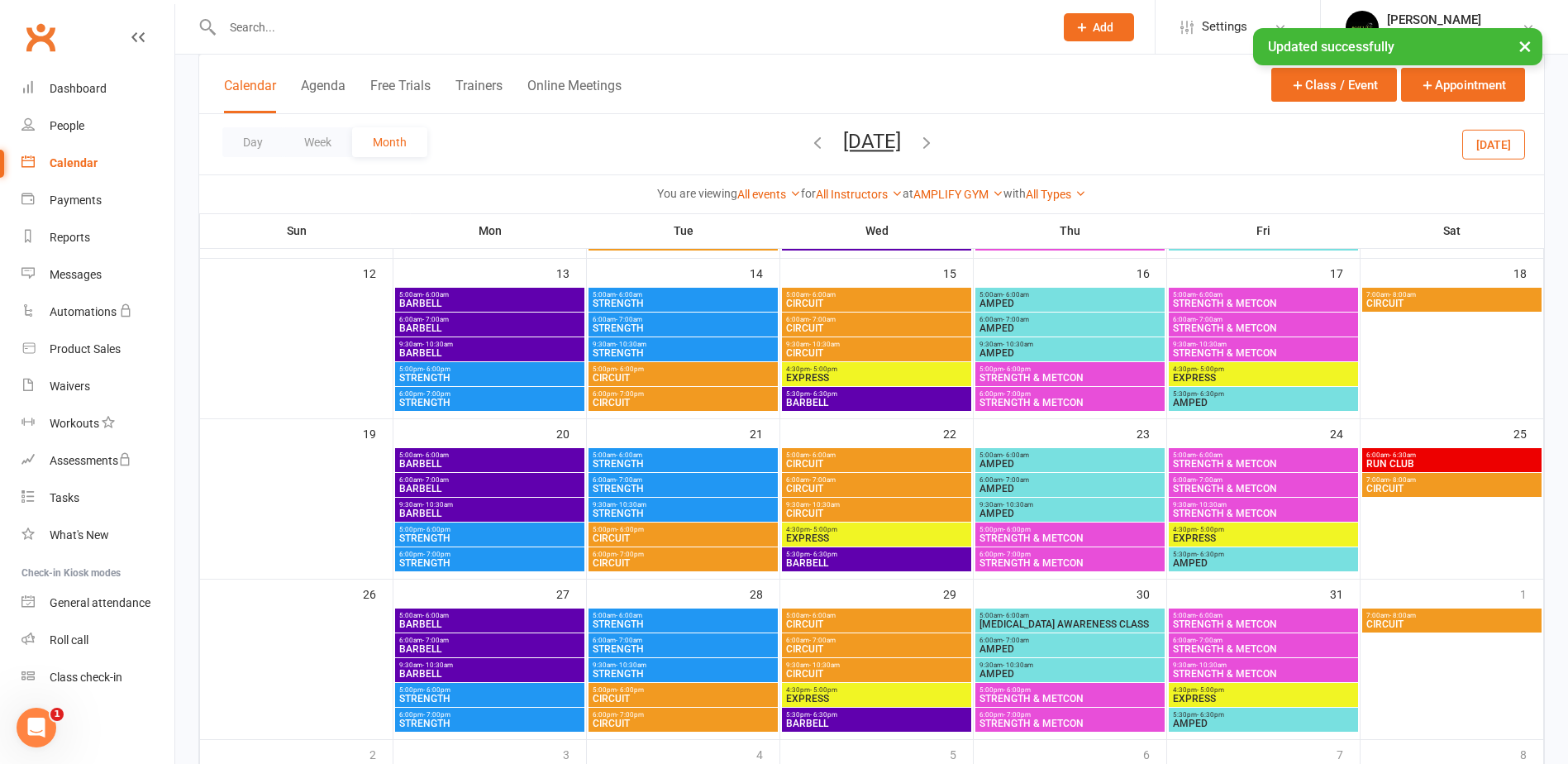
click at [1002, 637] on span "- 7:00am" at bounding box center [1016, 641] width 27 height 8
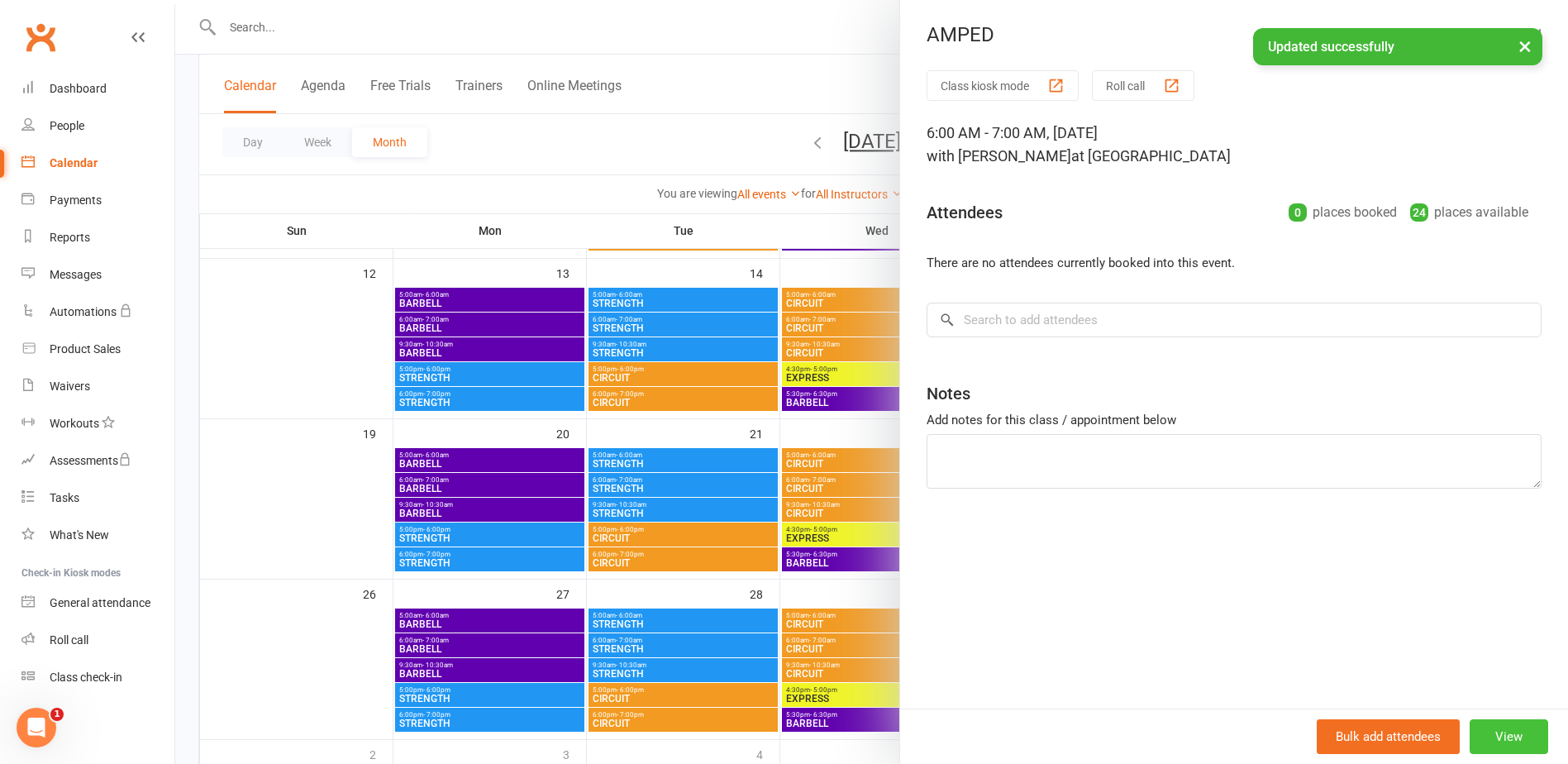
click at [1513, 727] on button "View" at bounding box center [1508, 737] width 79 height 35
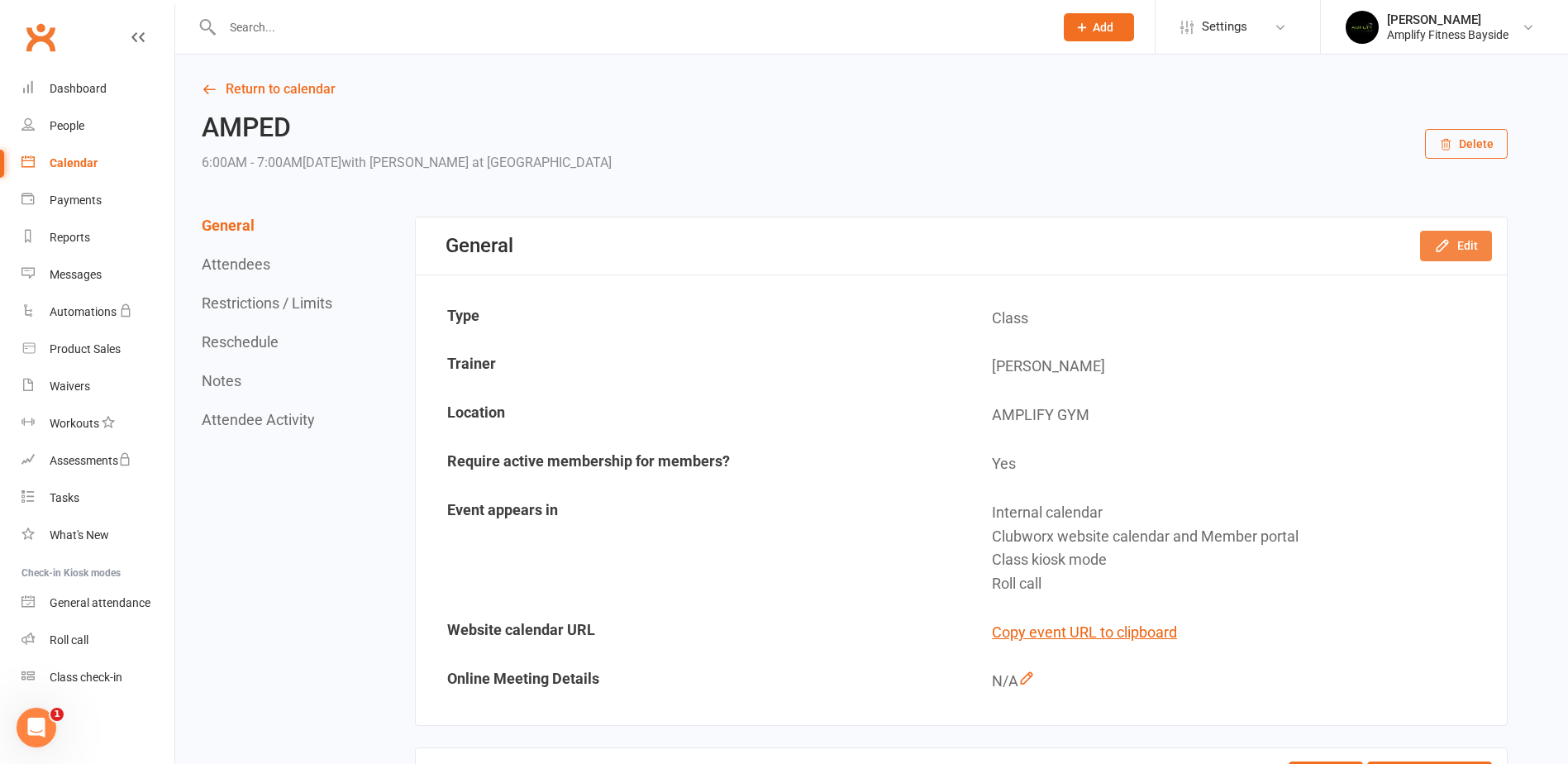
click at [1463, 246] on button "Edit" at bounding box center [1456, 245] width 72 height 29
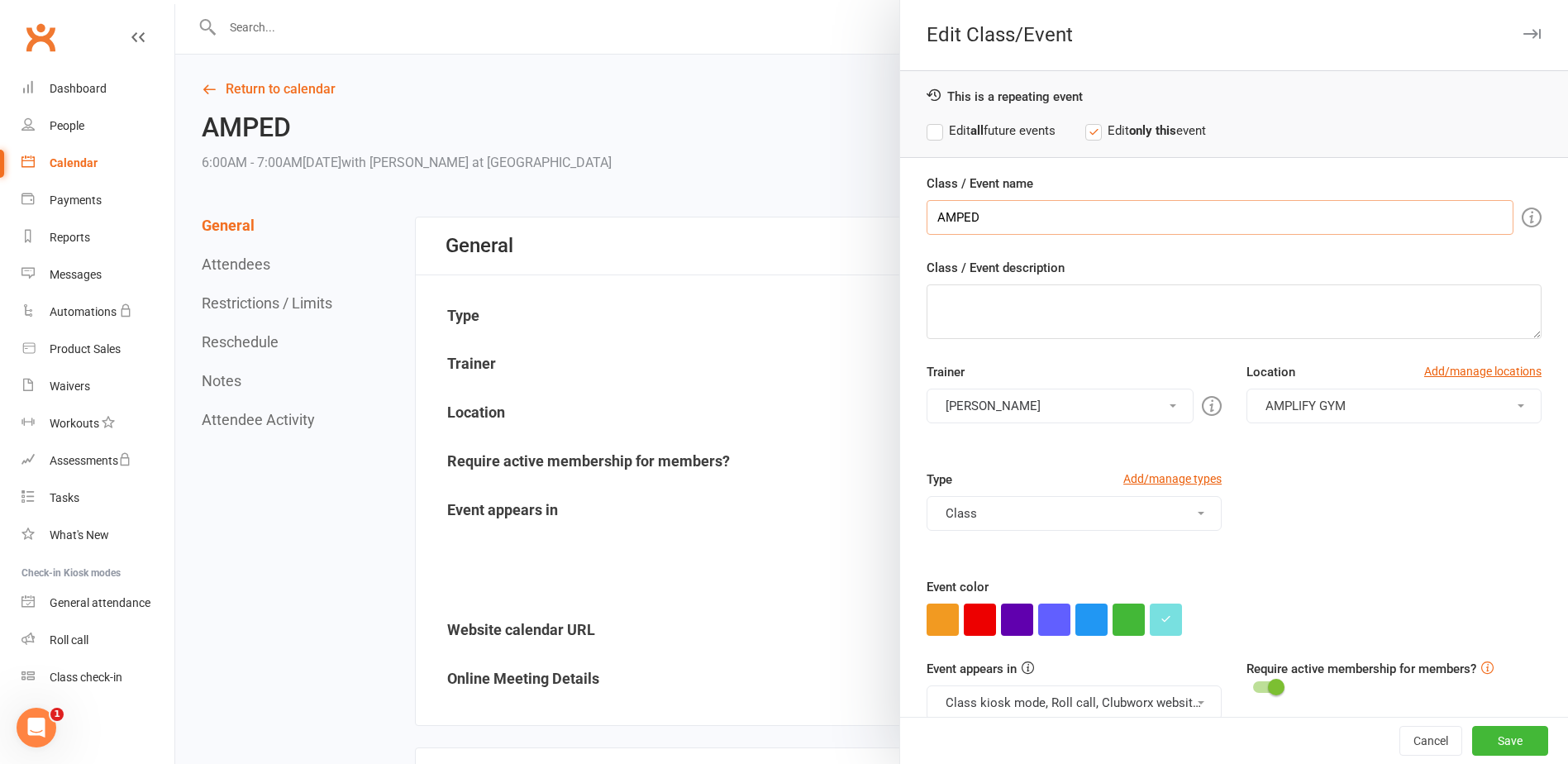
drag, startPoint x: 1023, startPoint y: 212, endPoint x: 933, endPoint y: 208, distance: 90.1
click at [933, 208] on input "AMPED" at bounding box center [1220, 217] width 587 height 35
paste input "BREAST CANCER AWARENESS CLASS"
type input "BREAST CANCER AWARENESS CLASS"
click at [1482, 730] on button "Save" at bounding box center [1510, 740] width 76 height 29
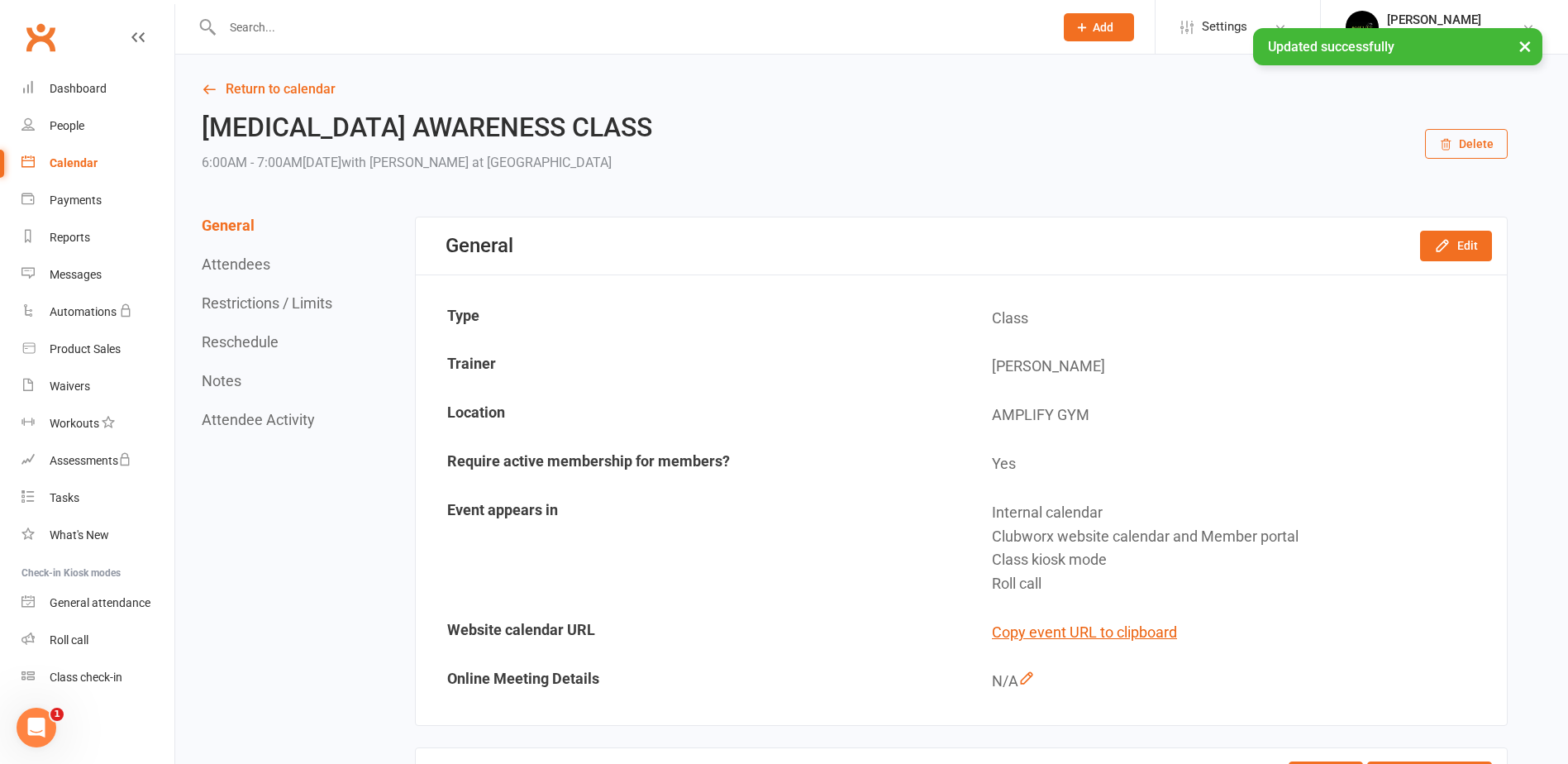
click at [79, 155] on link "Calendar" at bounding box center [98, 163] width 153 height 37
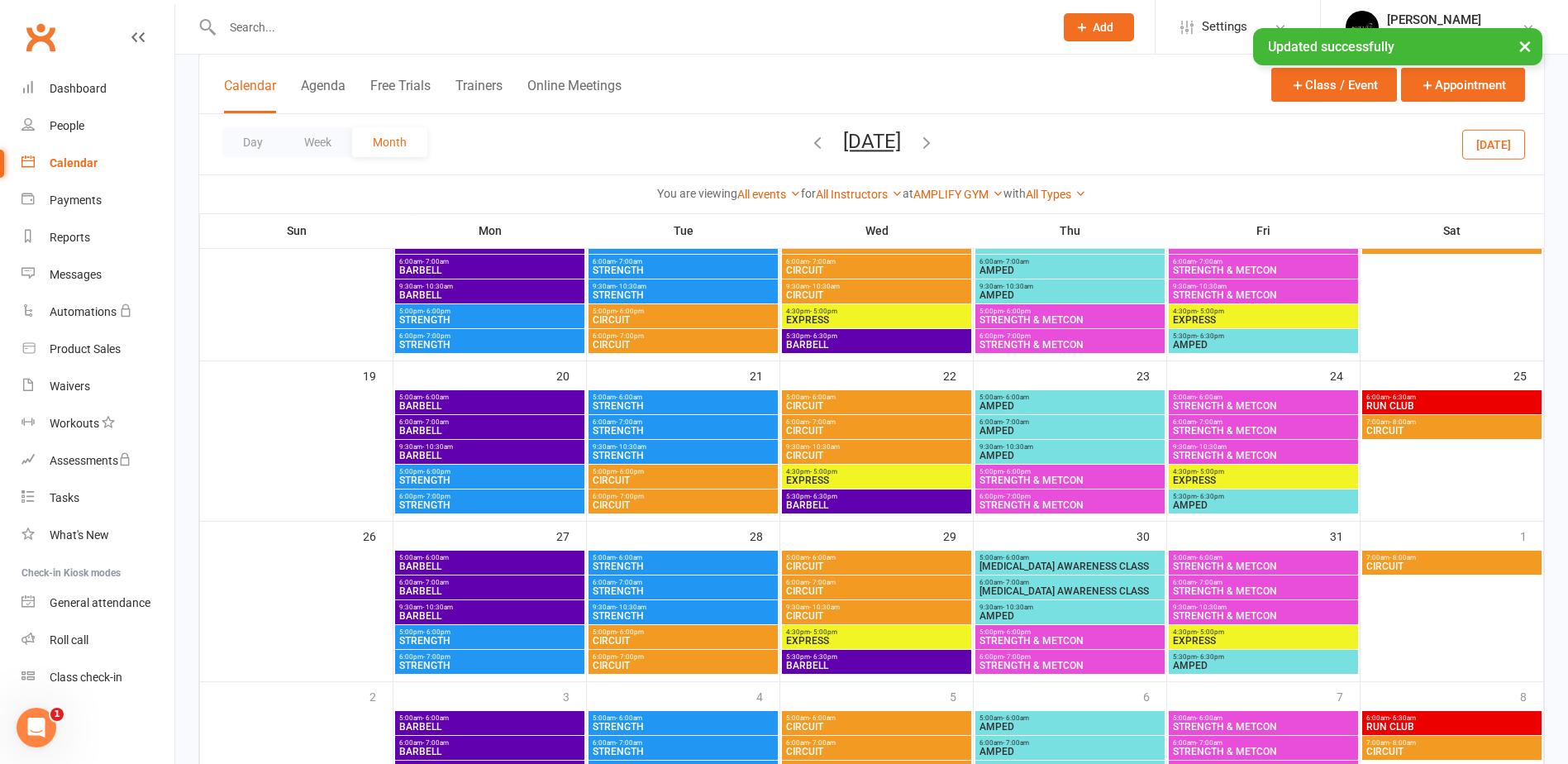
scroll to position [497, 0]
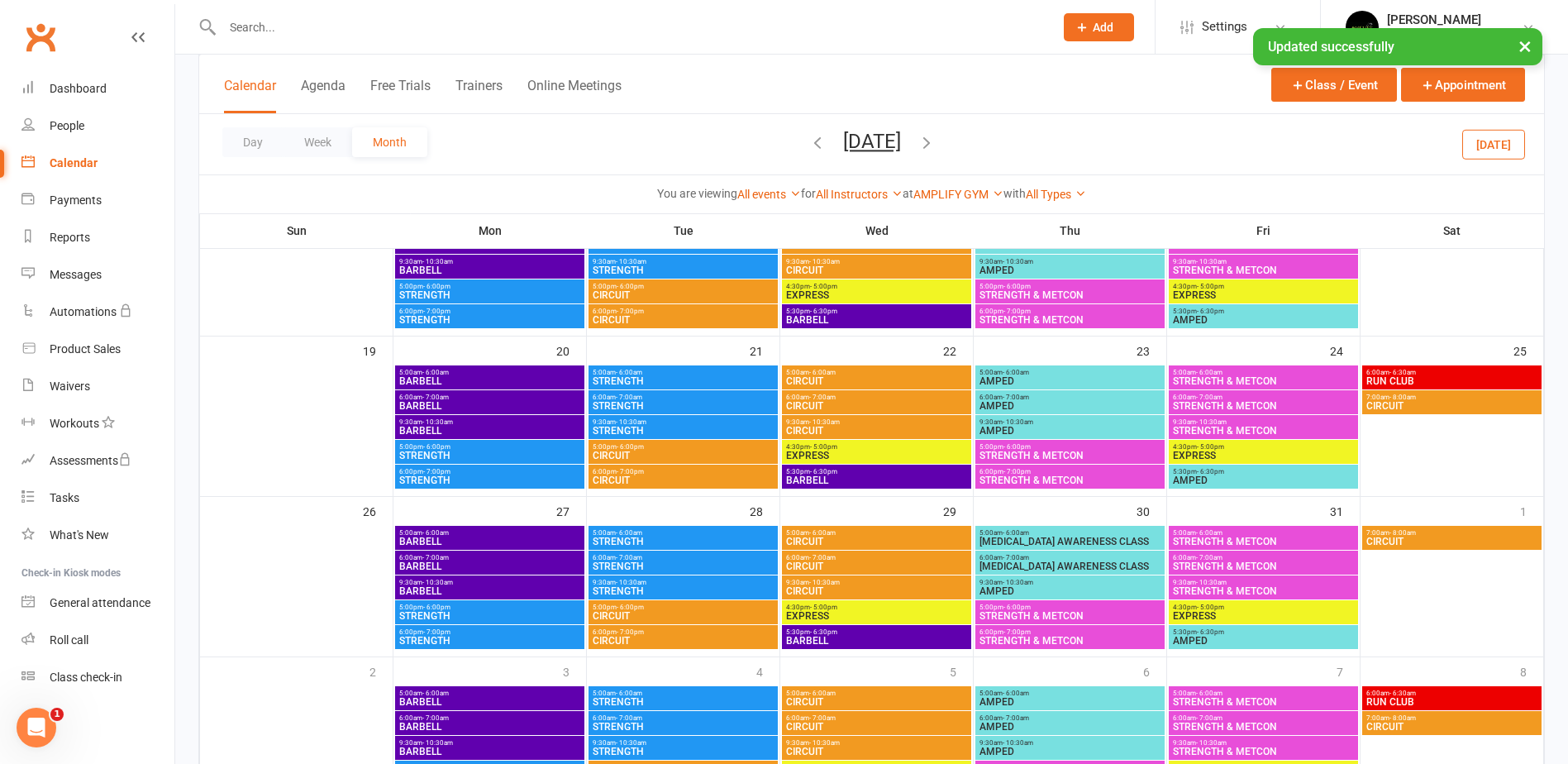
click at [1012, 585] on span "- 10:30am" at bounding box center [1018, 583] width 30 height 8
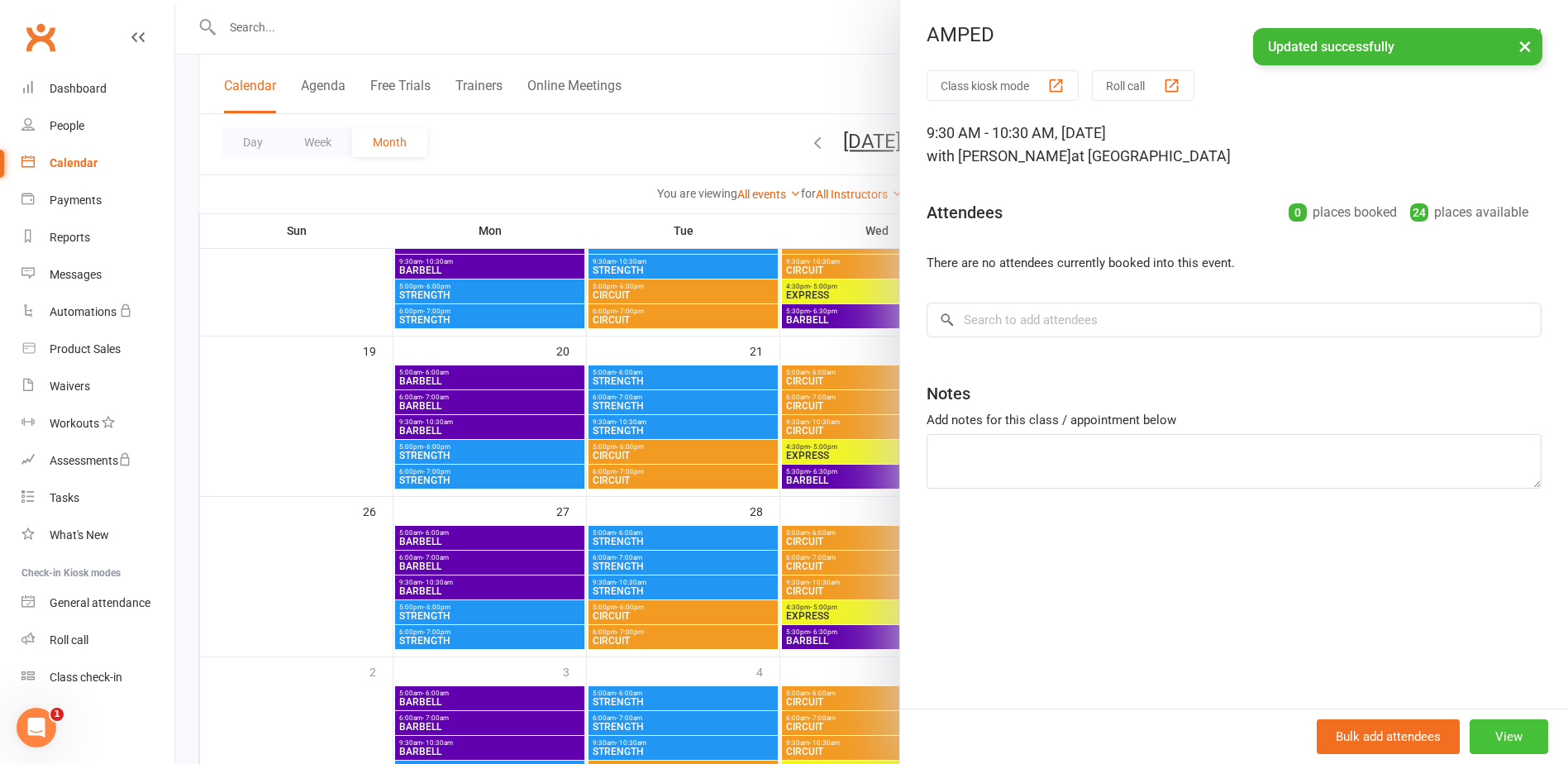
click at [1522, 749] on button "View" at bounding box center [1508, 737] width 79 height 35
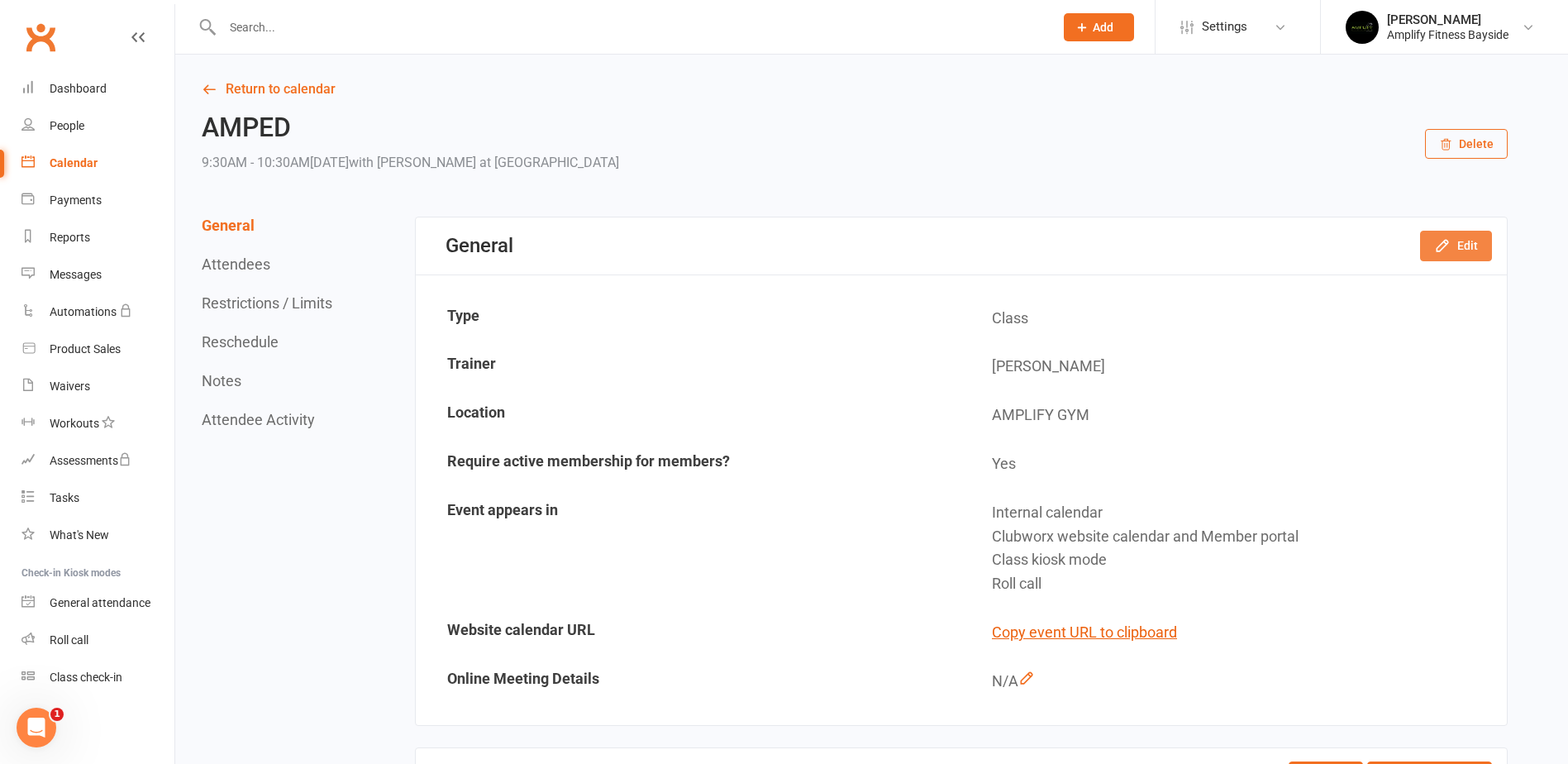
click at [1471, 246] on button "Edit" at bounding box center [1456, 245] width 72 height 29
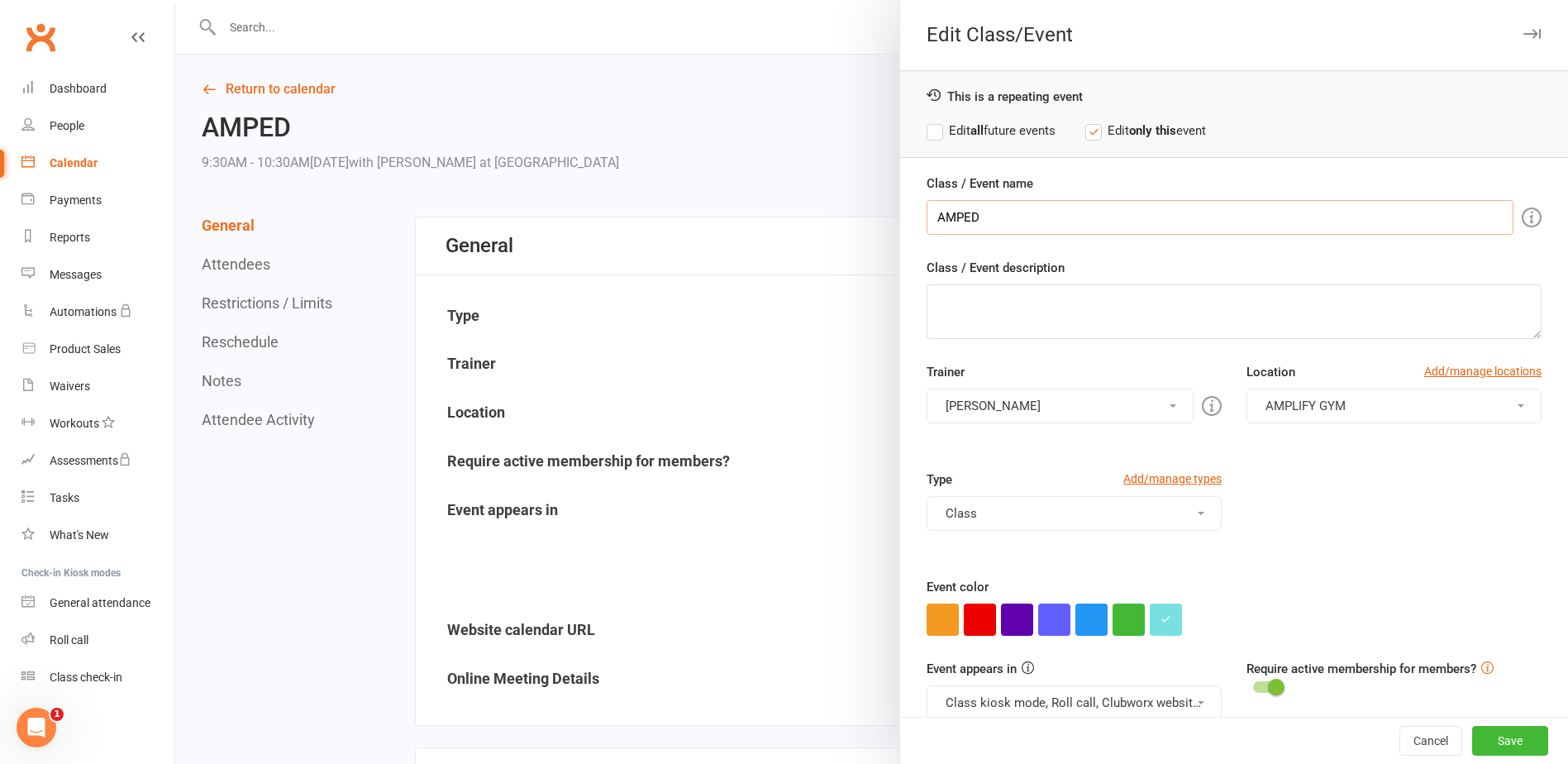
drag, startPoint x: 985, startPoint y: 214, endPoint x: 907, endPoint y: 207, distance: 78.3
click at [902, 207] on div "Class / Event name AMPED Class / Event description Trainer Rachael Weir Rachael…" at bounding box center [1234, 458] width 668 height 570
paste input "BREAST CANCER AWARENESS CLASS"
type input "BREAST CANCER AWARENESS CLASS"
click at [1472, 727] on button "Save" at bounding box center [1510, 740] width 76 height 29
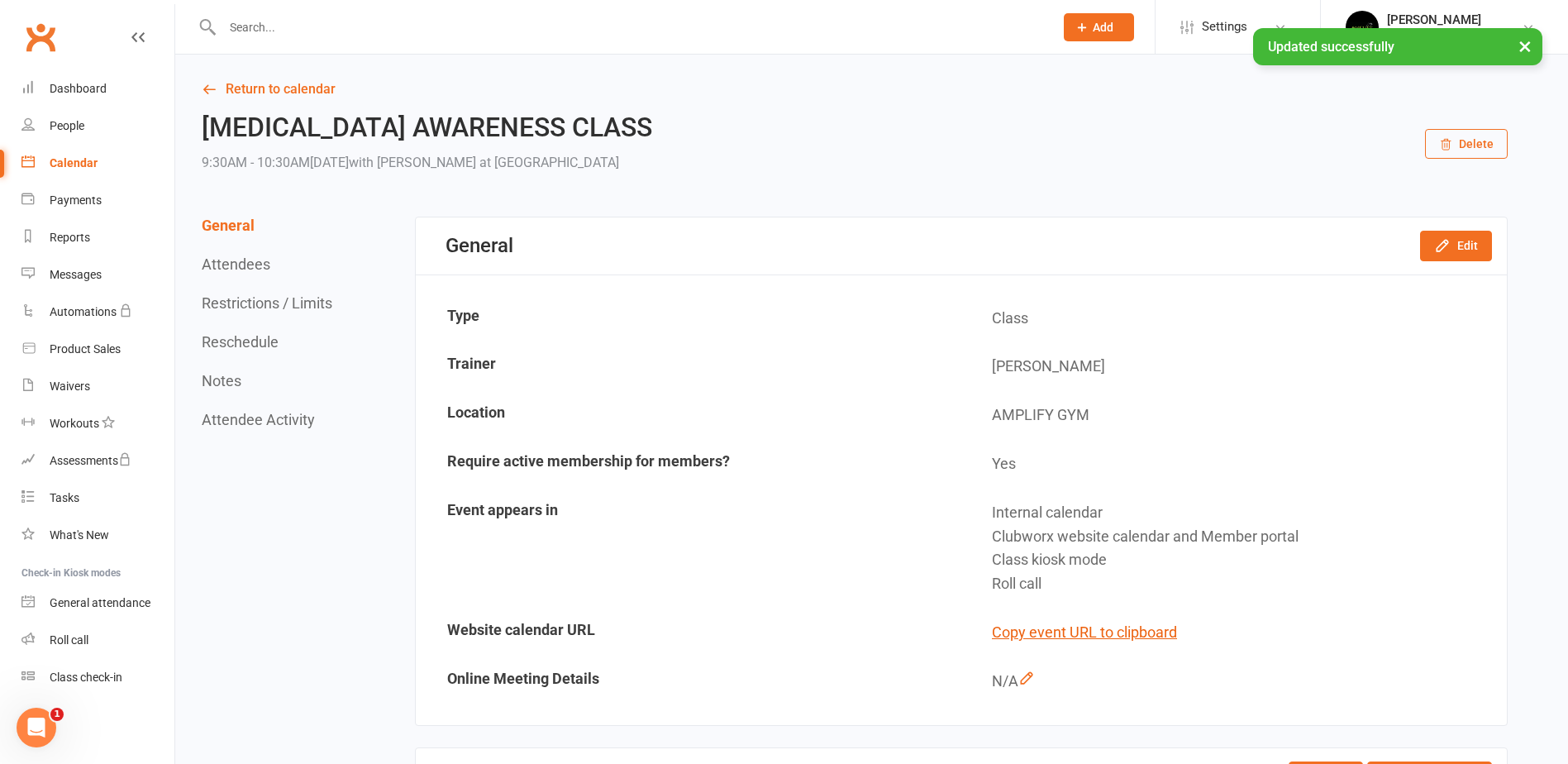
click at [62, 166] on div "Calendar" at bounding box center [73, 163] width 48 height 13
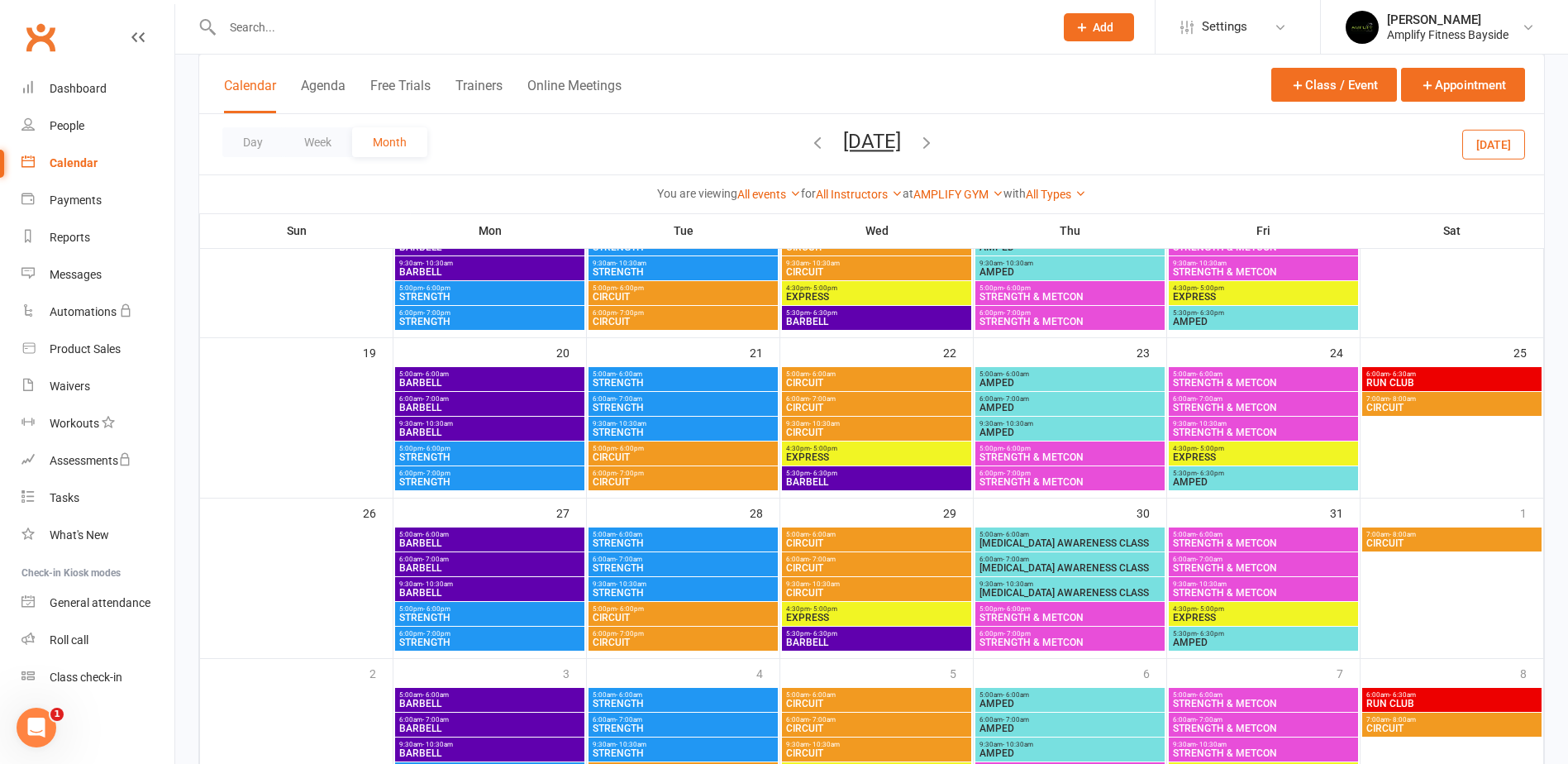
scroll to position [497, 0]
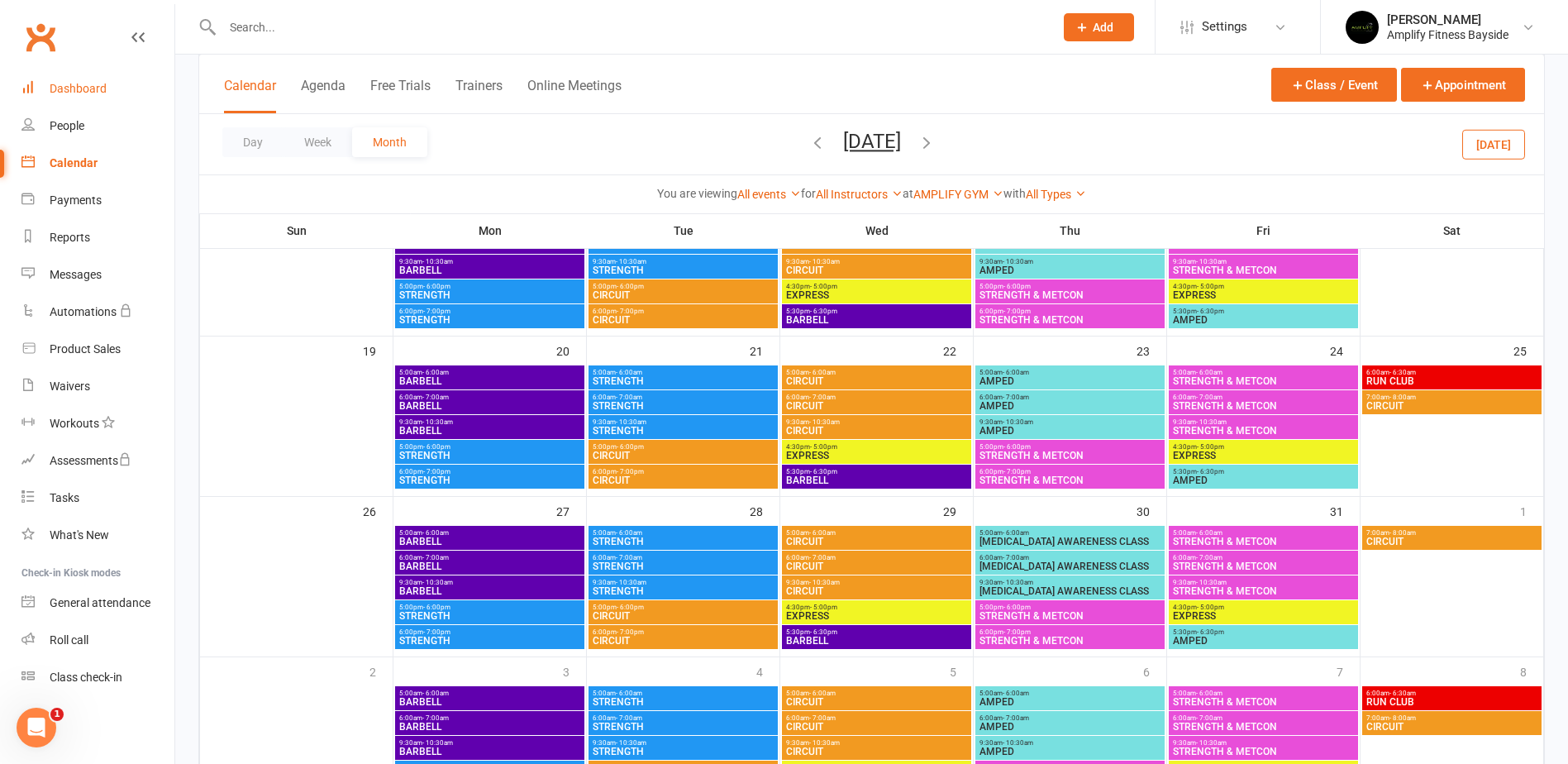
click at [99, 86] on div "Dashboard" at bounding box center [78, 88] width 57 height 13
